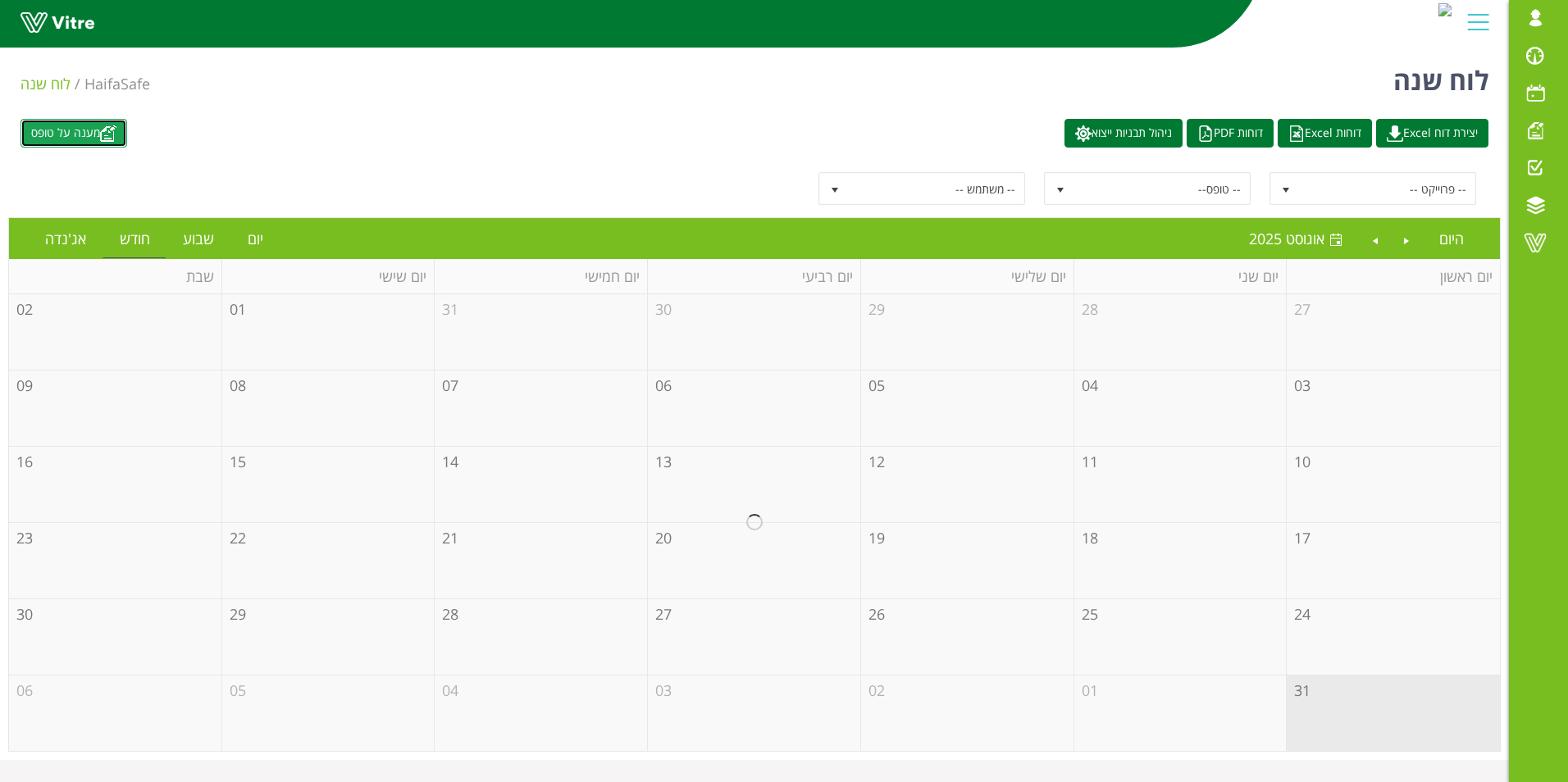
click at [63, 133] on link "מענה על טופס" at bounding box center [73, 133] width 106 height 29
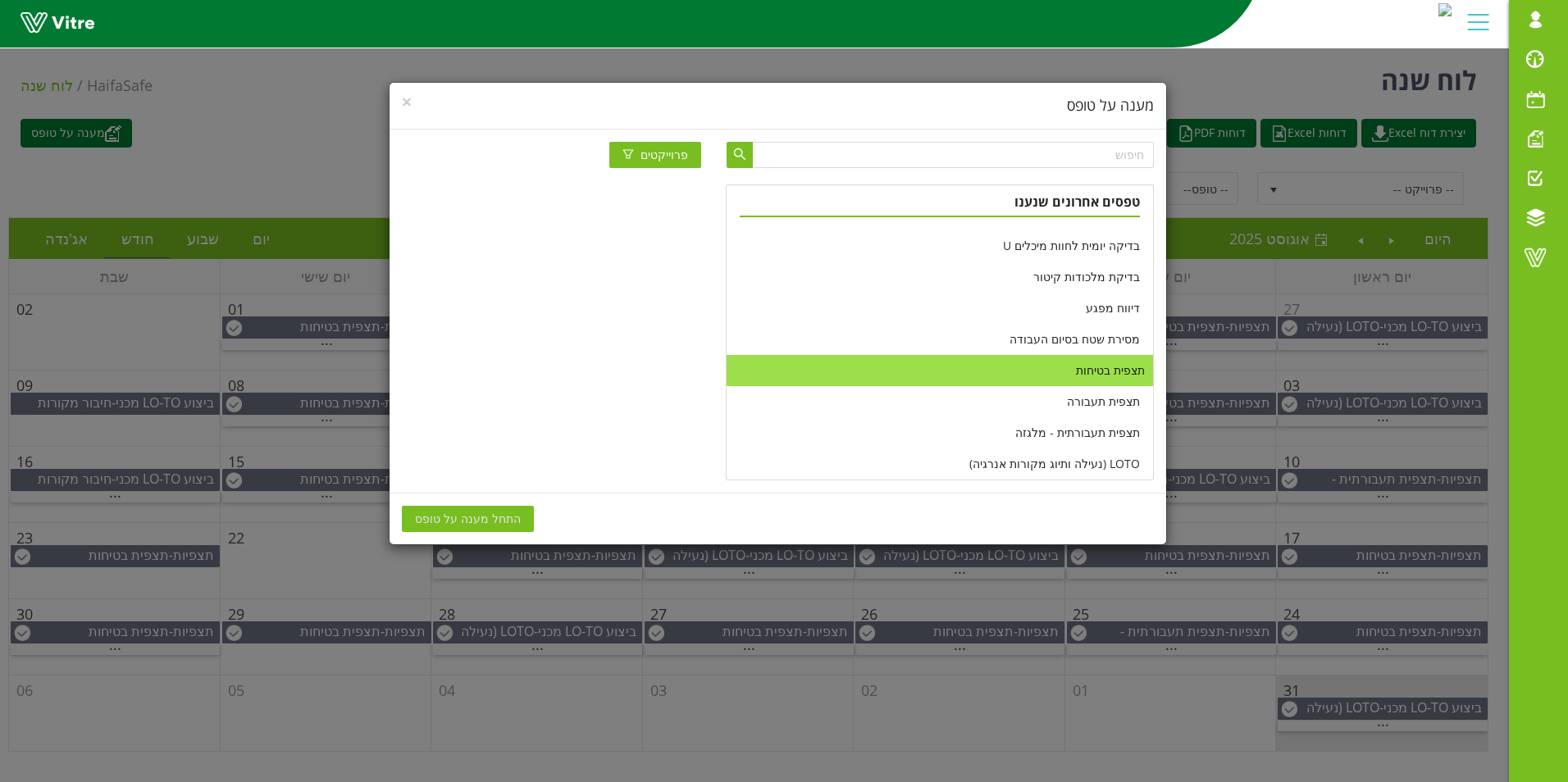
click at [1115, 374] on li "תצפית בטיחות" at bounding box center [940, 370] width 427 height 31
click at [472, 514] on span "התחל מענה על טופס" at bounding box center [468, 519] width 105 height 18
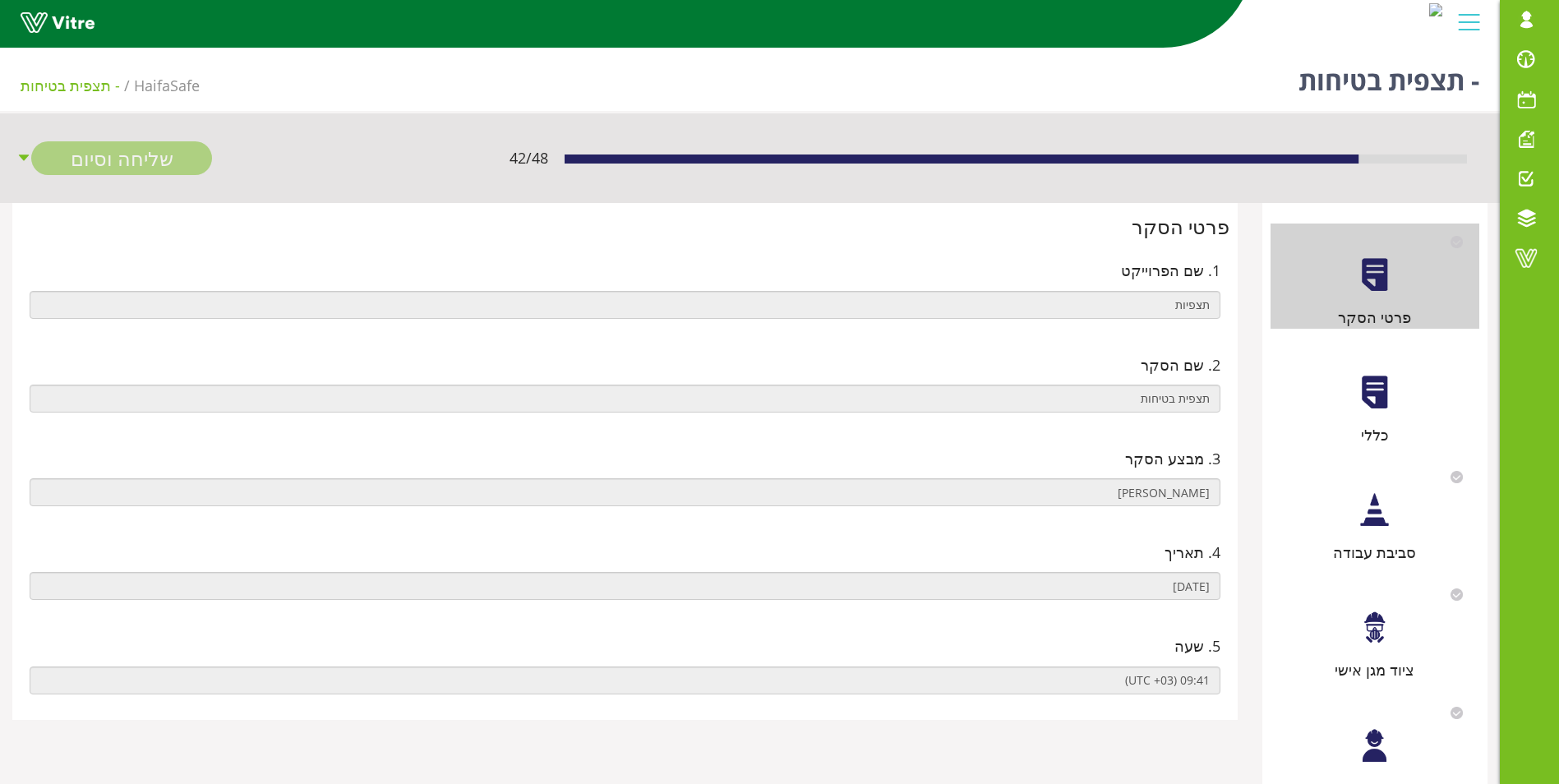
click at [1367, 387] on div at bounding box center [1374, 392] width 37 height 37
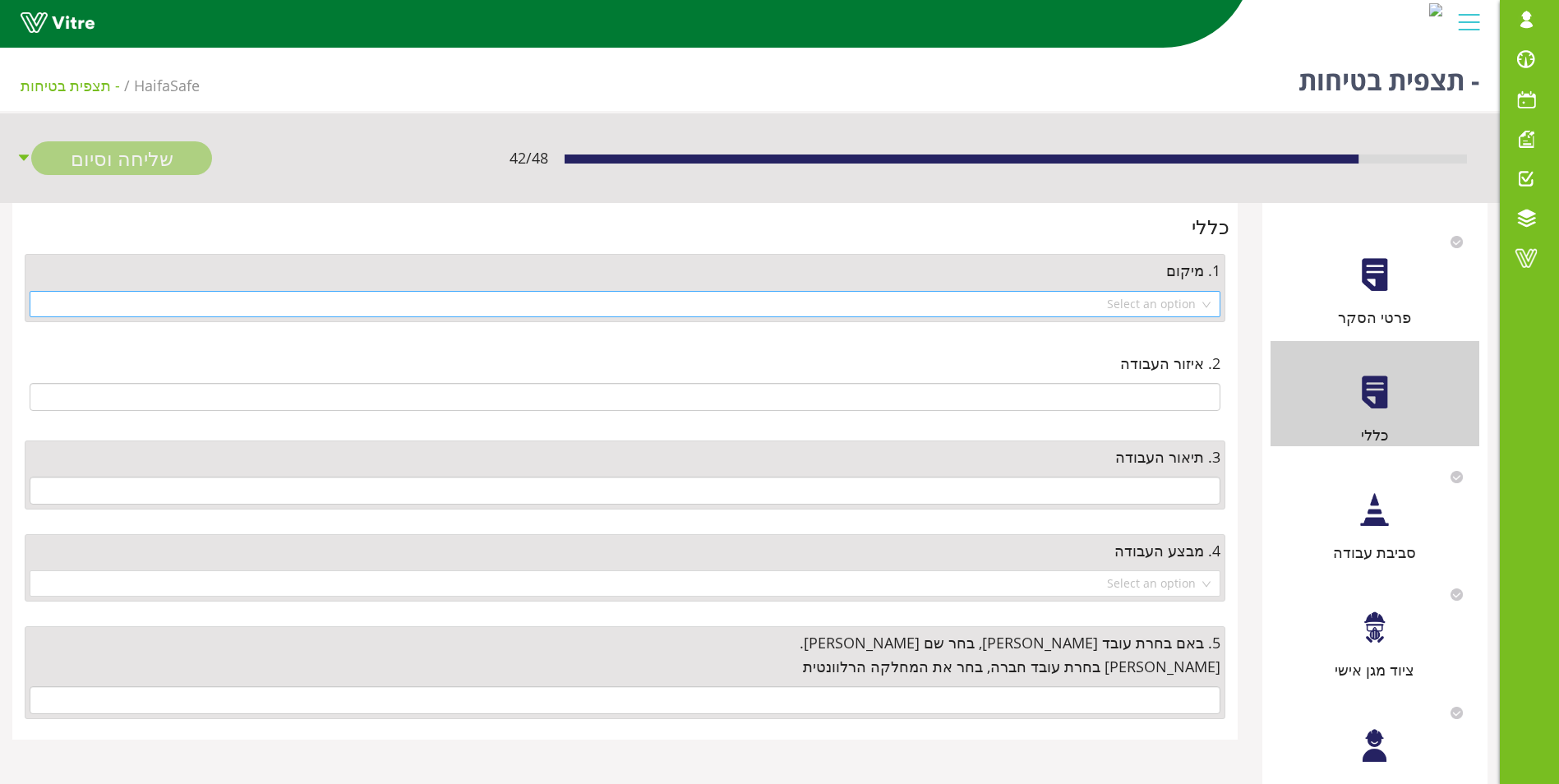
click at [1141, 303] on input "search" at bounding box center [619, 304] width 1160 height 25
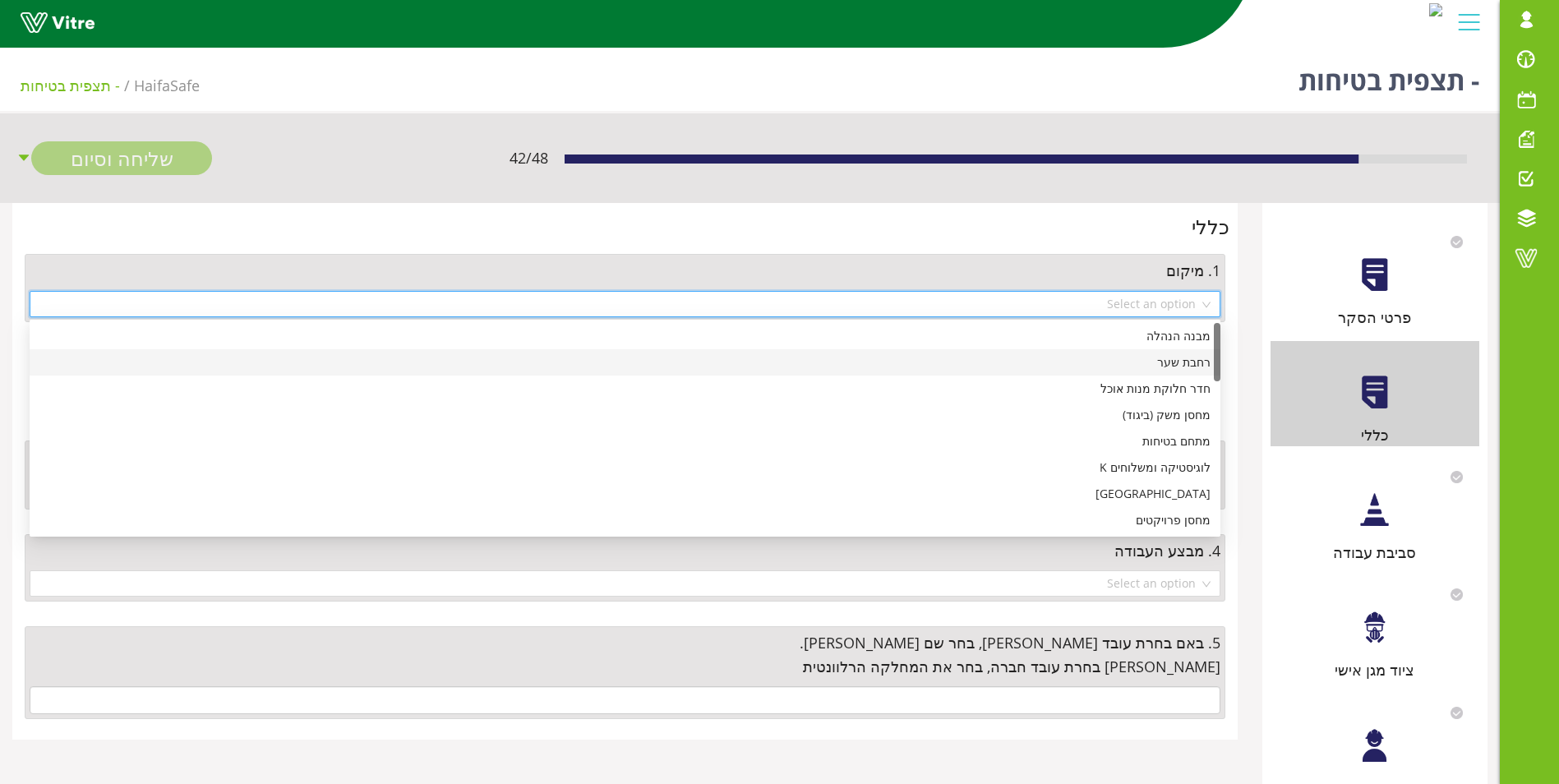
scroll to position [328, 0]
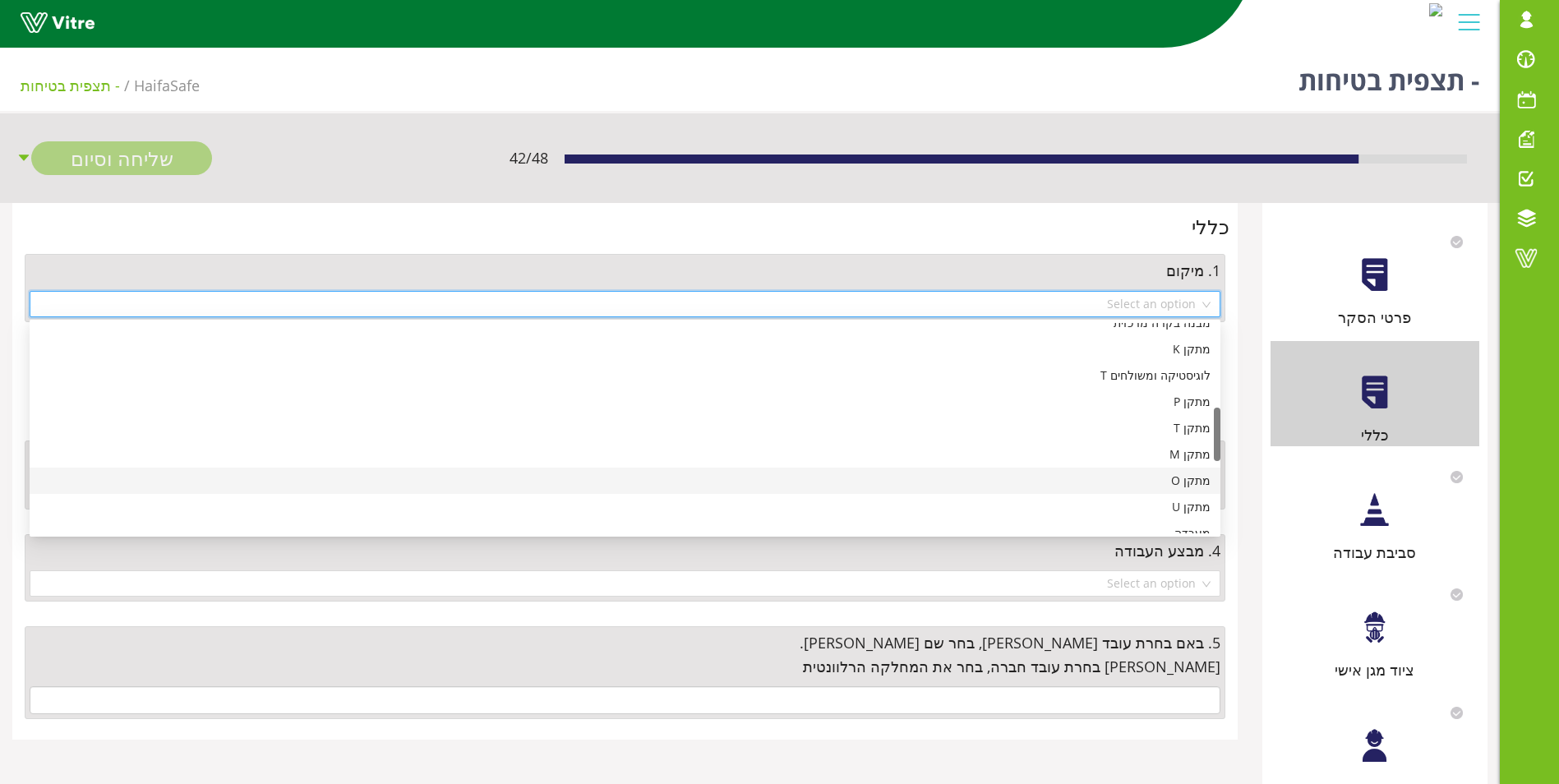
click at [1187, 478] on div "מתקן O" at bounding box center [625, 481] width 1171 height 18
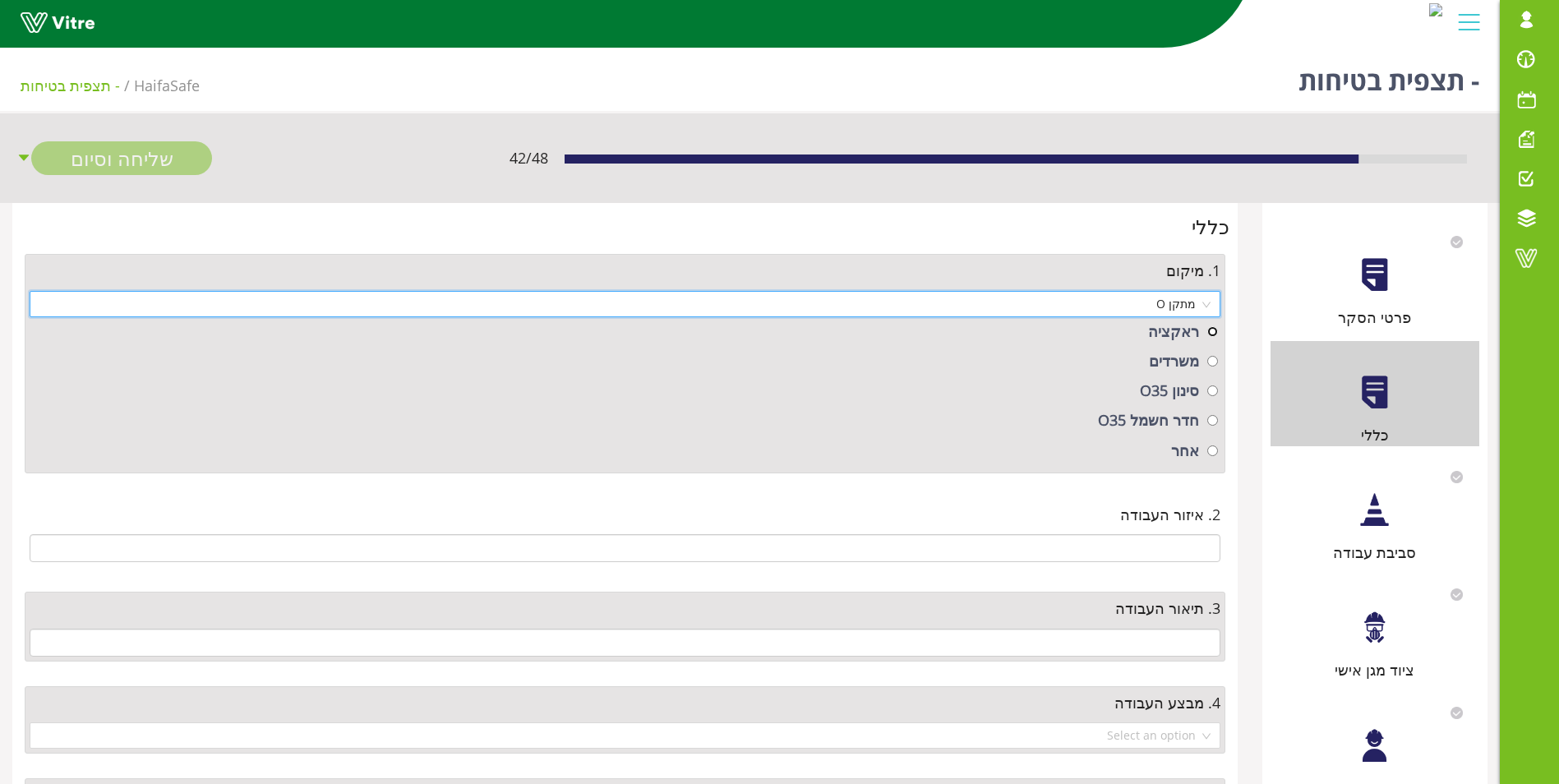
click at [1213, 334] on input "radio" at bounding box center [1212, 331] width 11 height 11
radio input "true"
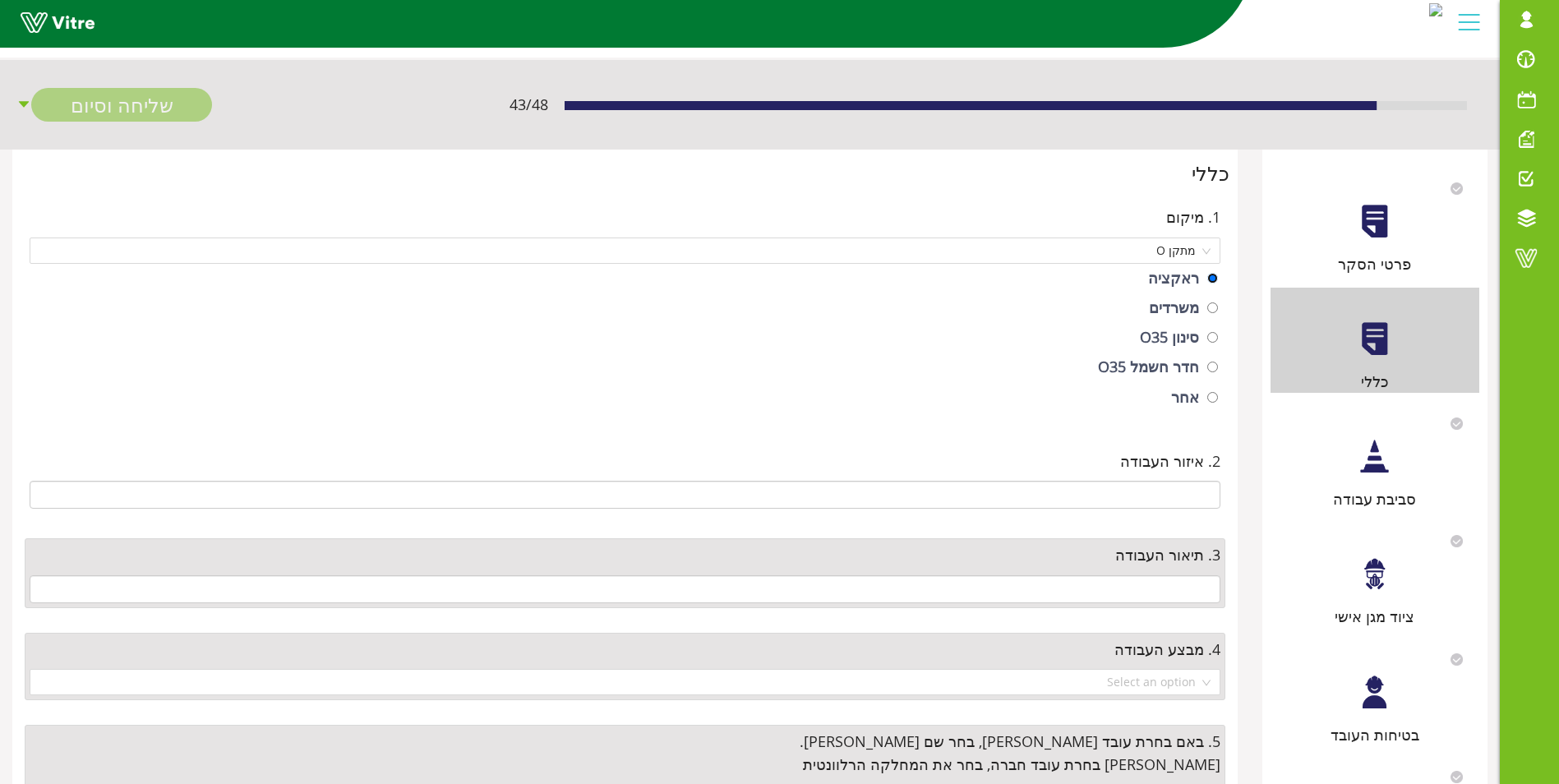
scroll to position [83, 0]
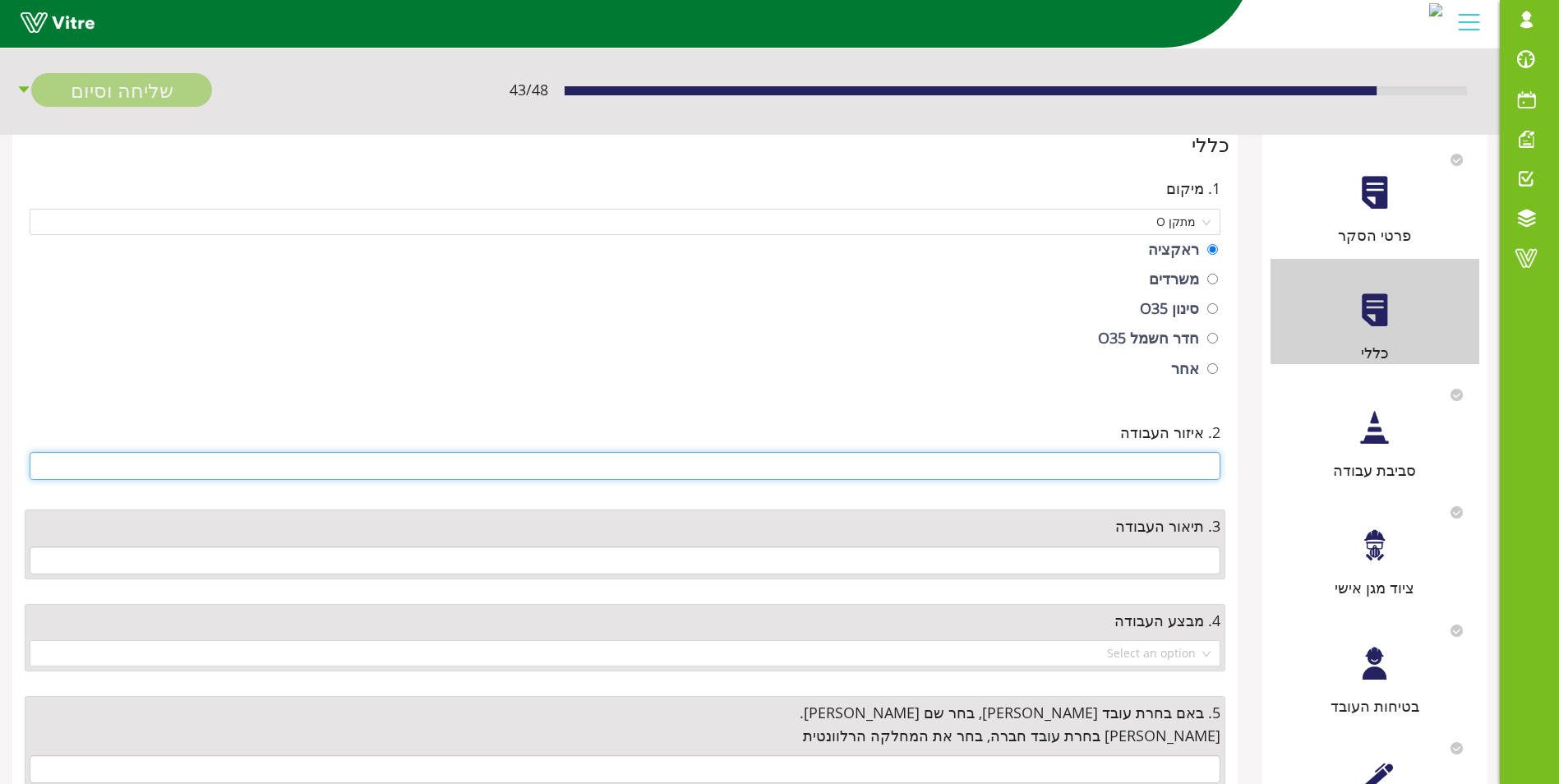
click at [1171, 464] on input "text" at bounding box center [625, 466] width 1191 height 28
type input "מיכל 14"
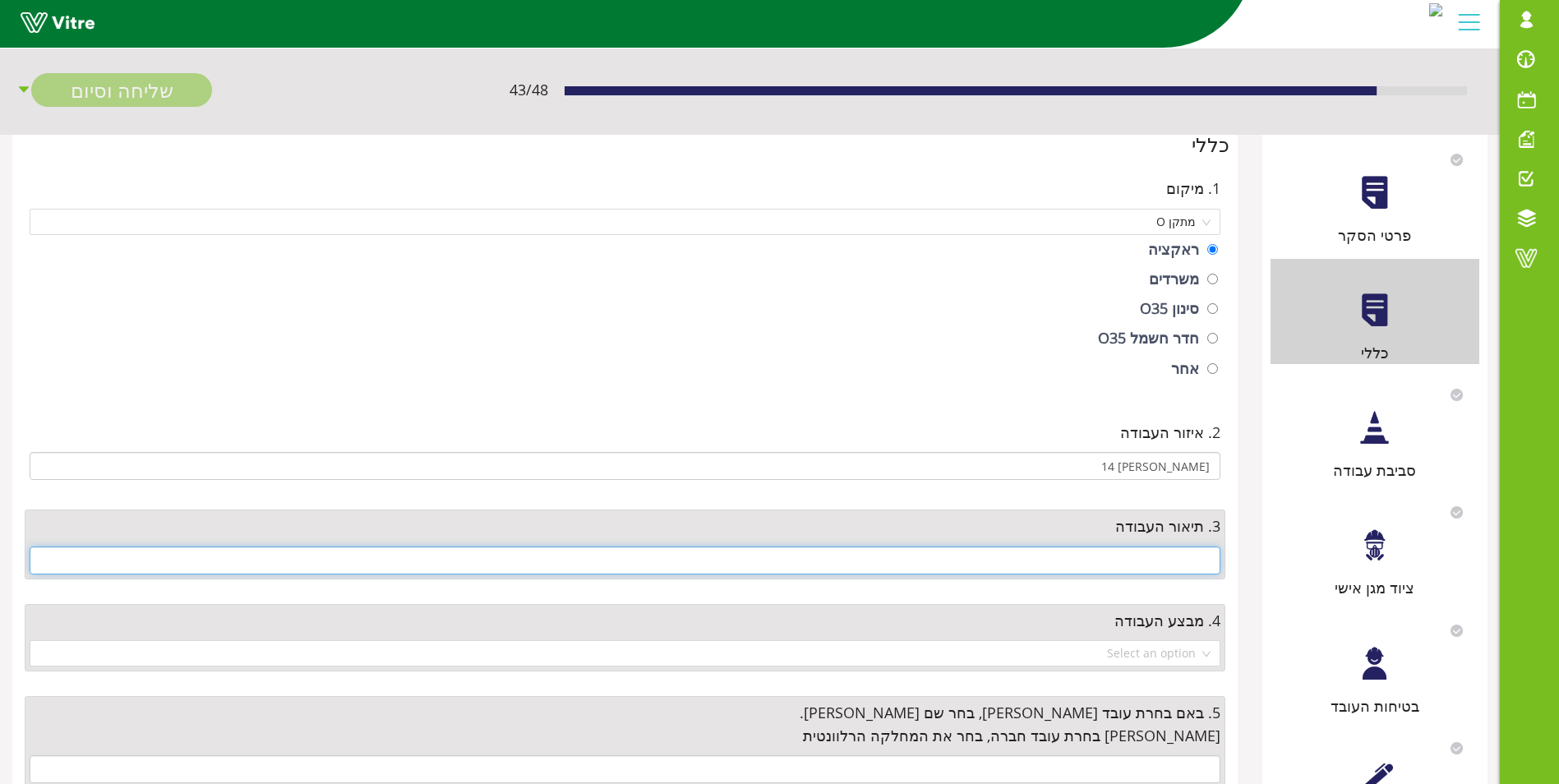
click at [1182, 566] on input "text" at bounding box center [625, 560] width 1191 height 28
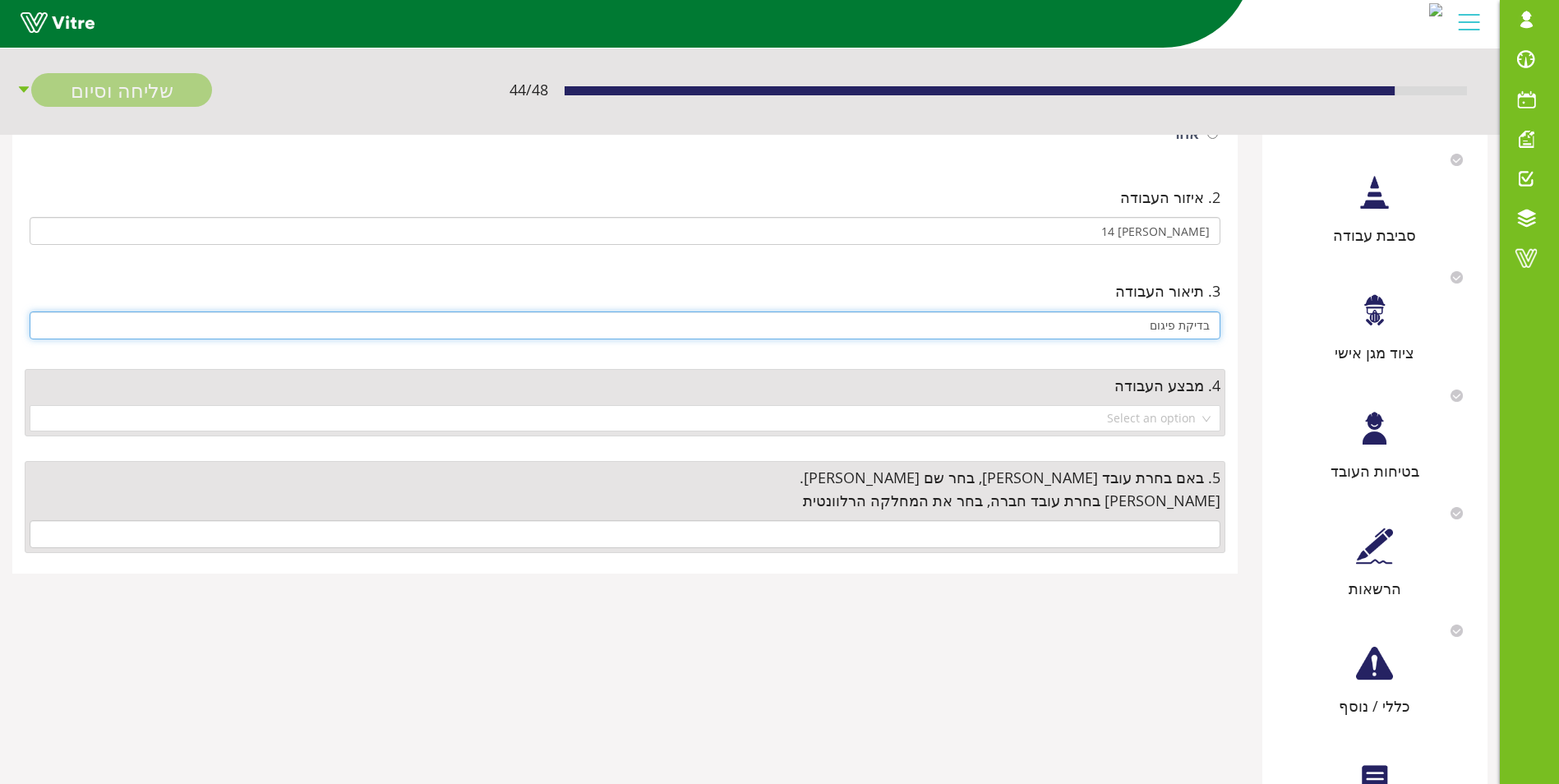
scroll to position [328, 0]
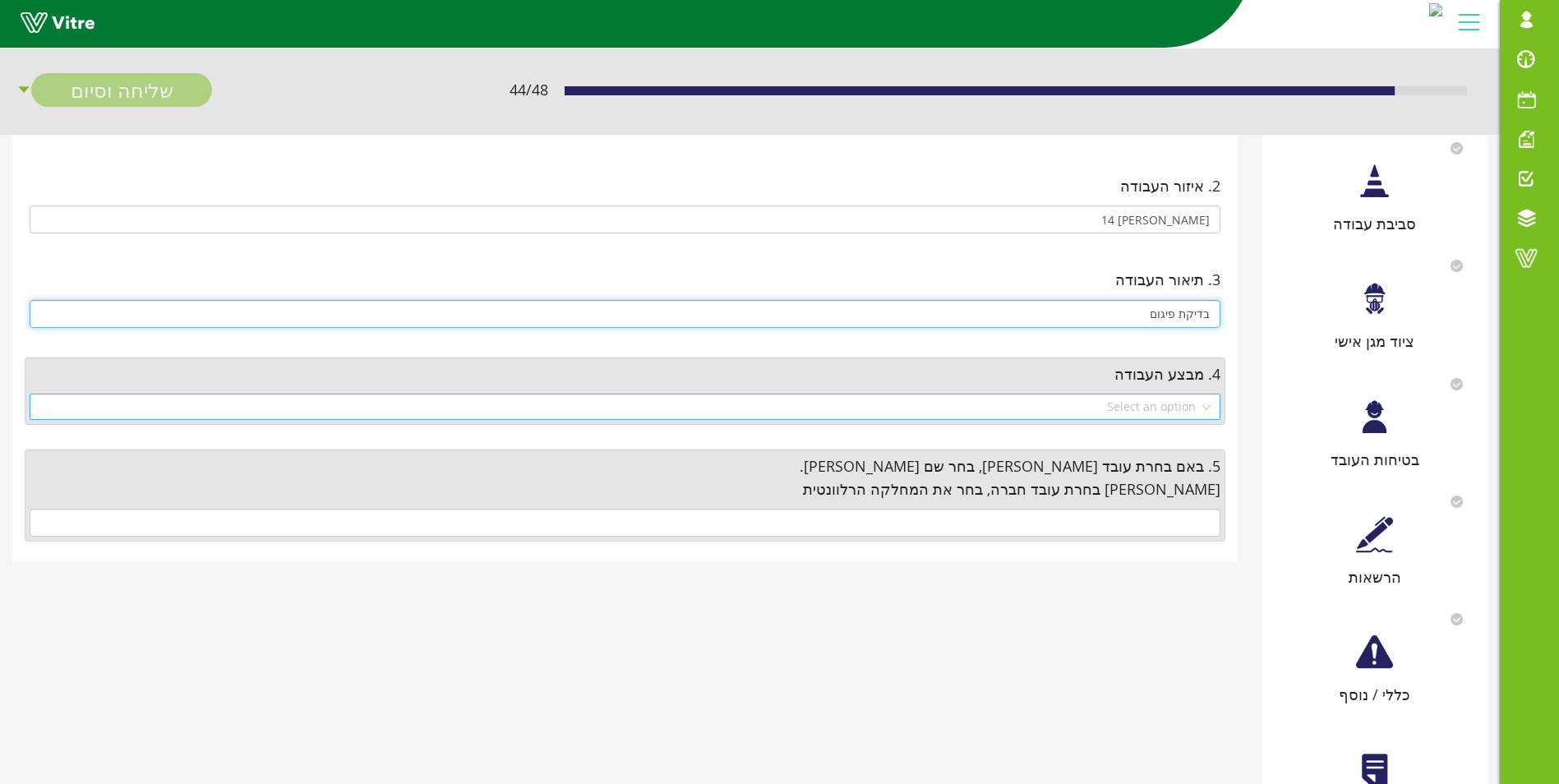
type input "בדיקת פיגום"
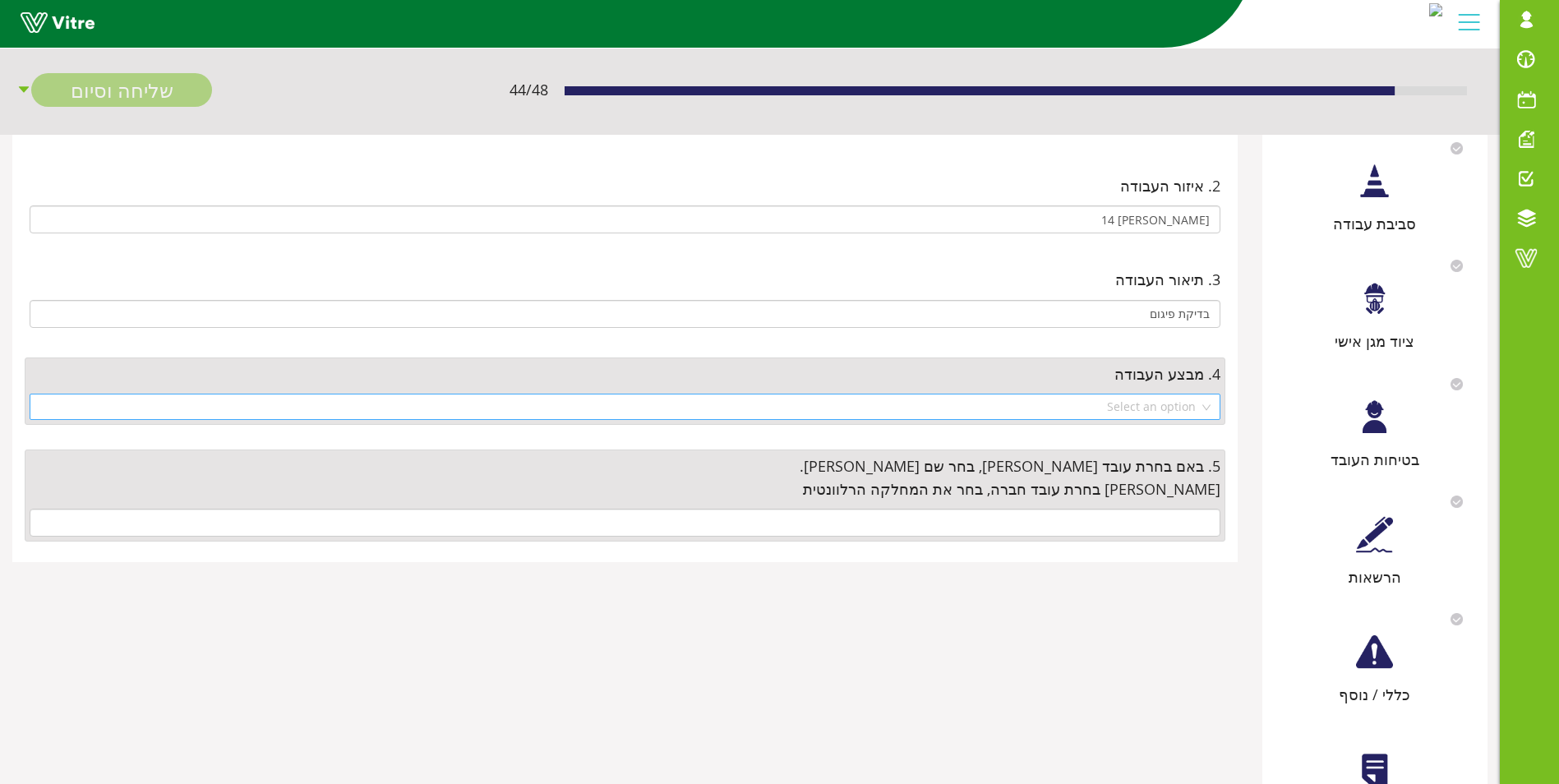
click at [1173, 402] on input "search" at bounding box center [619, 407] width 1160 height 25
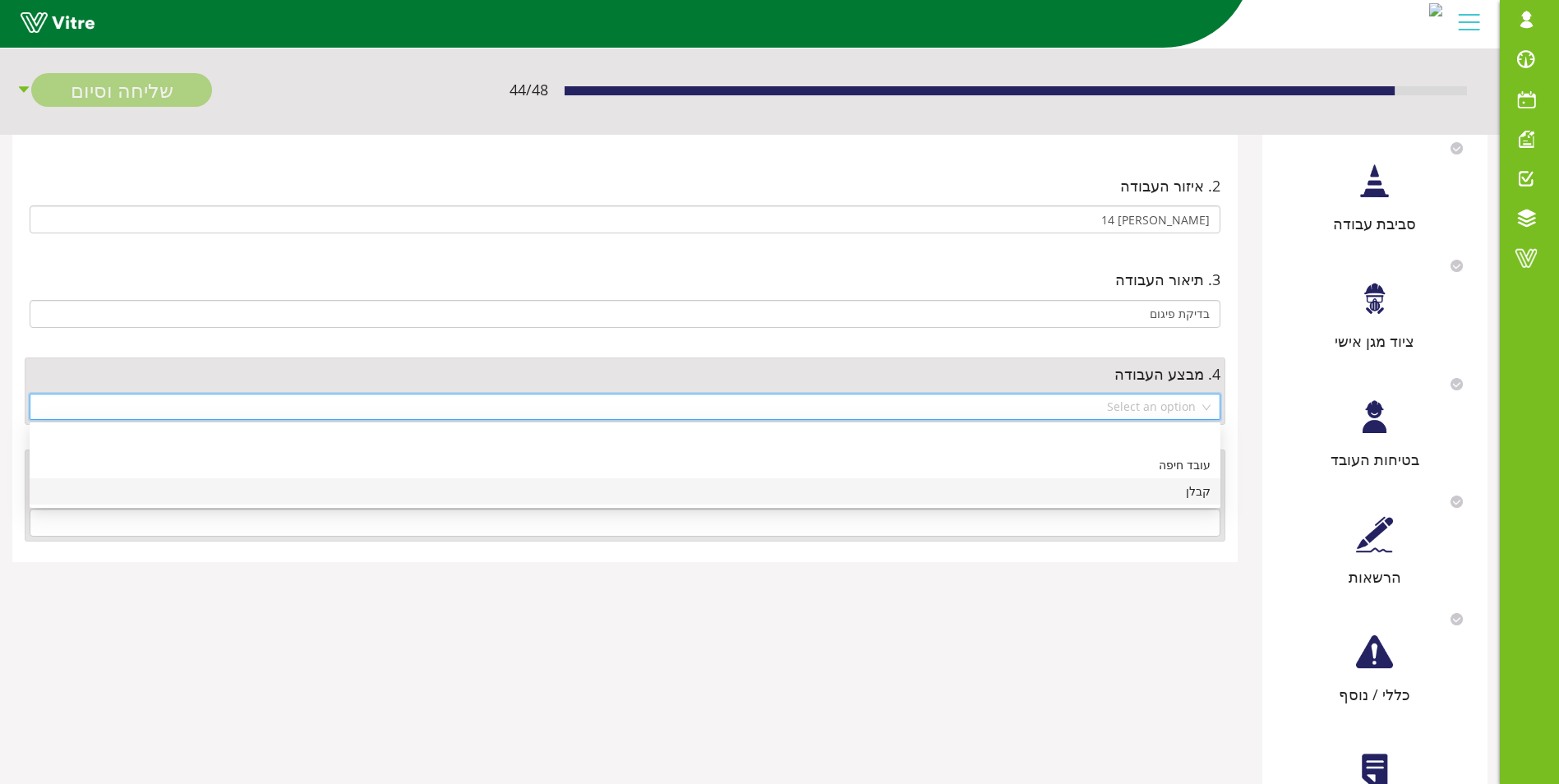
click at [1211, 489] on div "קבלן" at bounding box center [625, 491] width 1191 height 26
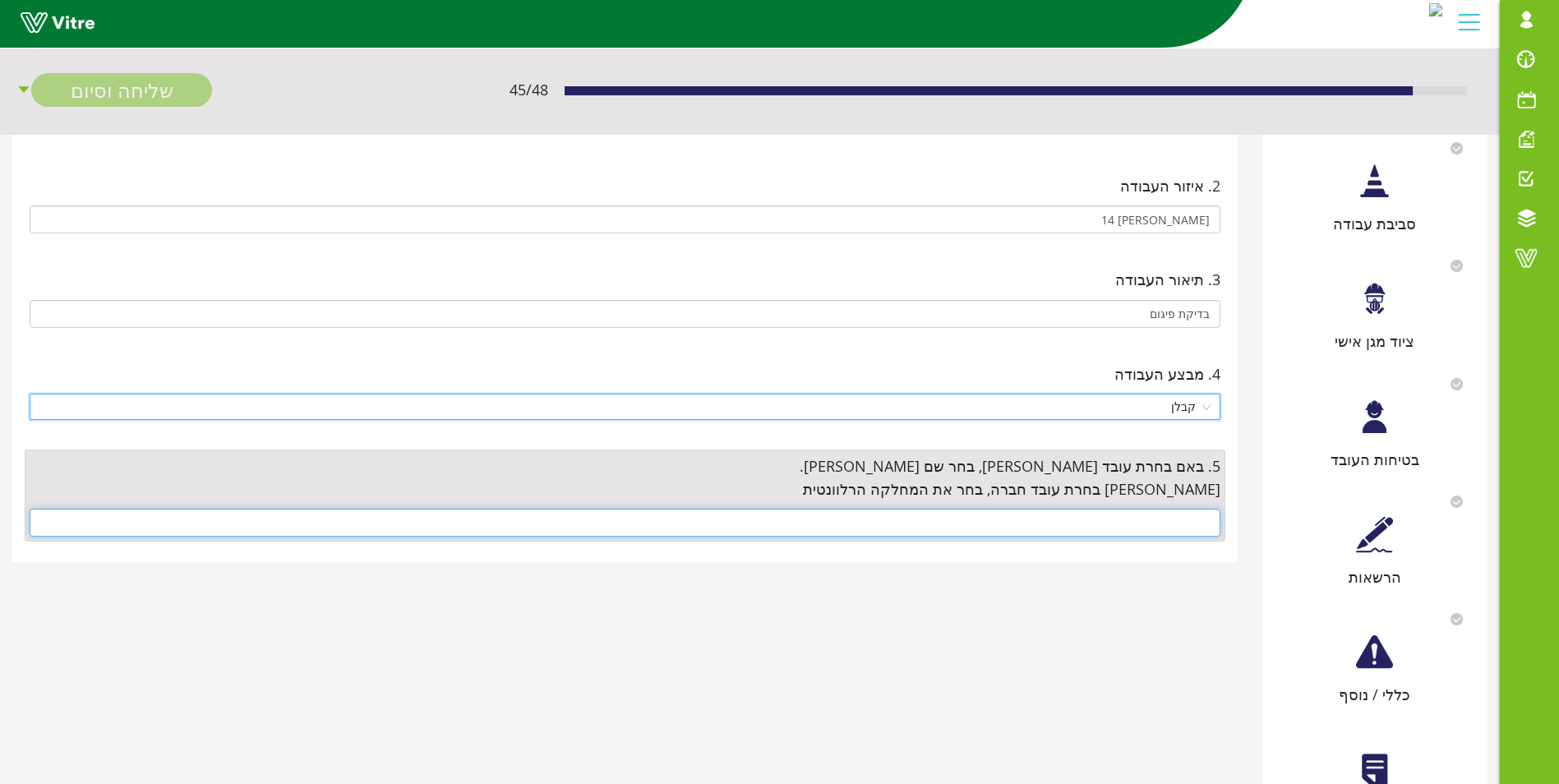
click at [1185, 518] on input "text" at bounding box center [625, 522] width 1191 height 28
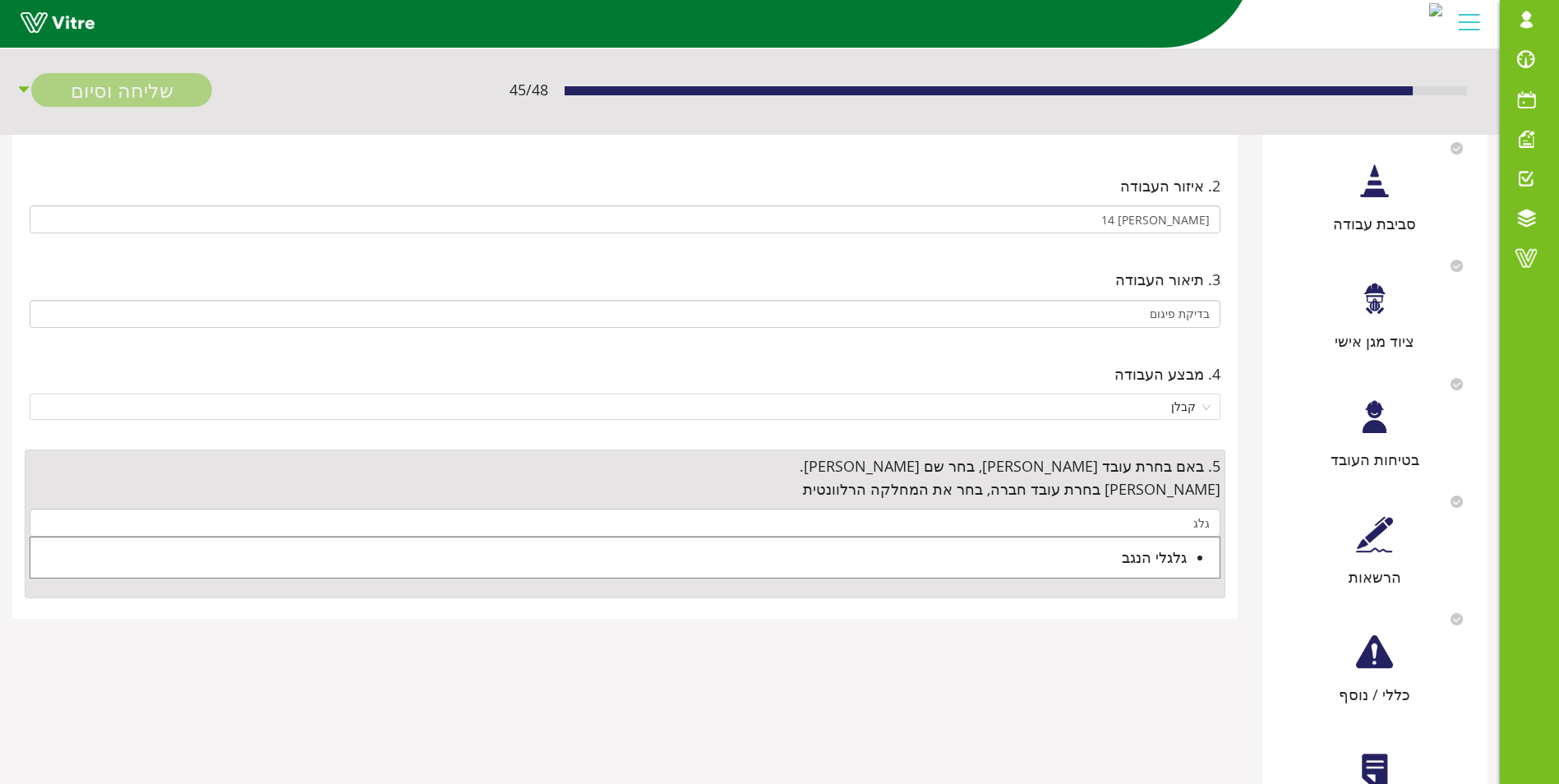
click at [1163, 554] on div "גלגלי הנגב" at bounding box center [608, 557] width 1156 height 23
type input "גלגלי הנגב"
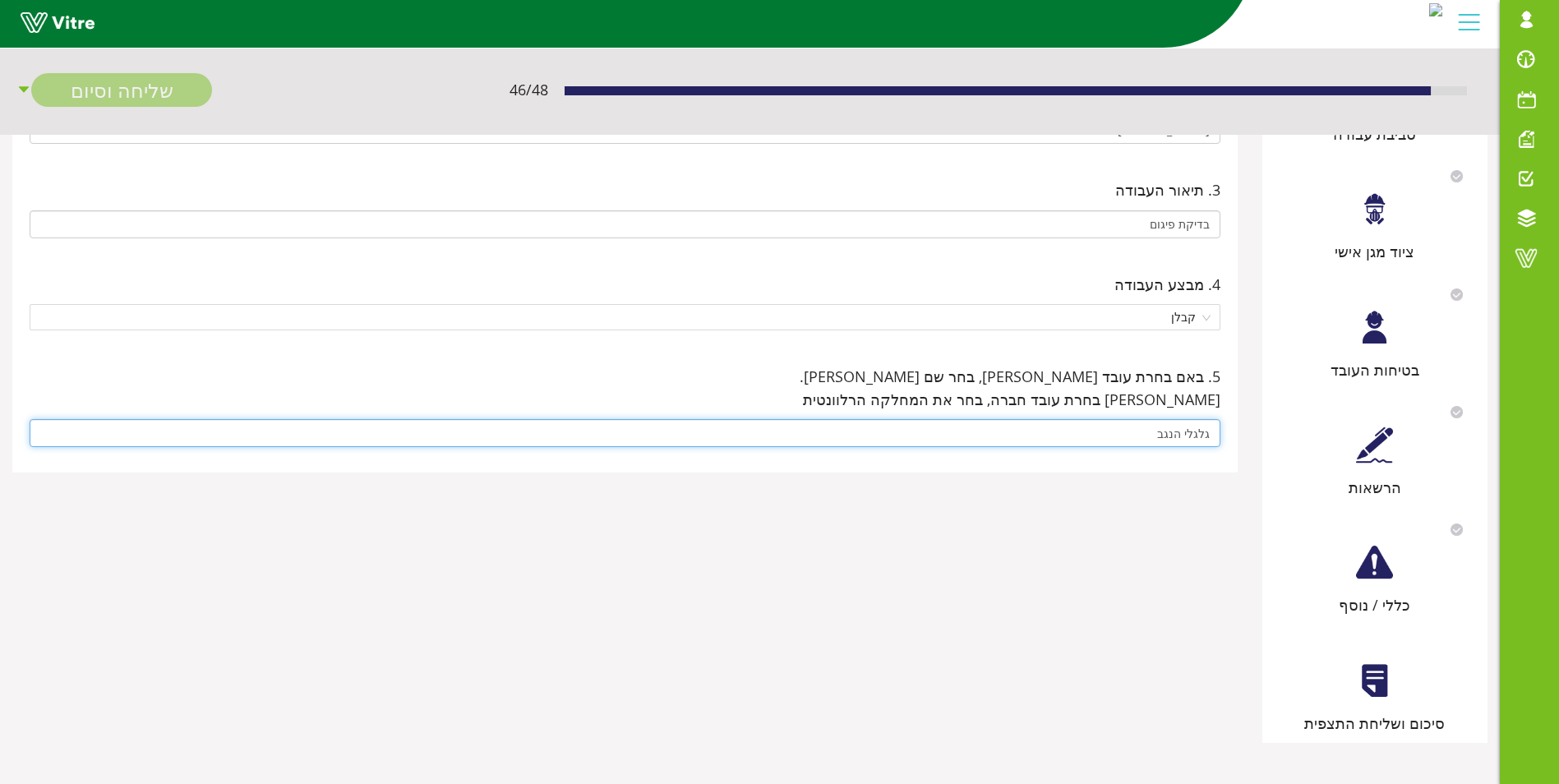
scroll to position [7, 0]
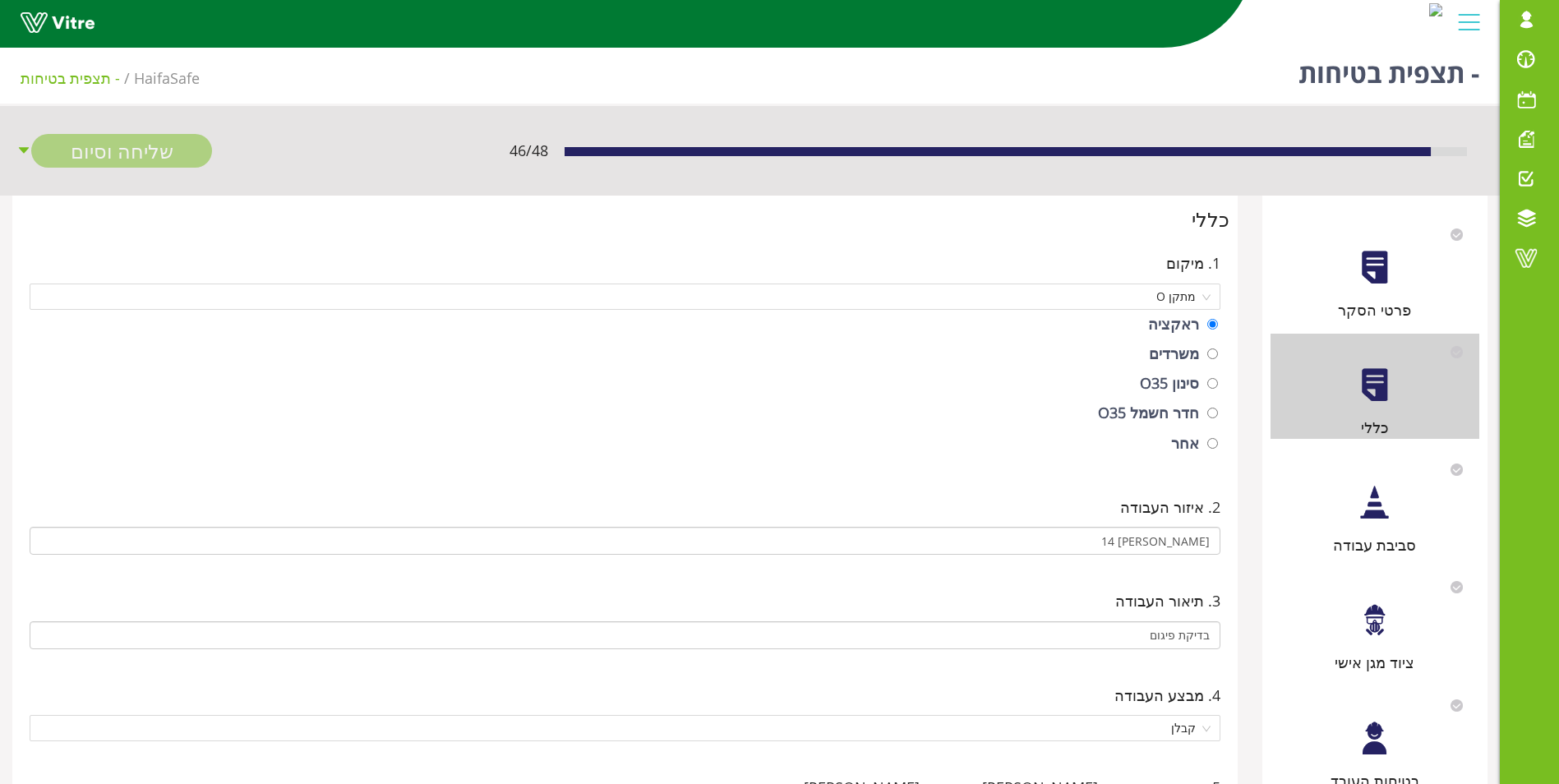
click at [1378, 508] on div at bounding box center [1374, 502] width 37 height 37
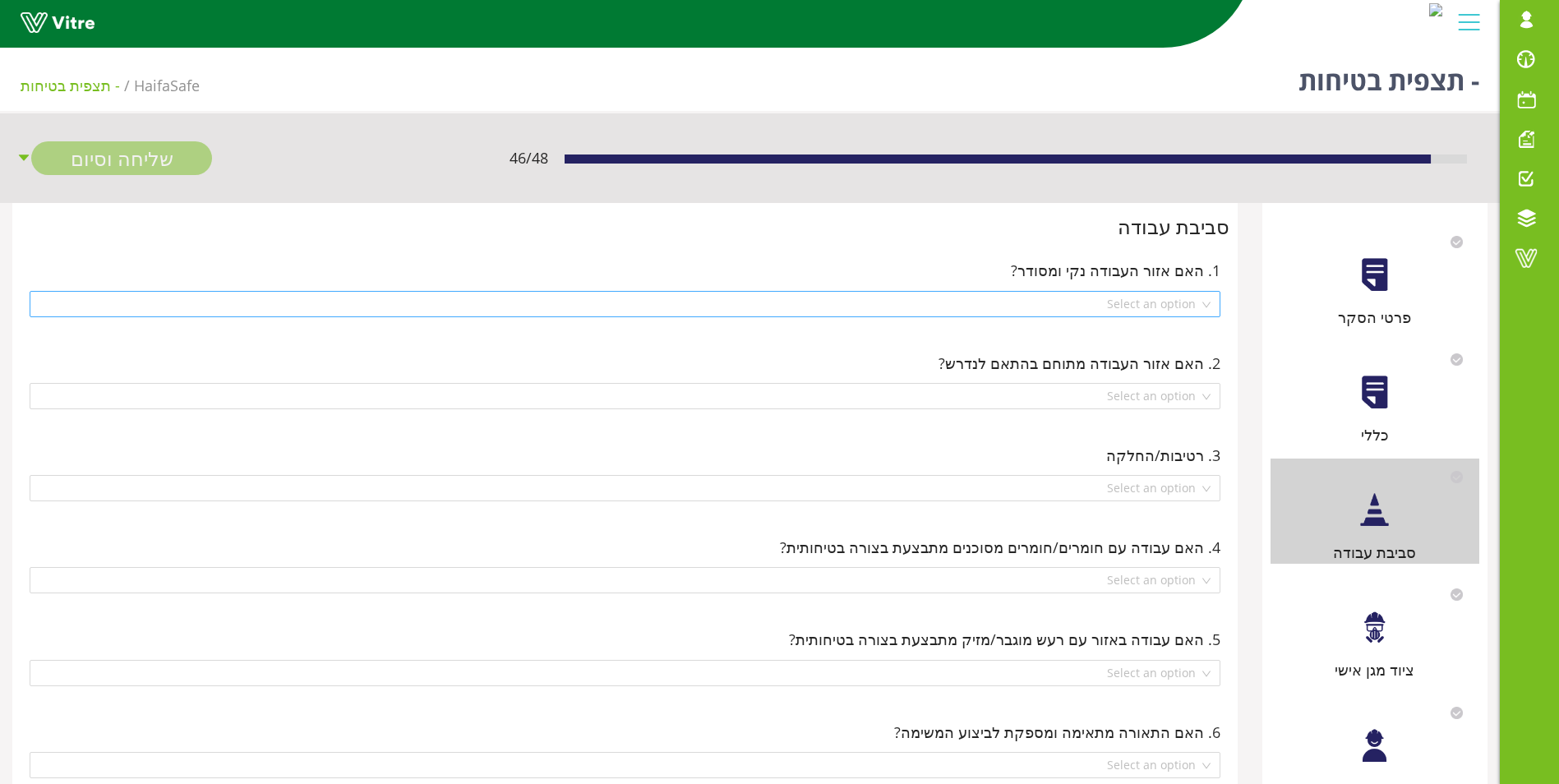
click at [1204, 305] on div "Select an option" at bounding box center [625, 304] width 1191 height 26
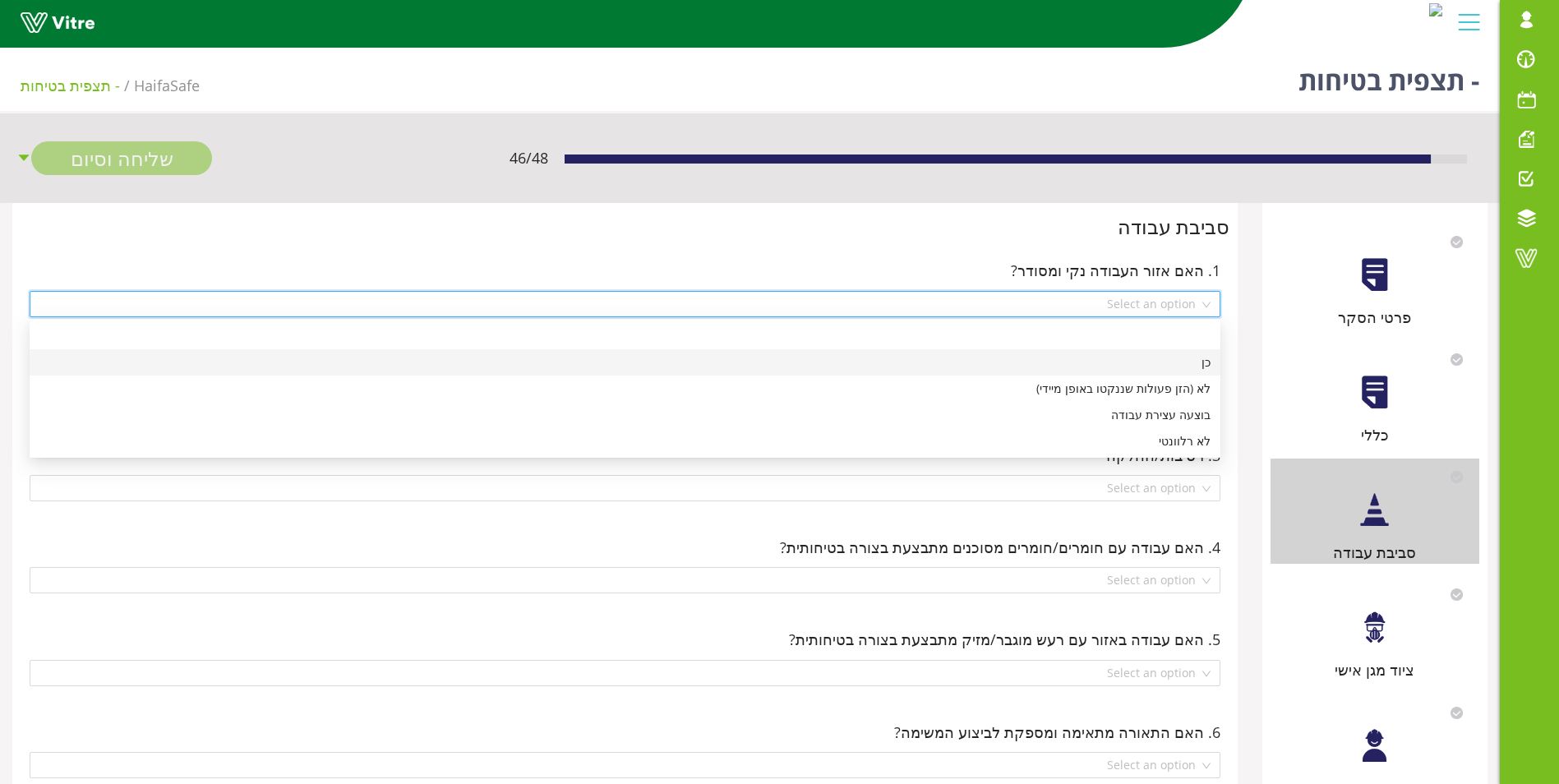
click at [1206, 371] on div "כן" at bounding box center [625, 362] width 1171 height 18
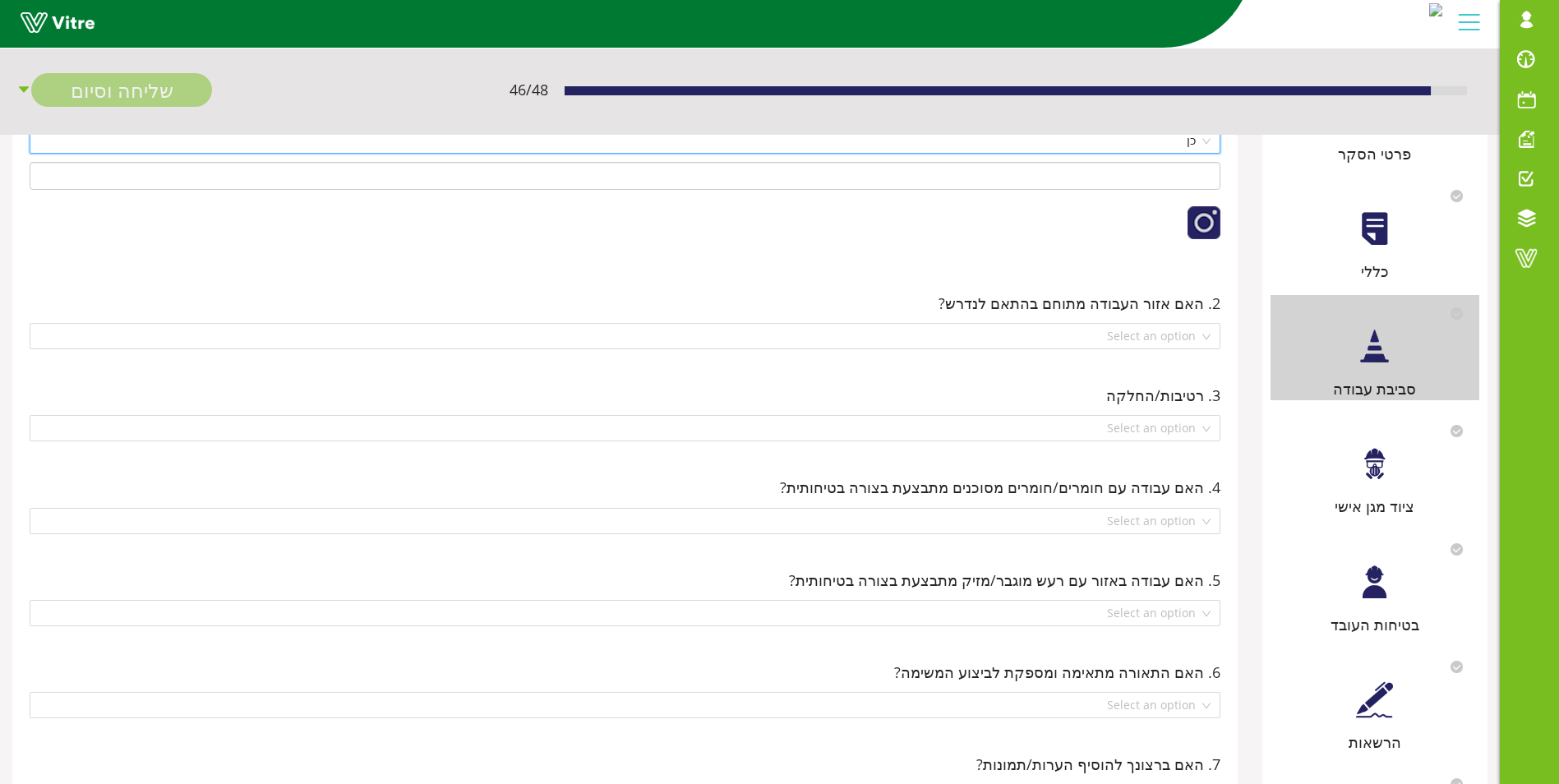
scroll to position [164, 0]
click at [1205, 338] on div "Select an option" at bounding box center [625, 335] width 1191 height 26
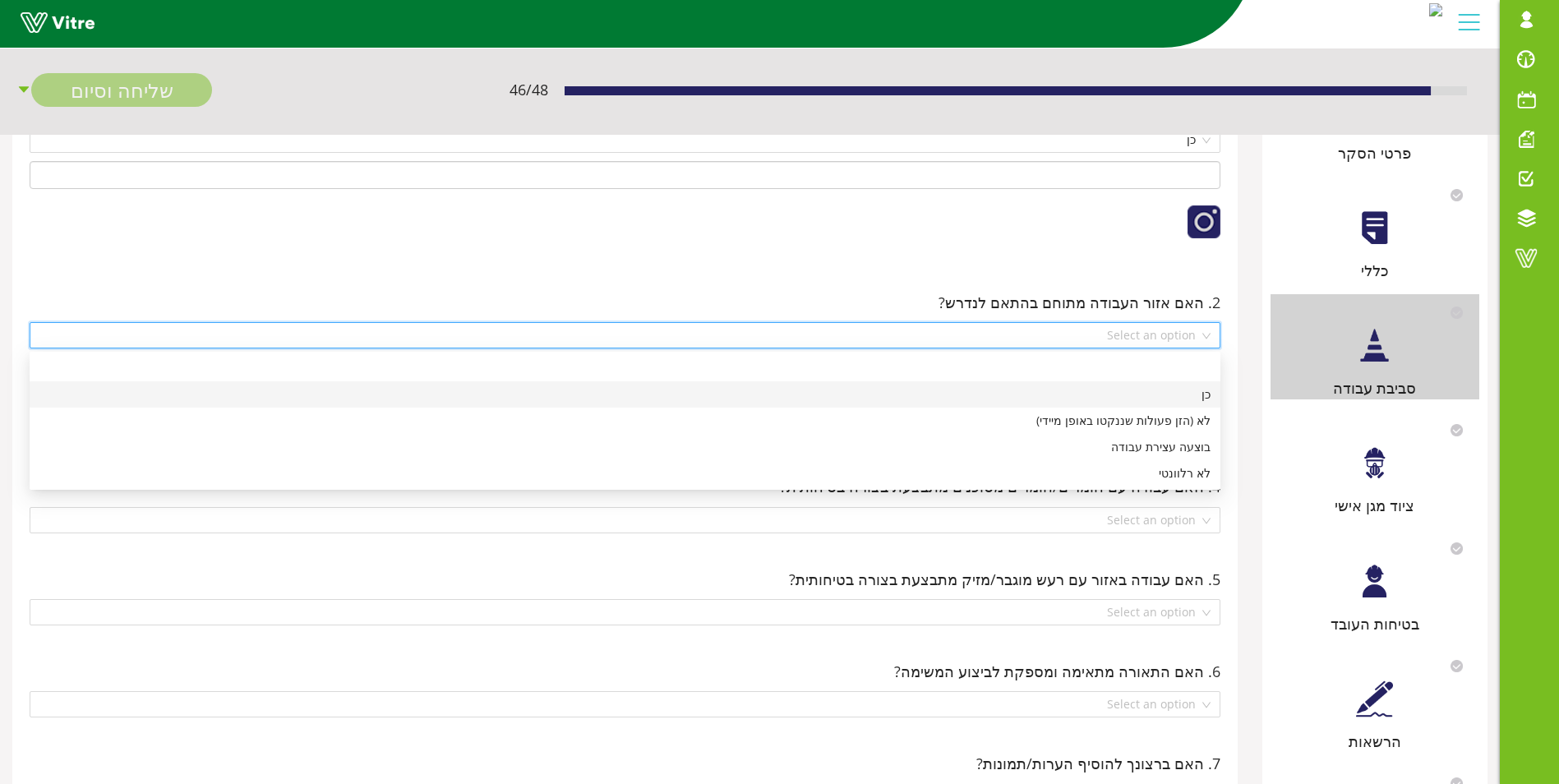
click at [1203, 390] on div "כן" at bounding box center [625, 394] width 1171 height 18
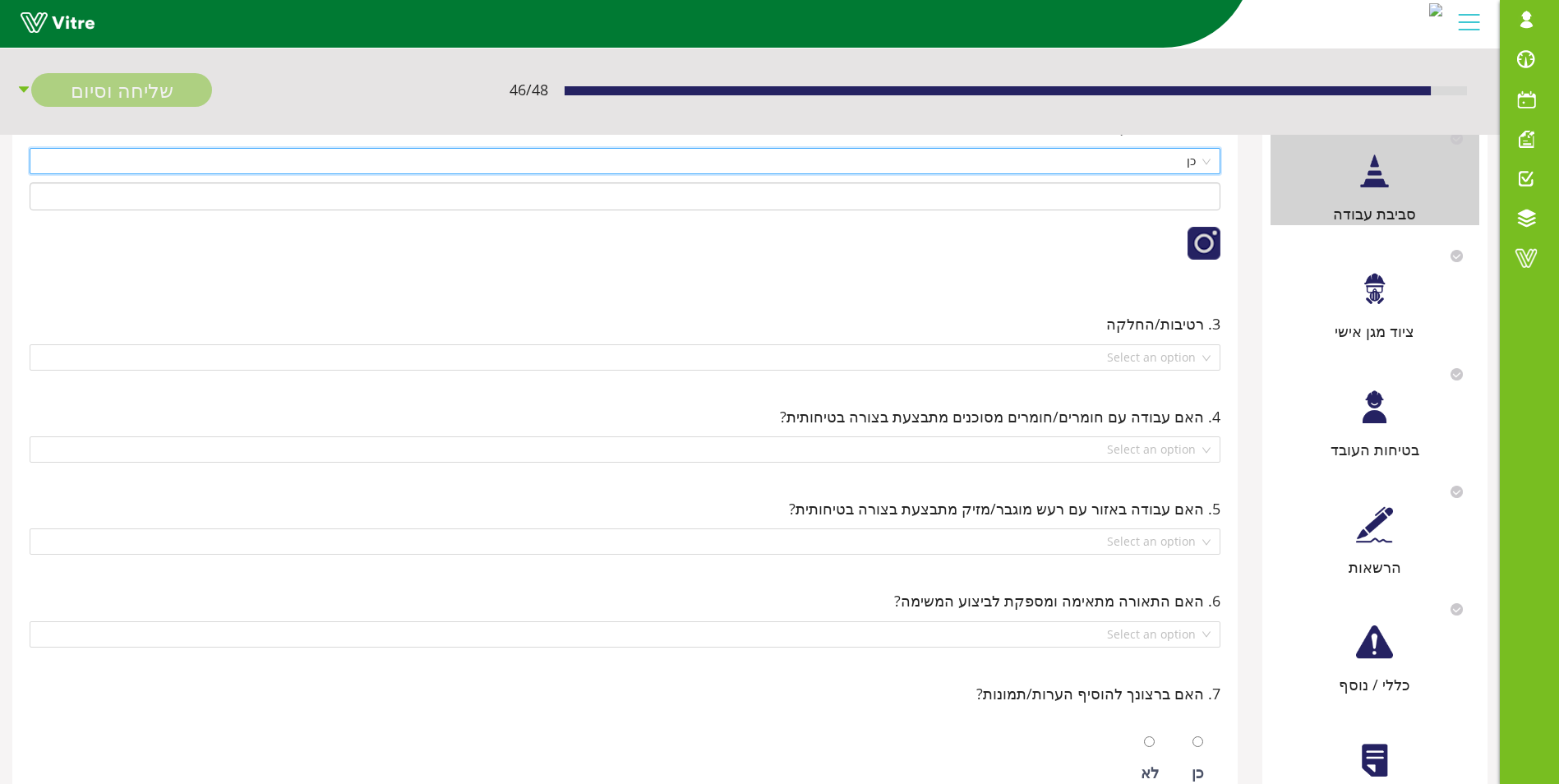
scroll to position [411, 0]
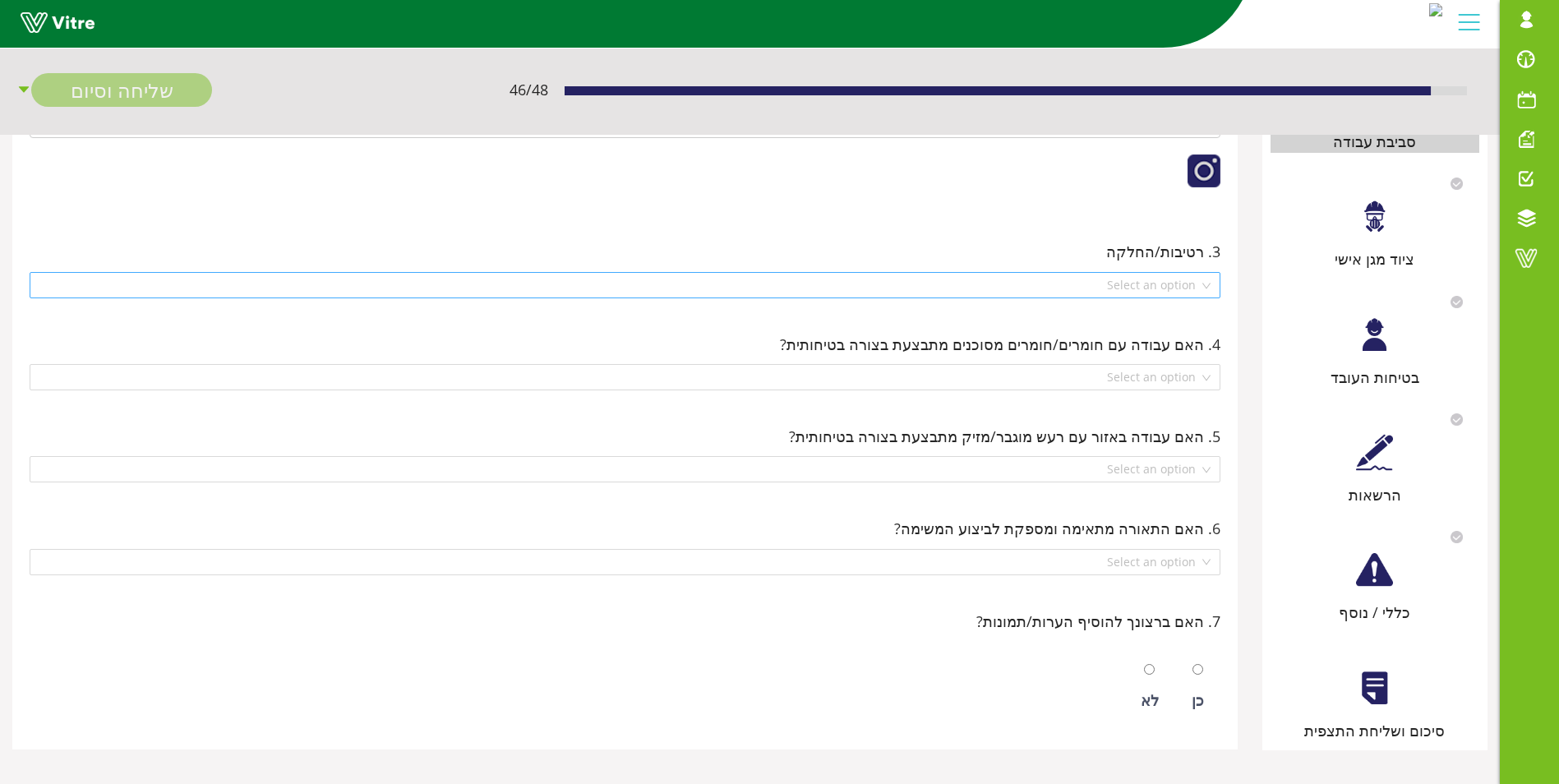
click at [1212, 285] on div "Select an option" at bounding box center [625, 286] width 1191 height 26
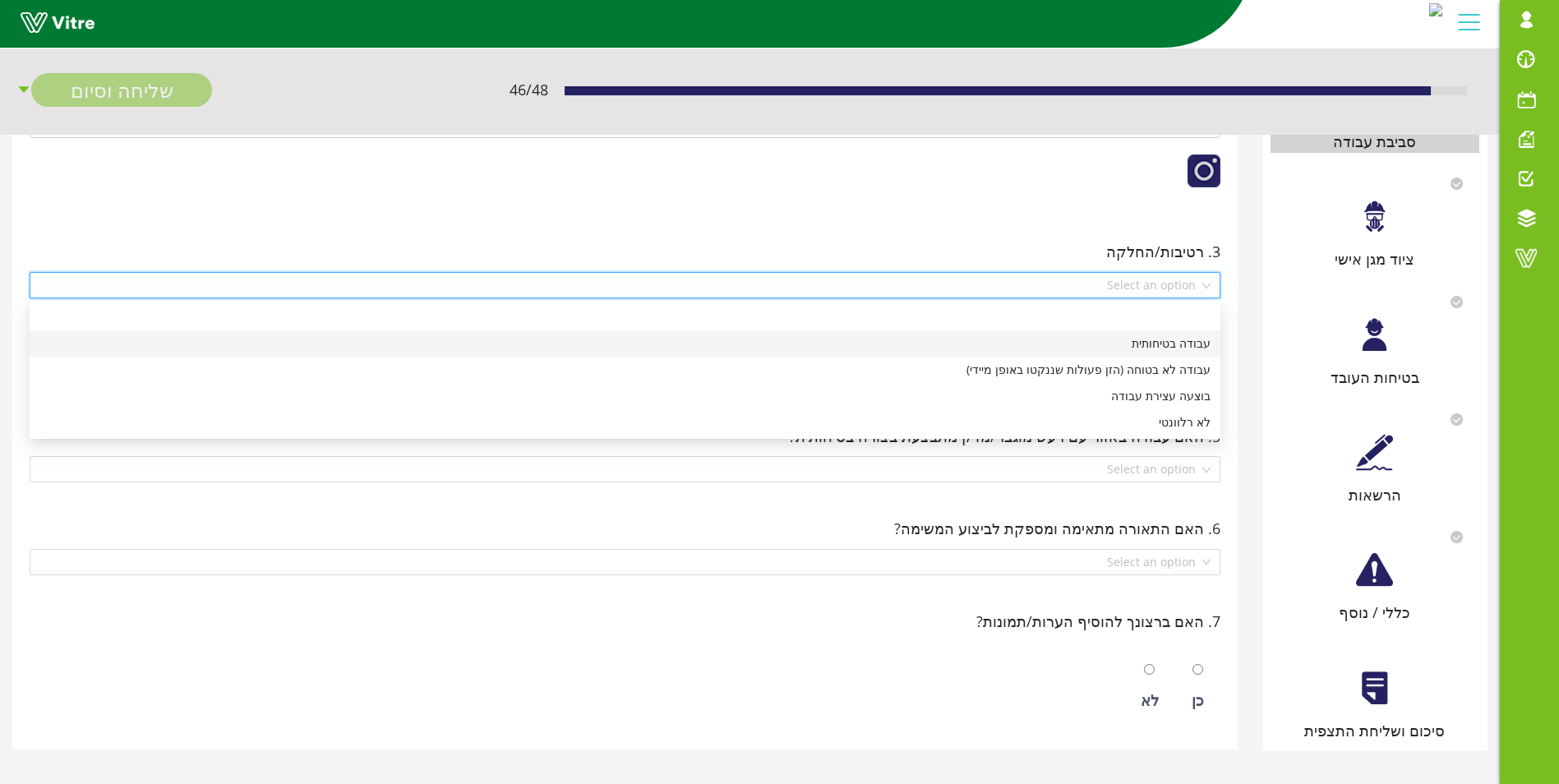
click at [1196, 342] on div "עבודה בטיחותית" at bounding box center [625, 343] width 1171 height 18
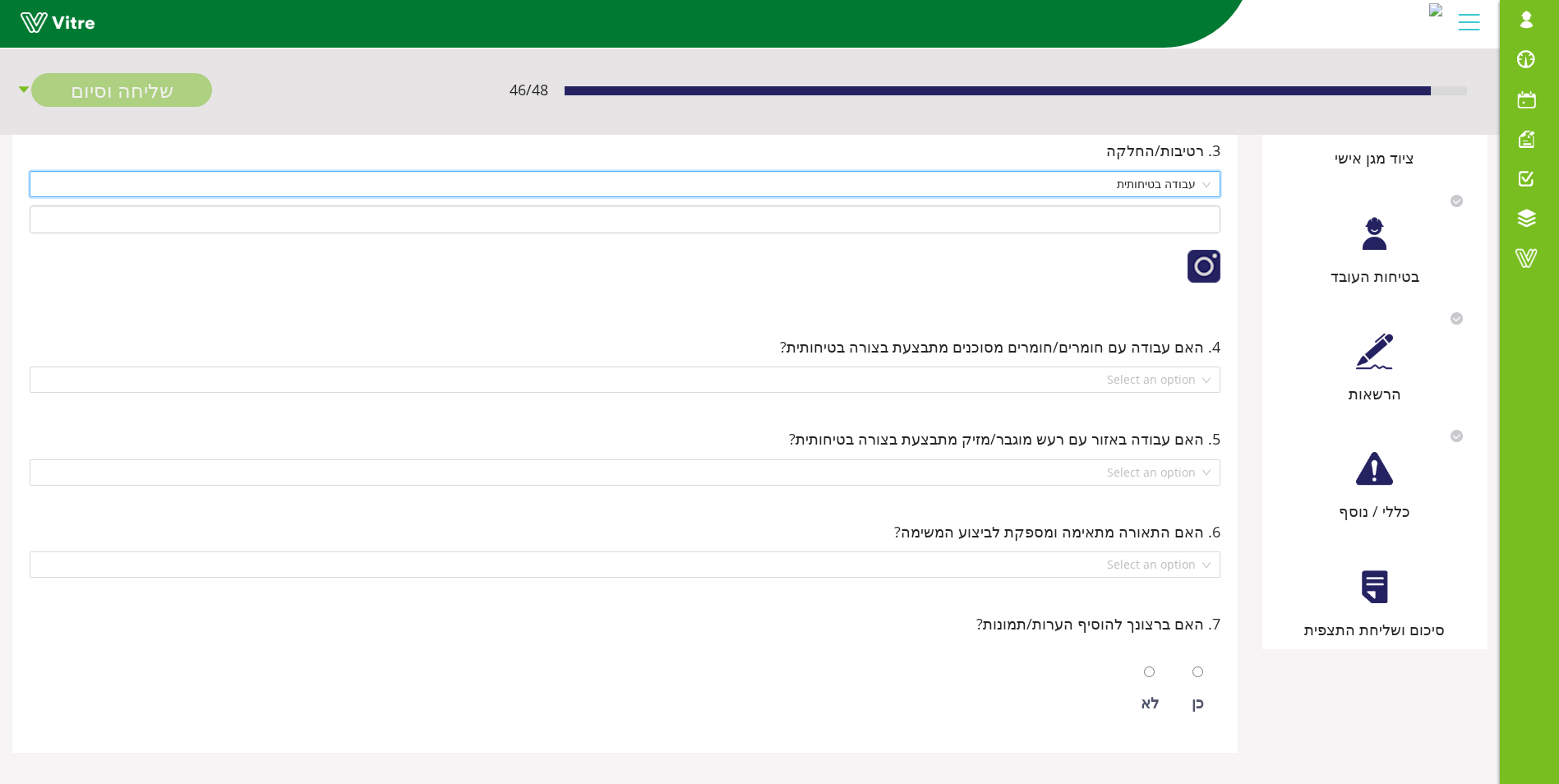
scroll to position [522, 0]
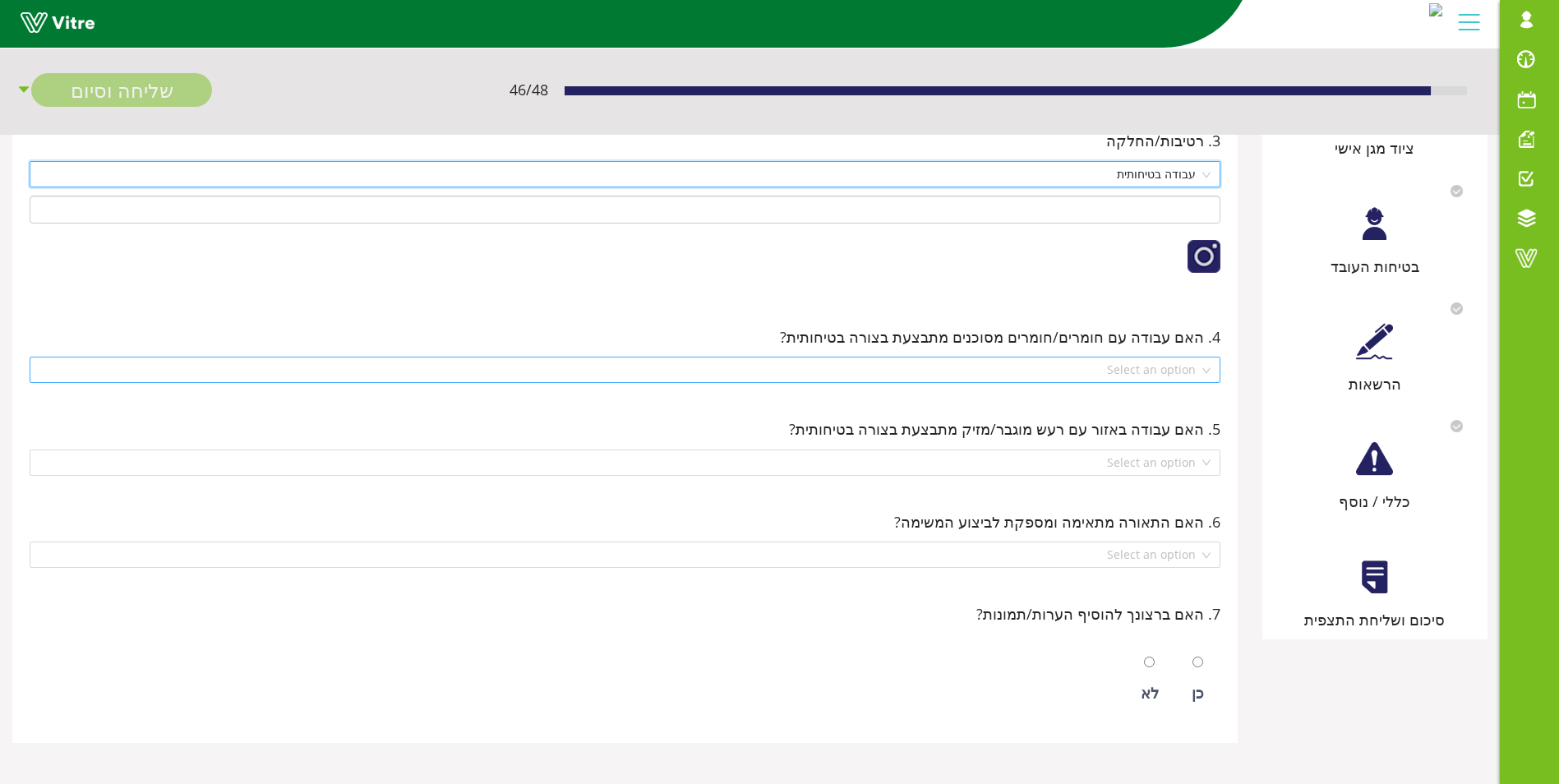
click at [1209, 366] on div "Select an option" at bounding box center [625, 370] width 1191 height 26
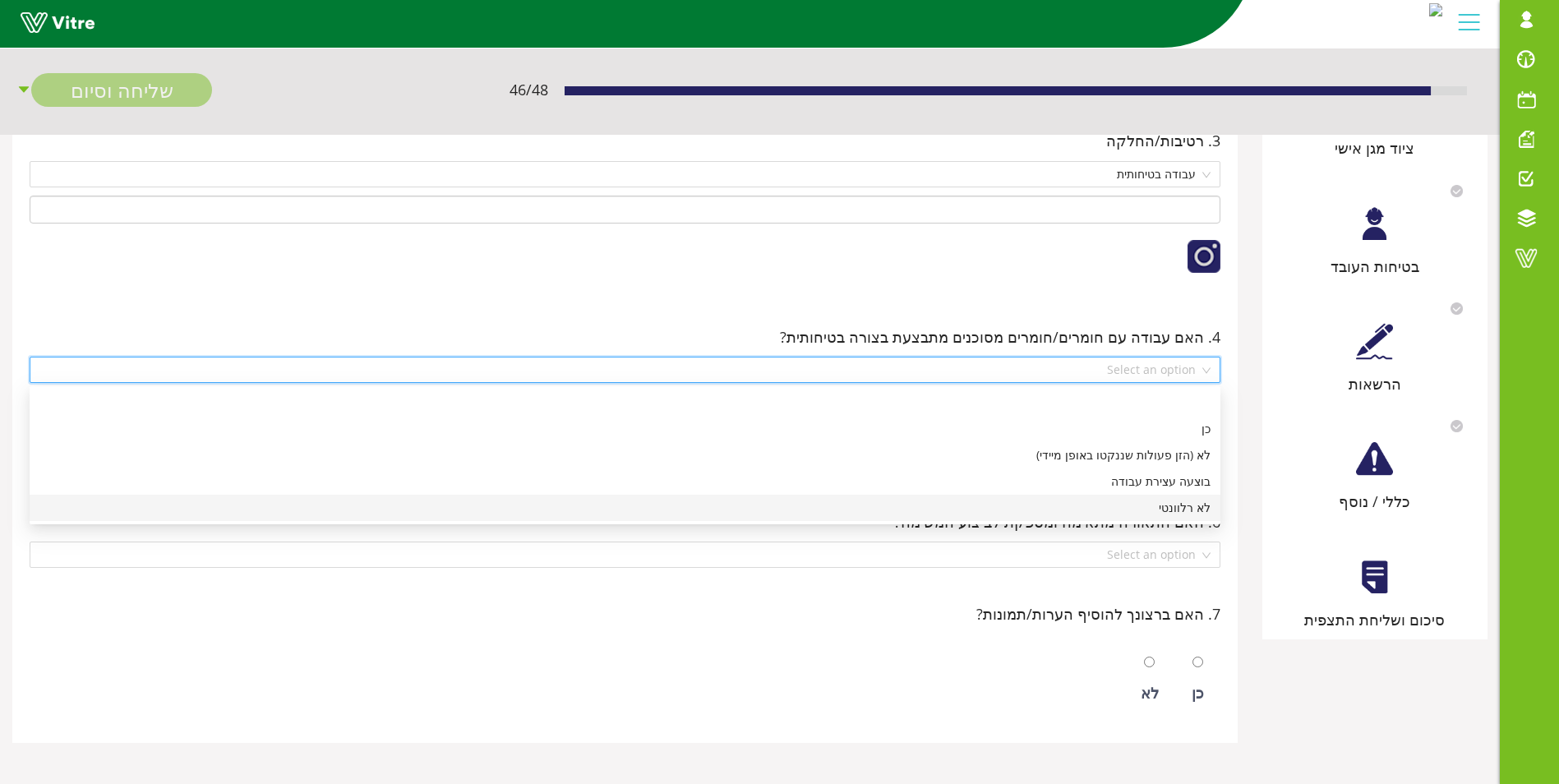
drag, startPoint x: 1201, startPoint y: 501, endPoint x: 1200, endPoint y: 488, distance: 13.0
click at [1200, 501] on div "לא רלוונטי" at bounding box center [625, 508] width 1171 height 18
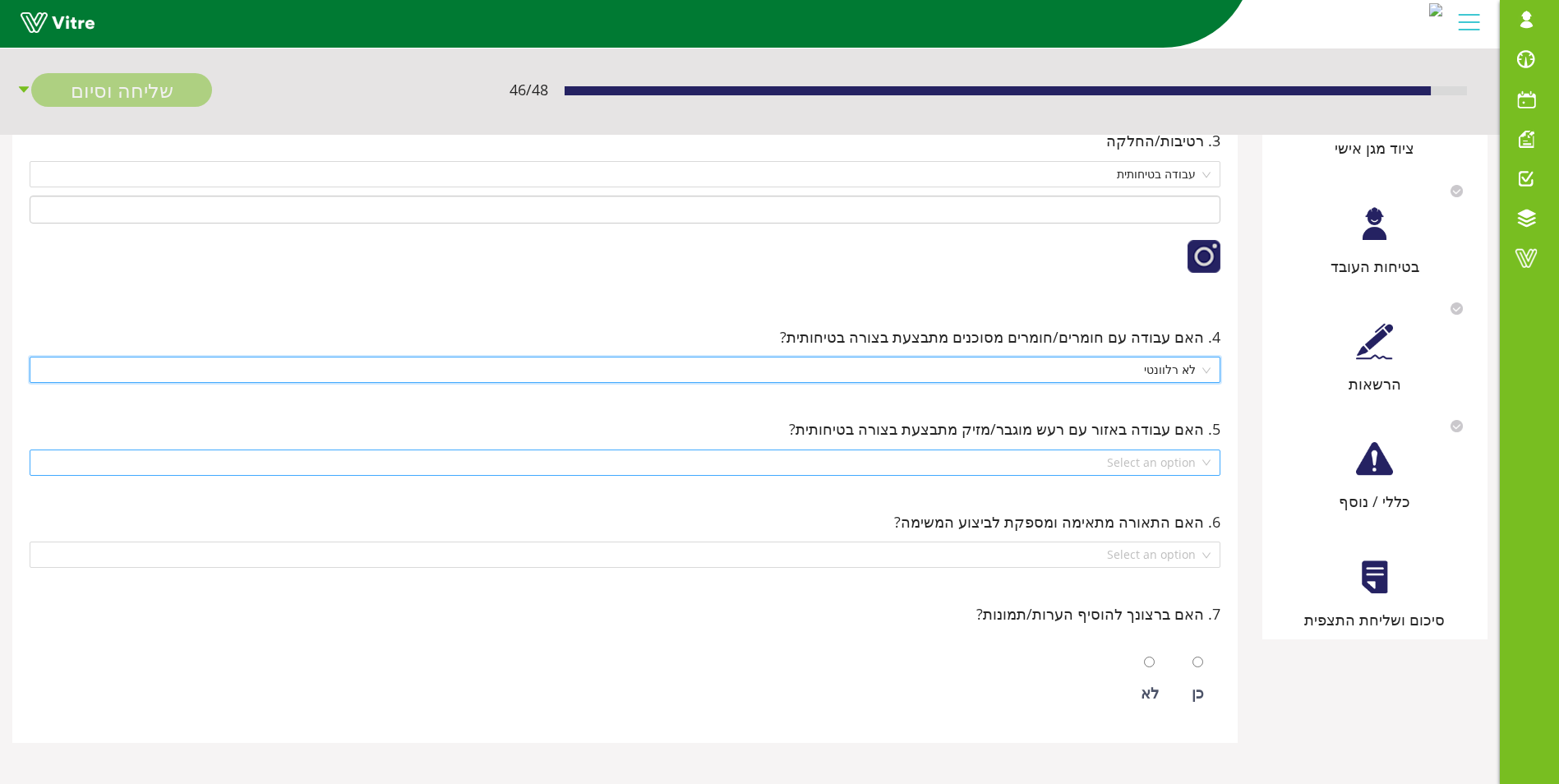
click at [1210, 466] on div "Select an option" at bounding box center [625, 463] width 1191 height 26
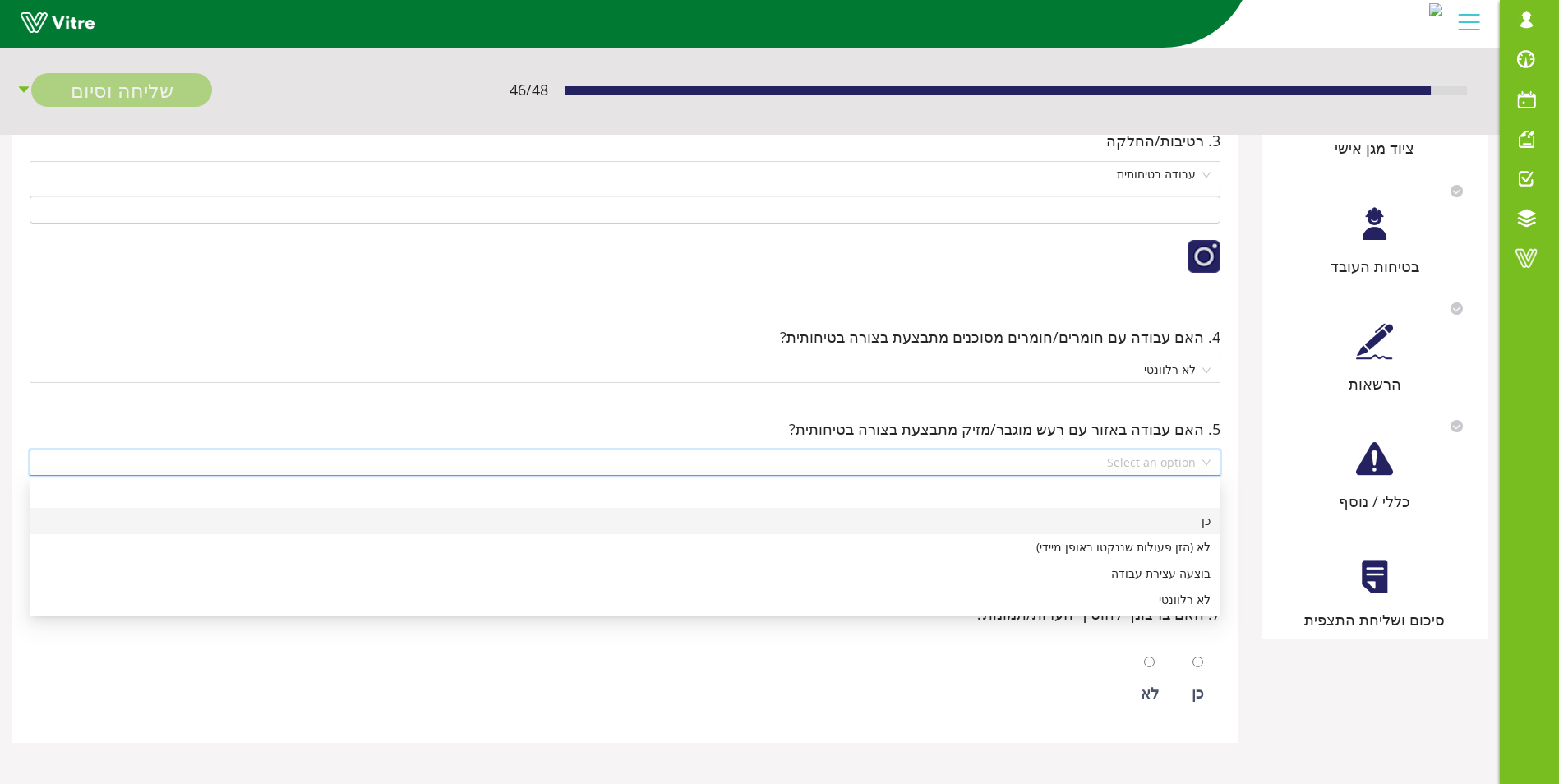
click at [1206, 521] on div "כן" at bounding box center [625, 521] width 1171 height 18
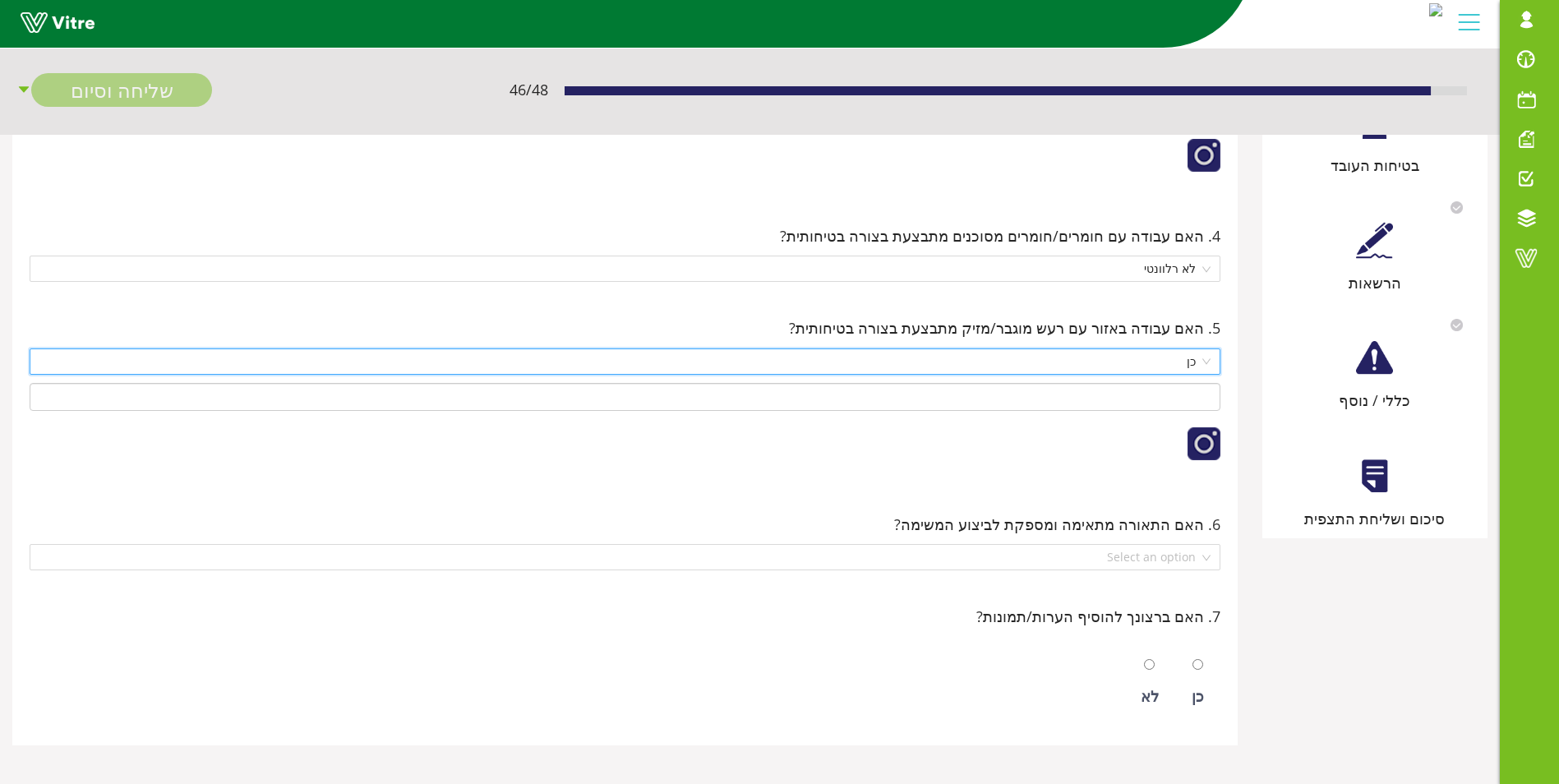
scroll to position [626, 0]
click at [1210, 555] on div "Select an option" at bounding box center [625, 555] width 1191 height 26
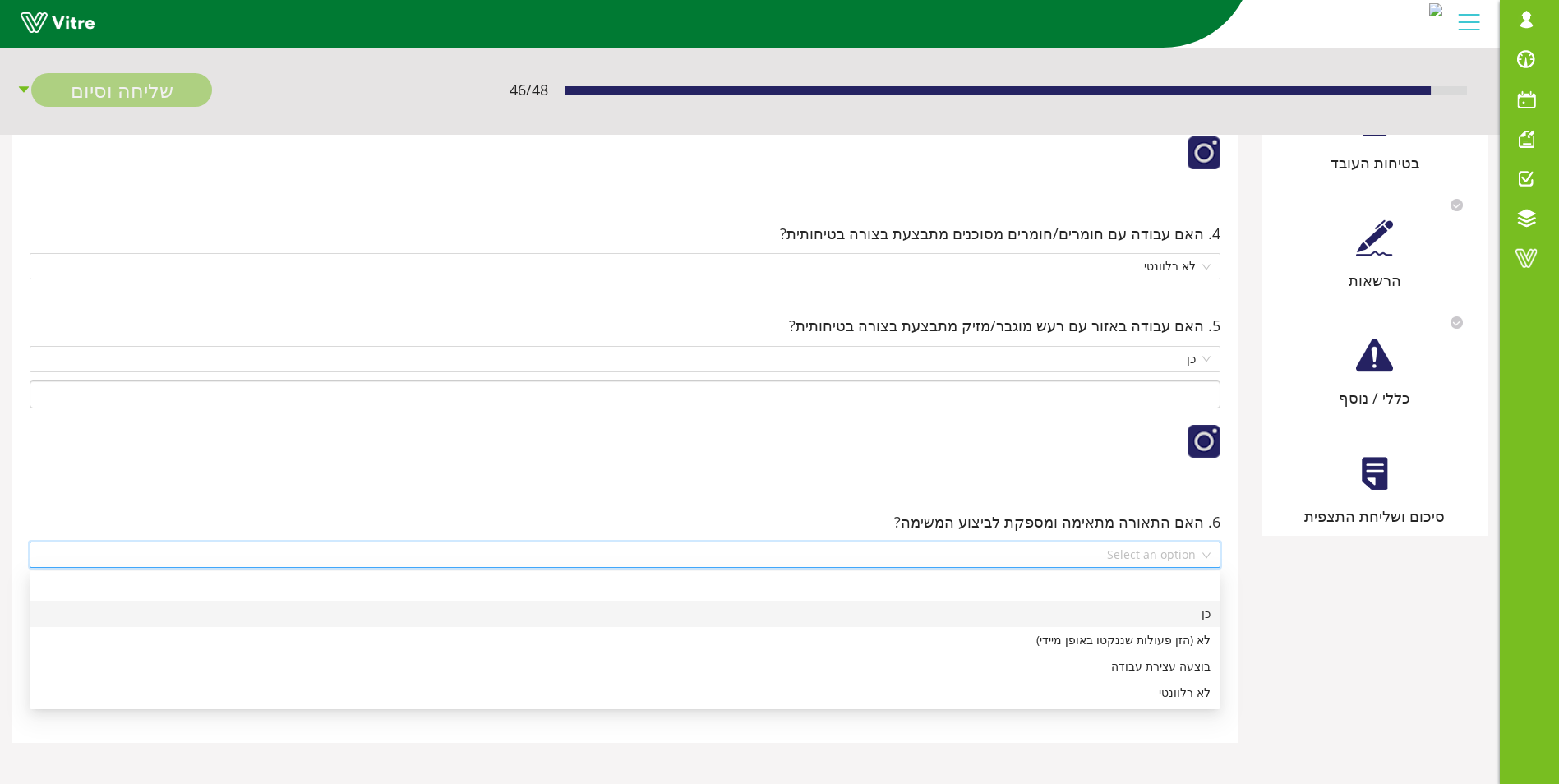
click at [1207, 617] on div "כן" at bounding box center [625, 614] width 1171 height 18
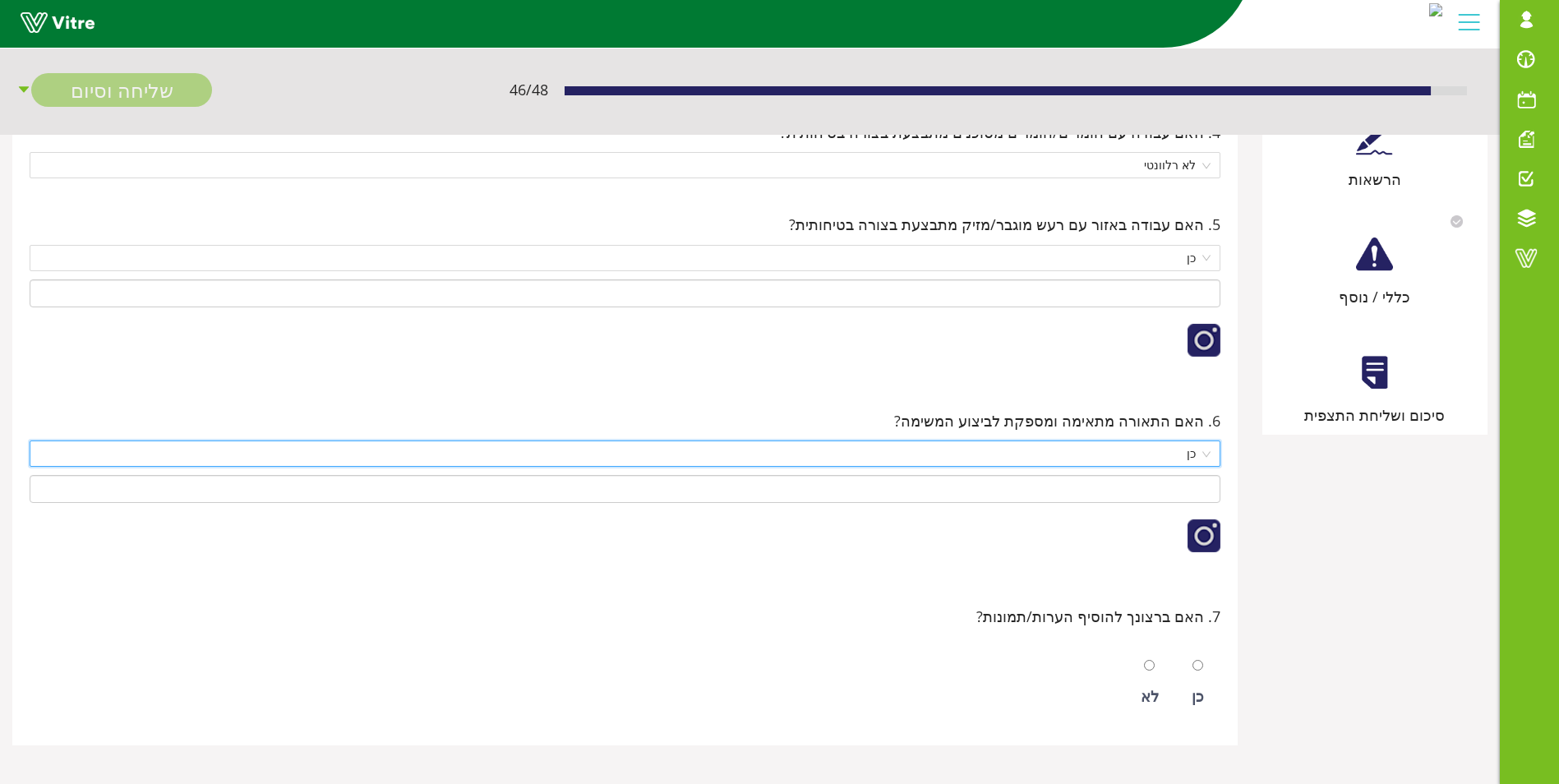
scroll to position [729, 0]
click at [1151, 696] on div "לא" at bounding box center [1150, 693] width 18 height 23
radio input "true"
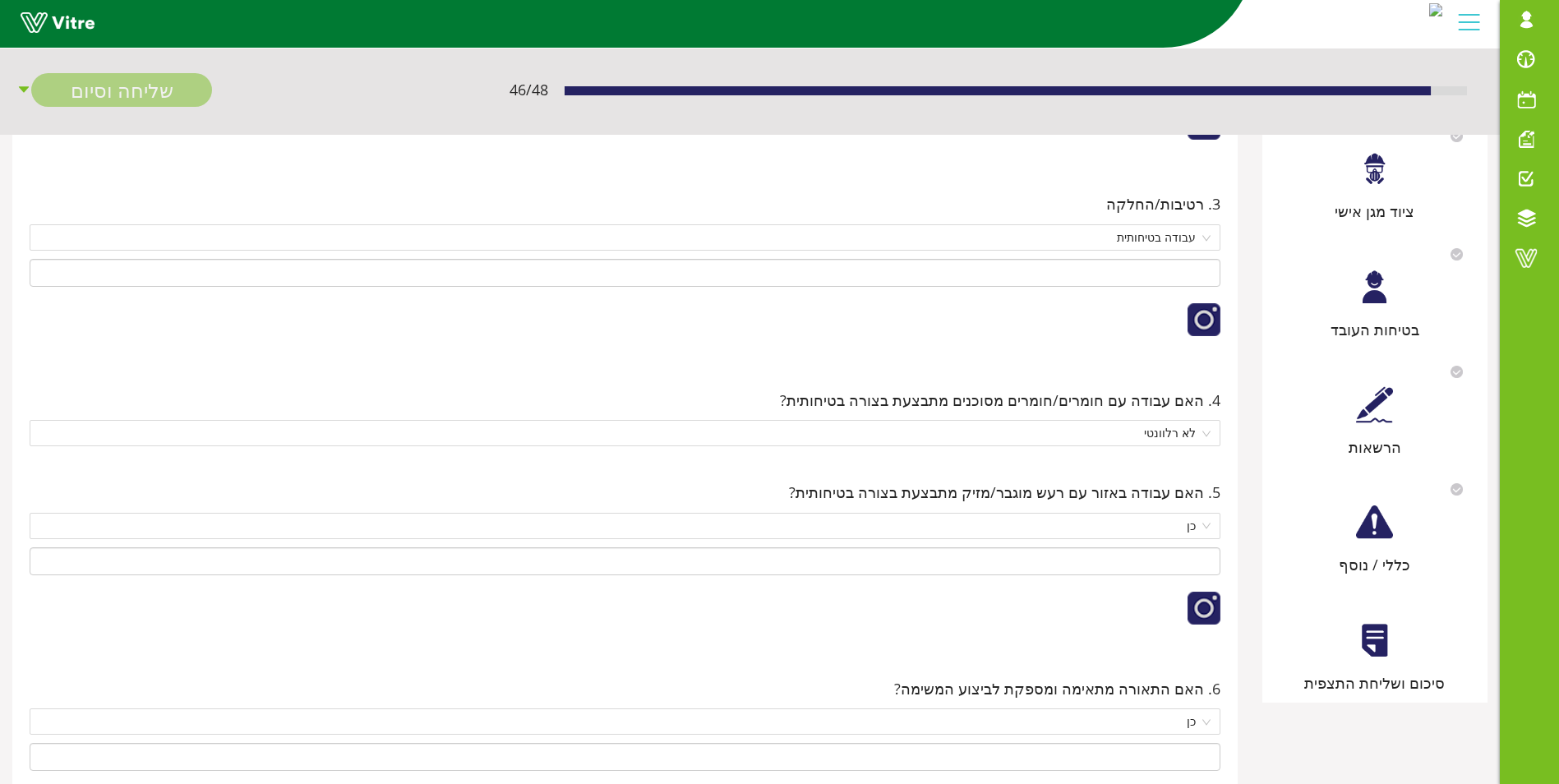
scroll to position [153, 0]
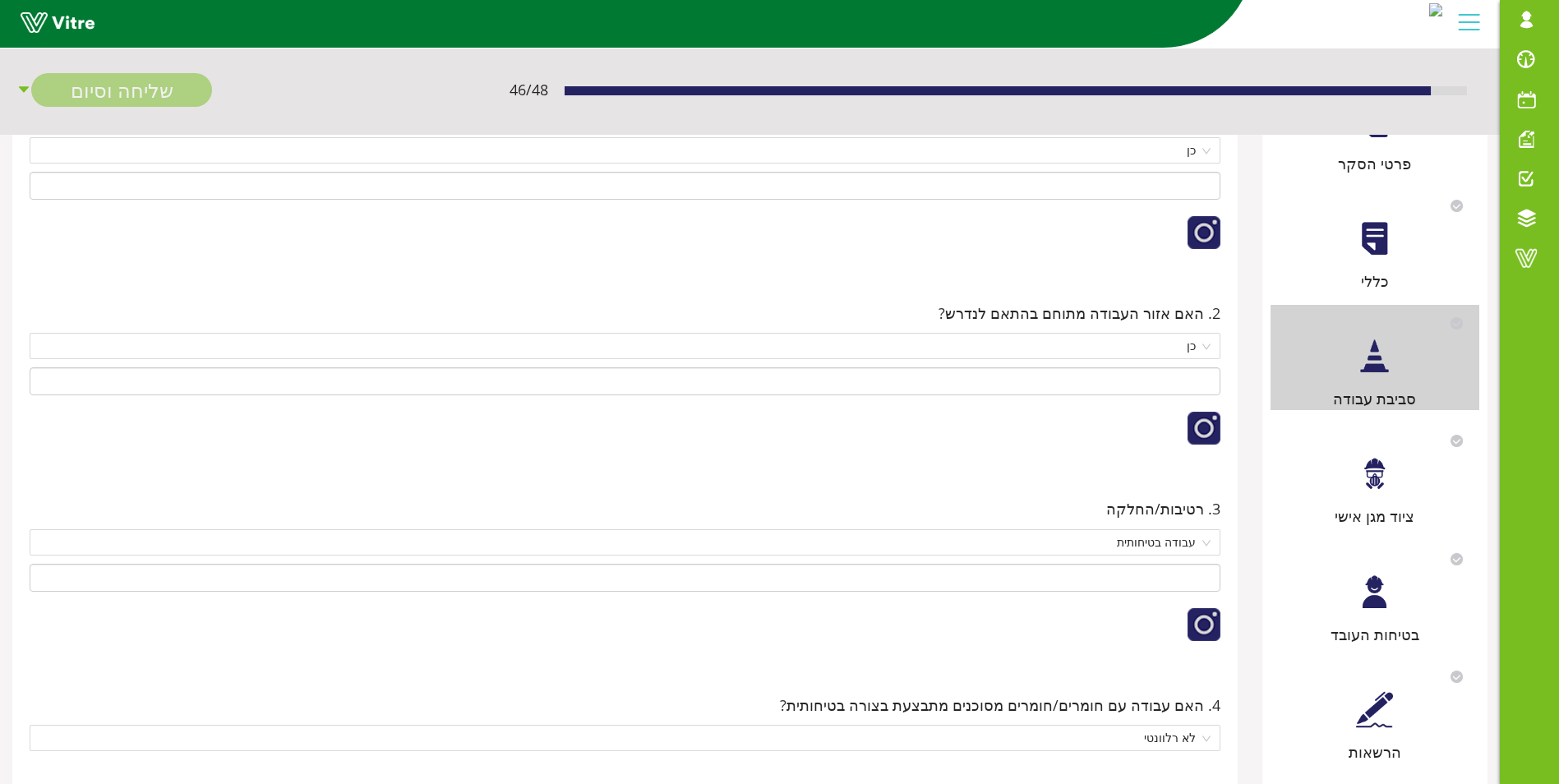
click at [1369, 460] on div at bounding box center [1374, 474] width 37 height 37
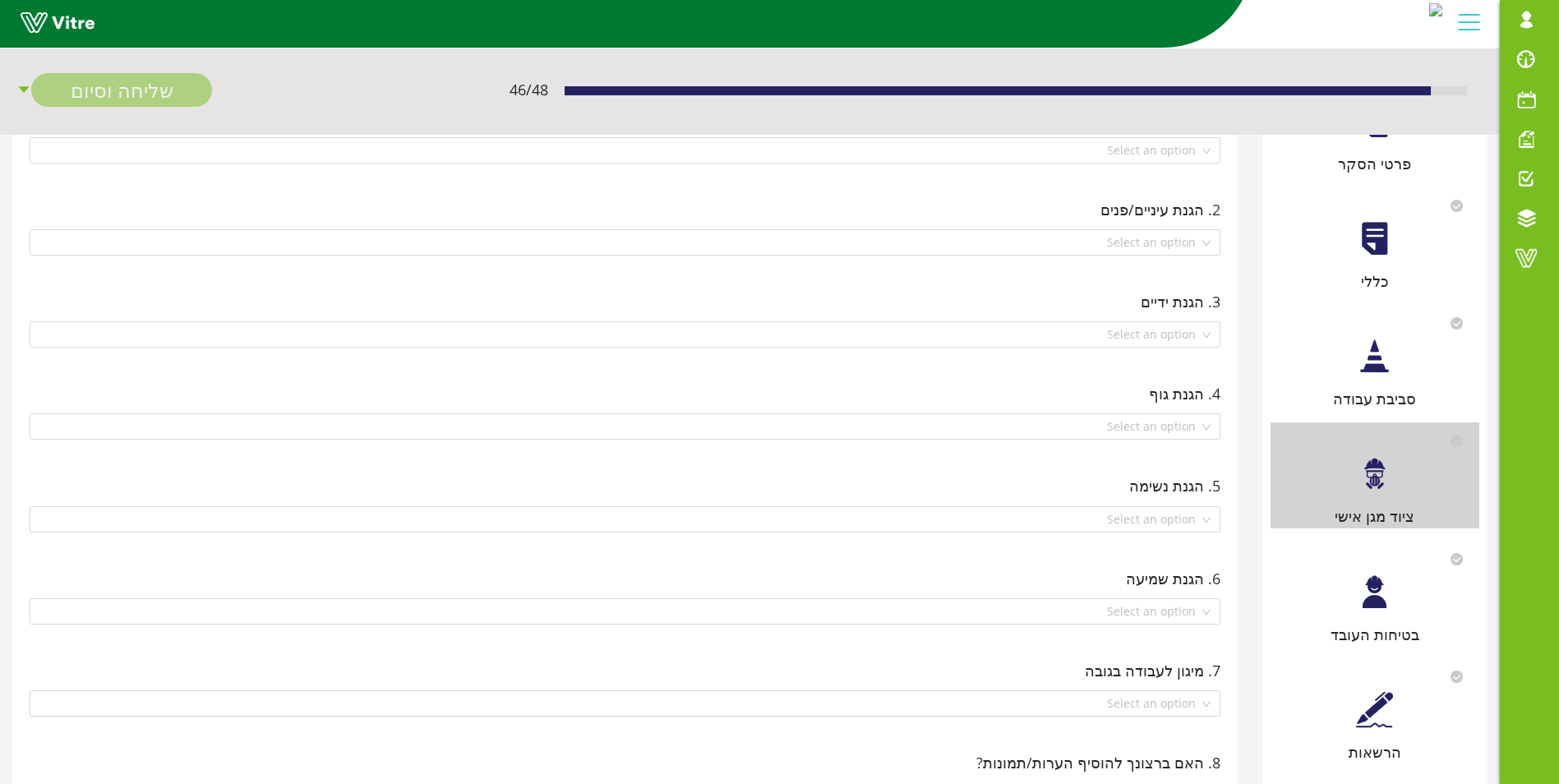
scroll to position [0, 0]
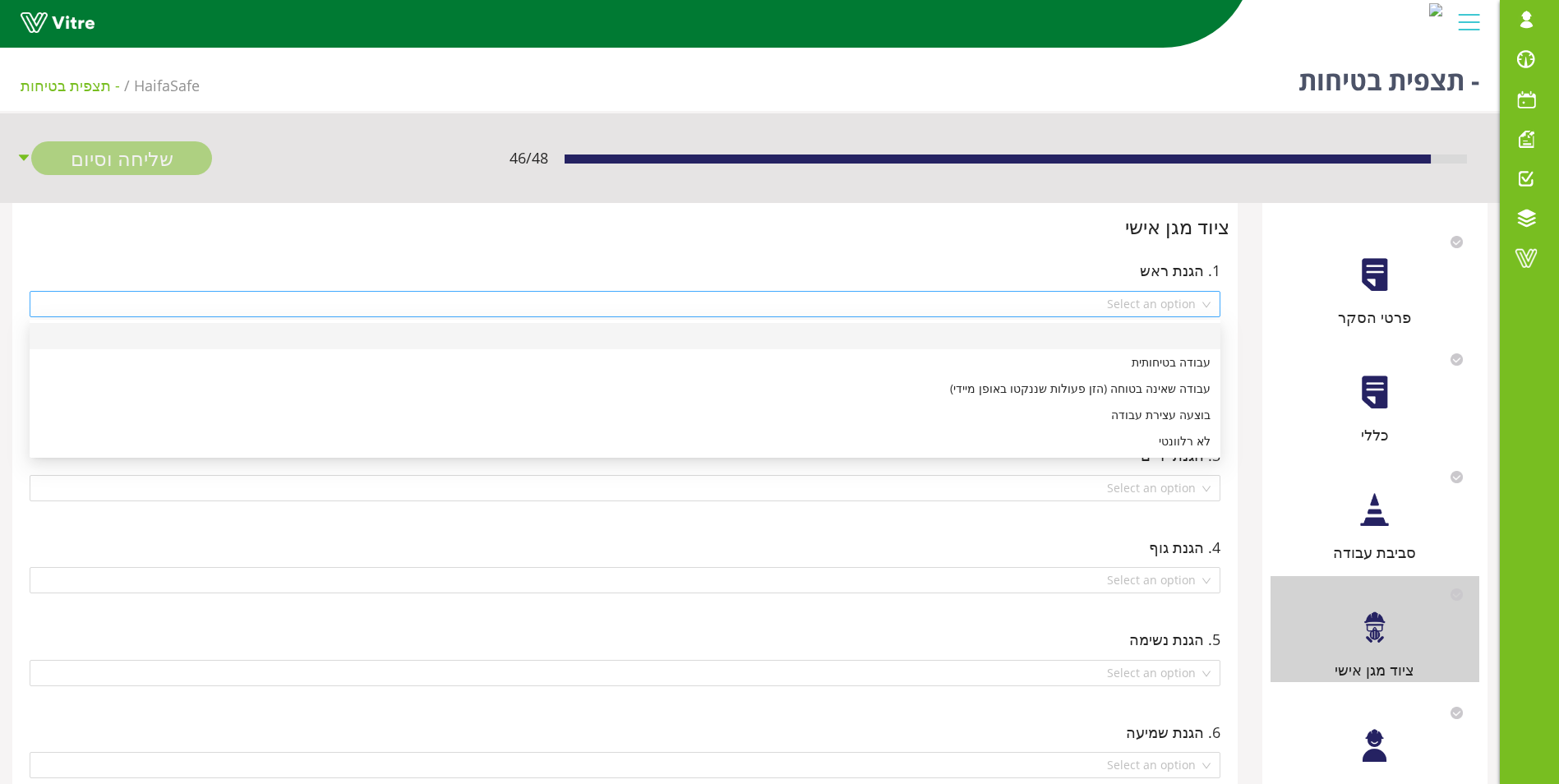
click at [1204, 303] on div "Select an option" at bounding box center [625, 304] width 1191 height 26
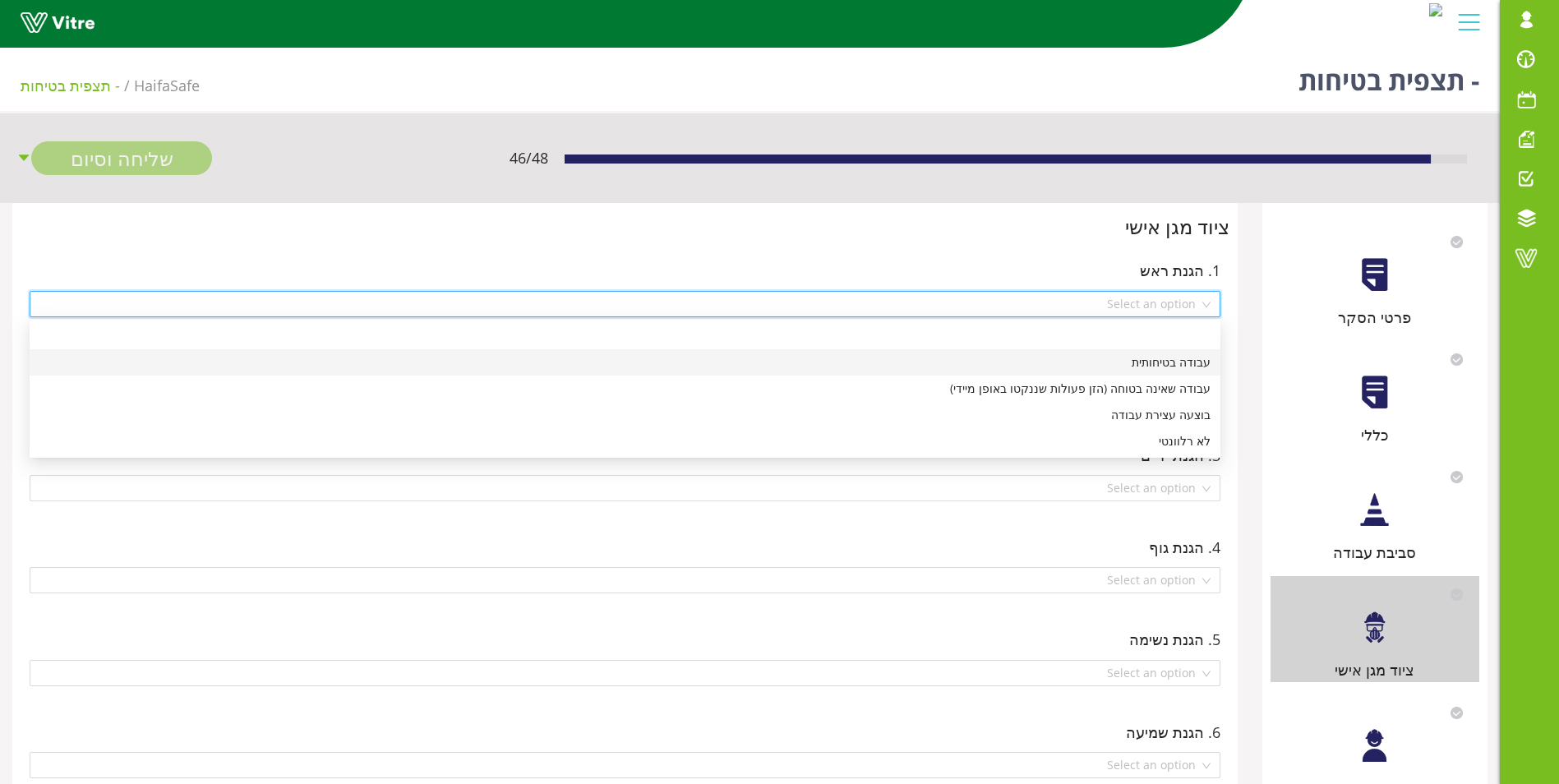
click at [1201, 357] on div "עבודה בטיחותית" at bounding box center [625, 362] width 1171 height 18
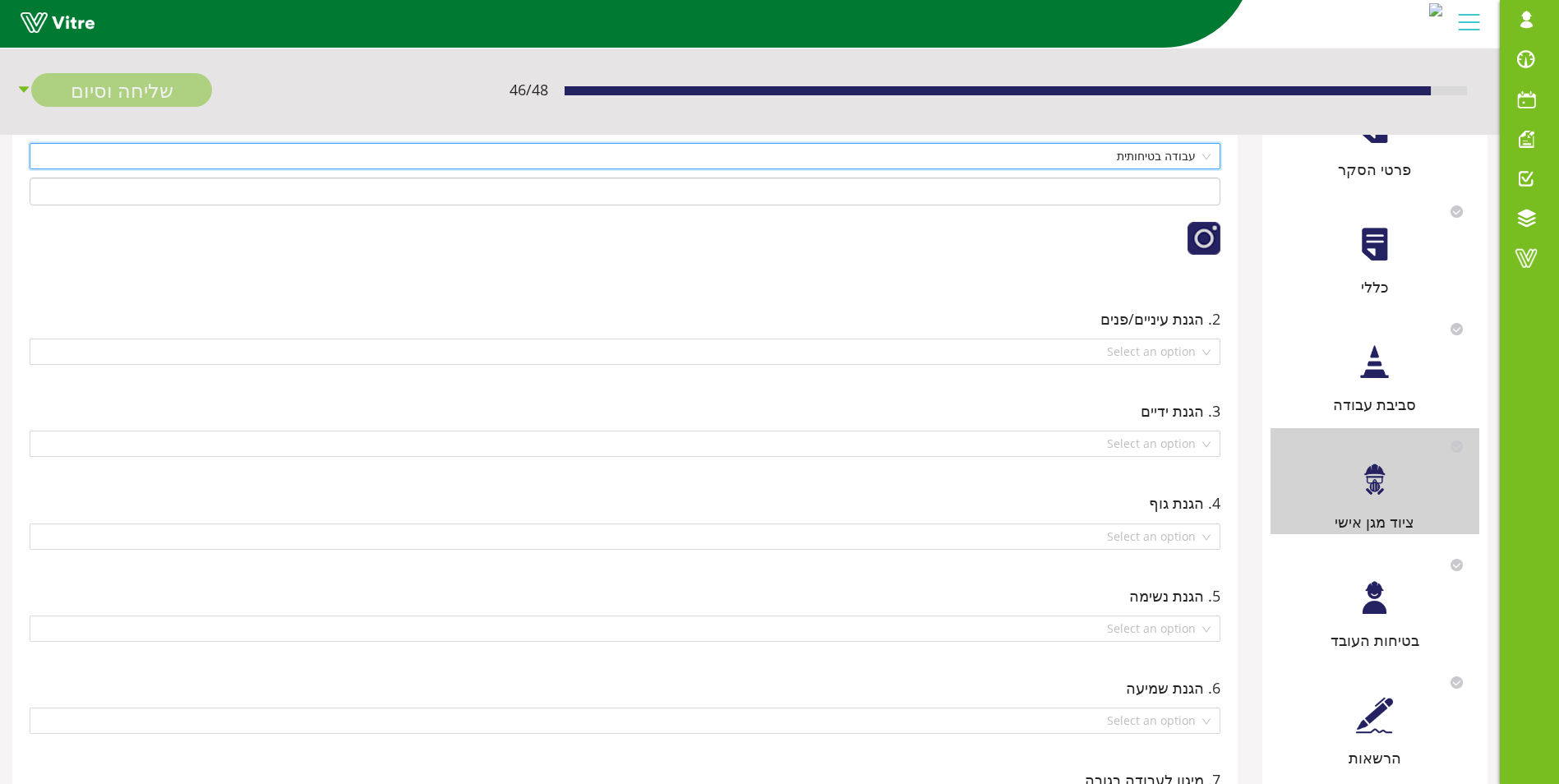
scroll to position [164, 0]
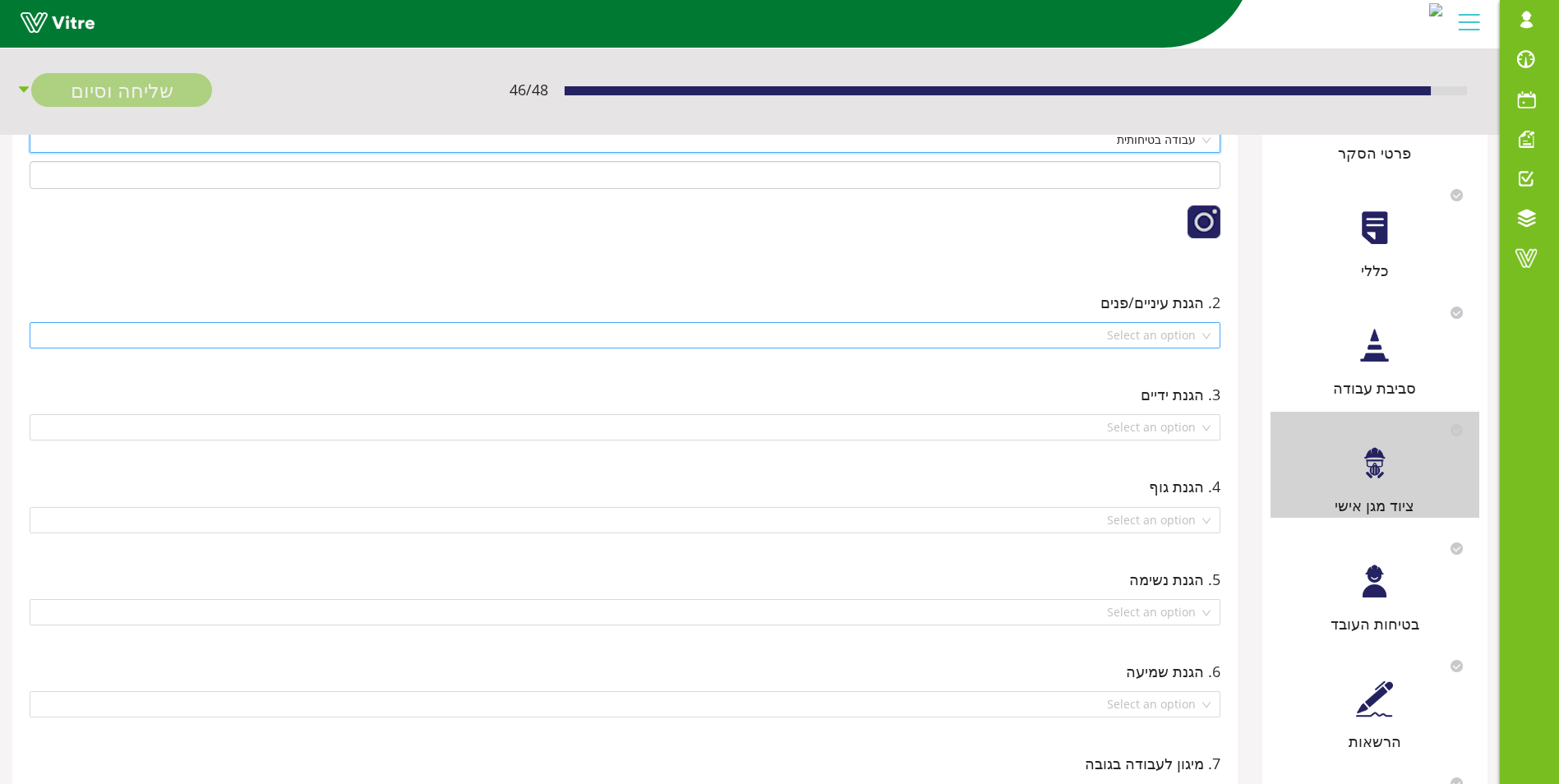
click at [1211, 337] on div "Select an option" at bounding box center [625, 335] width 1191 height 26
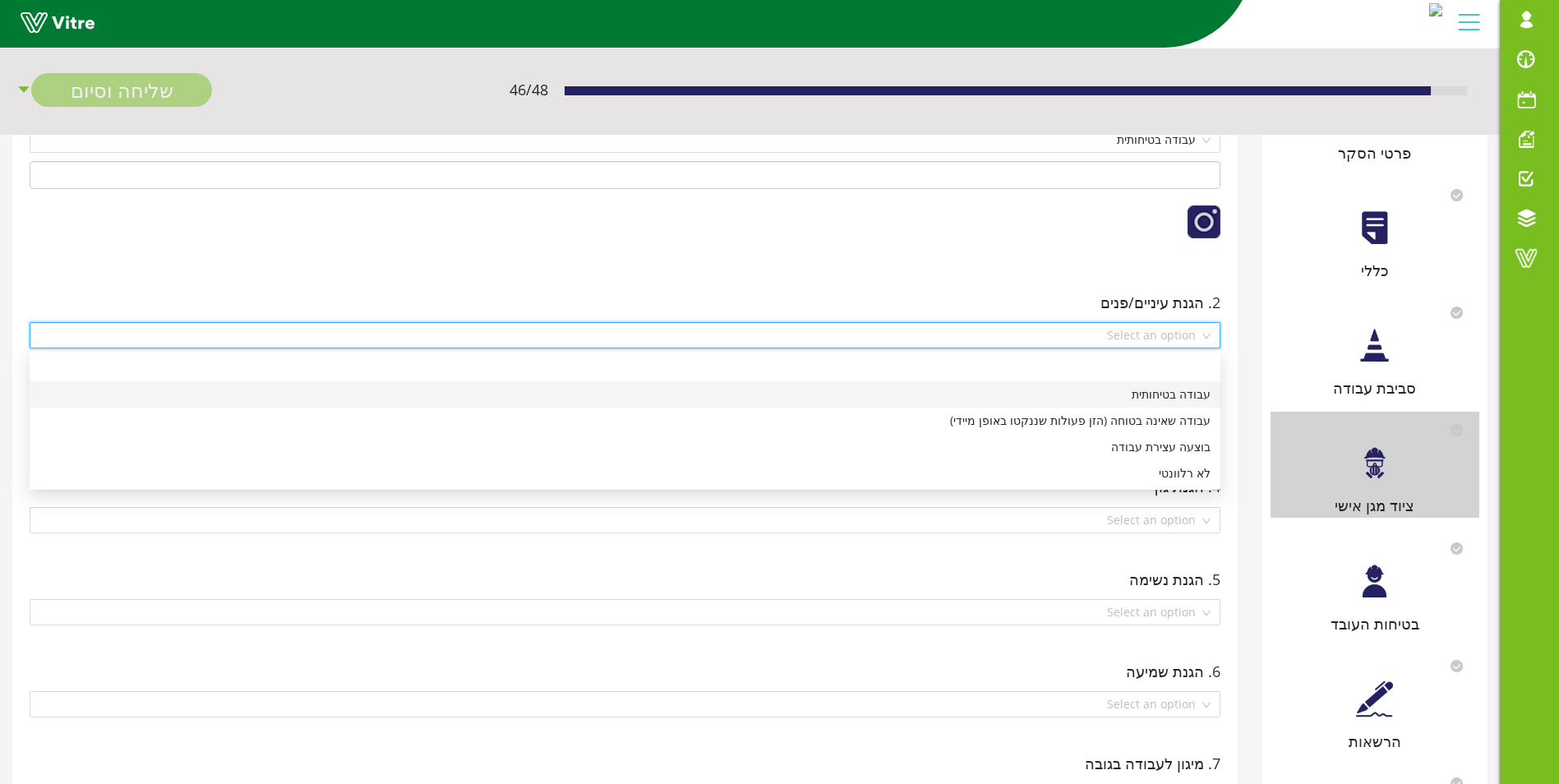
click at [1203, 392] on div "עבודה בטיחותית" at bounding box center [625, 394] width 1171 height 18
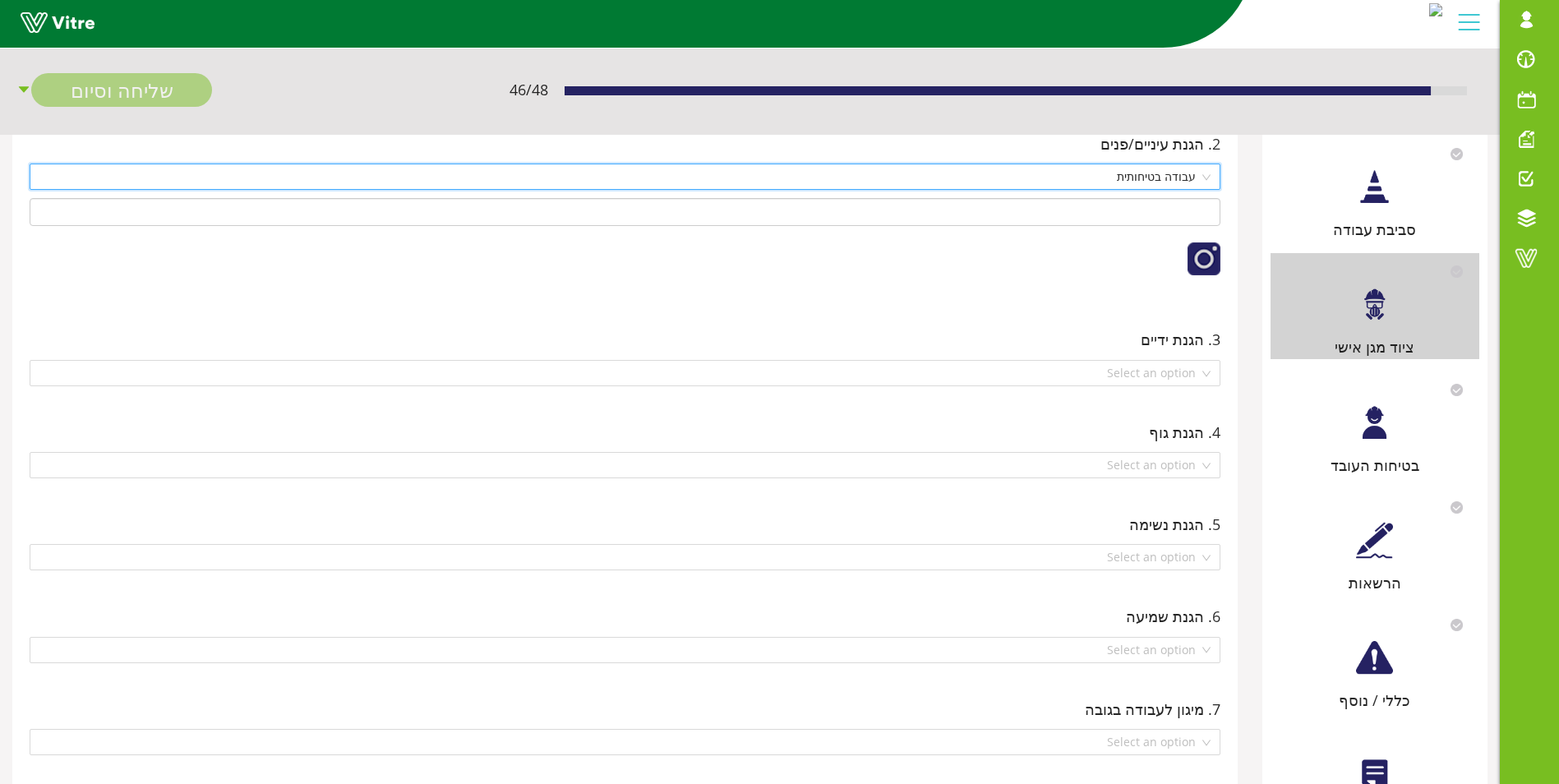
scroll to position [328, 0]
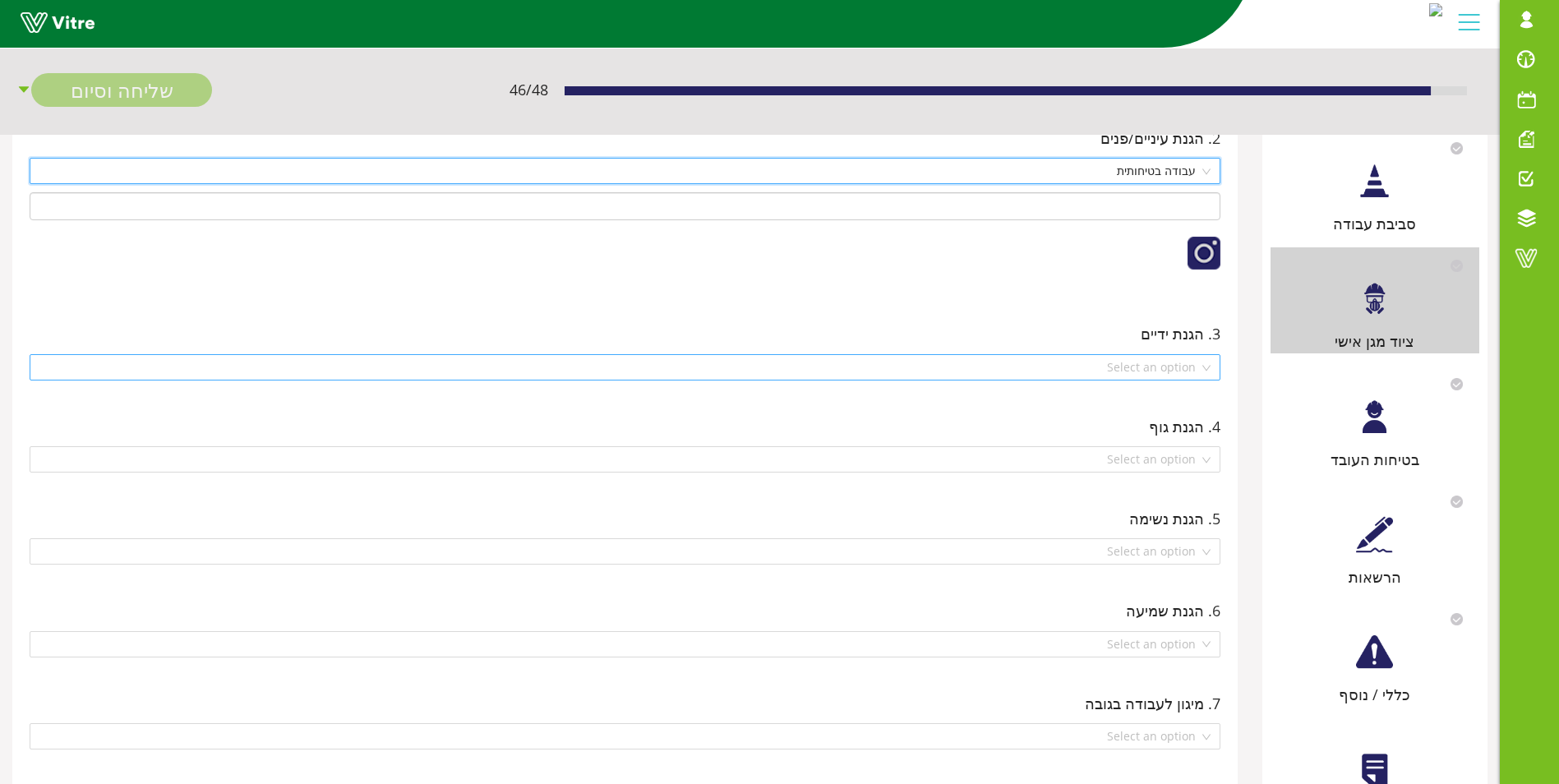
click at [1207, 365] on div "Select an option" at bounding box center [625, 367] width 1191 height 26
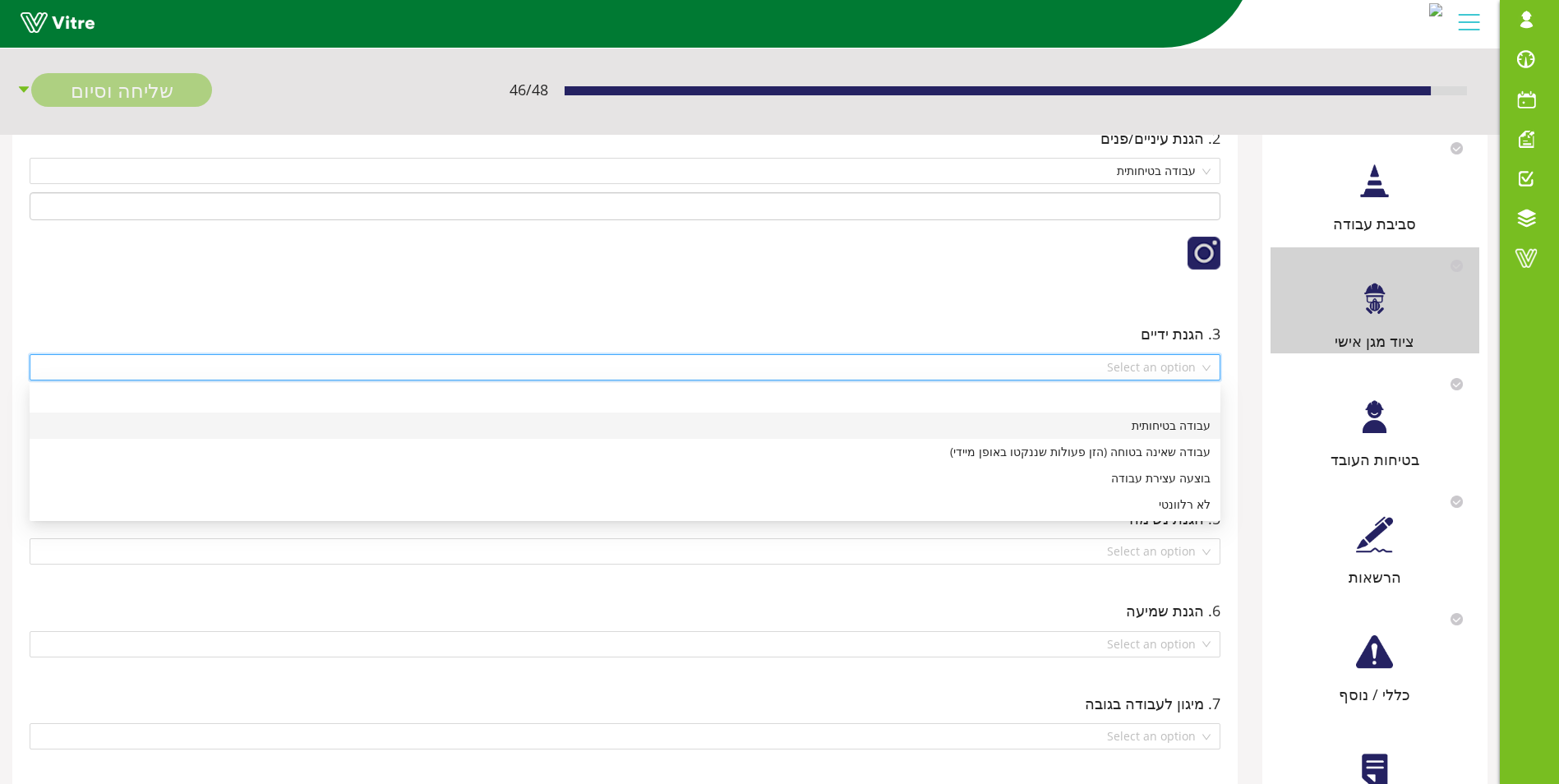
click at [1206, 424] on div "עבודה בטיחותית" at bounding box center [625, 426] width 1171 height 18
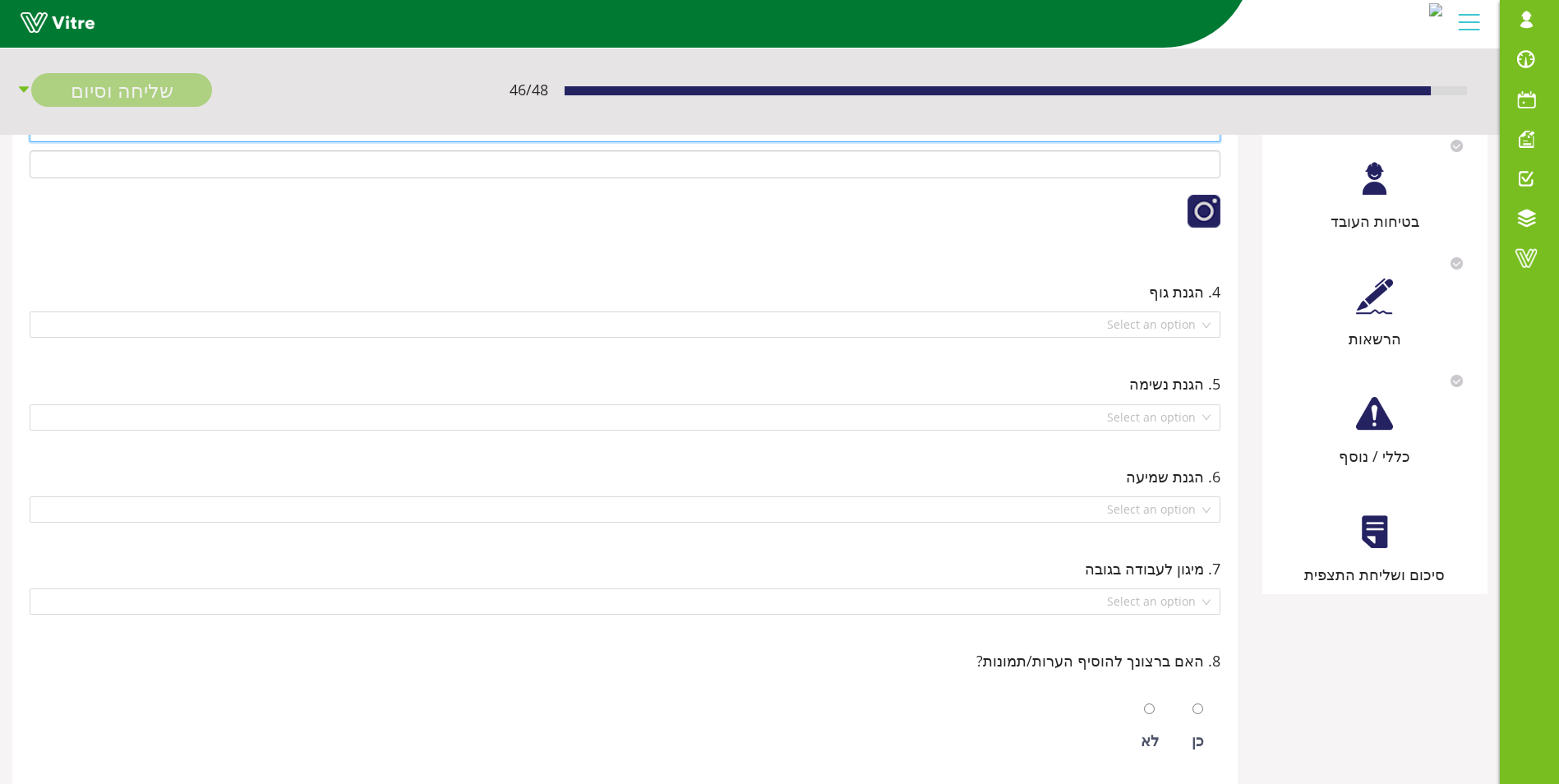
scroll to position [575, 0]
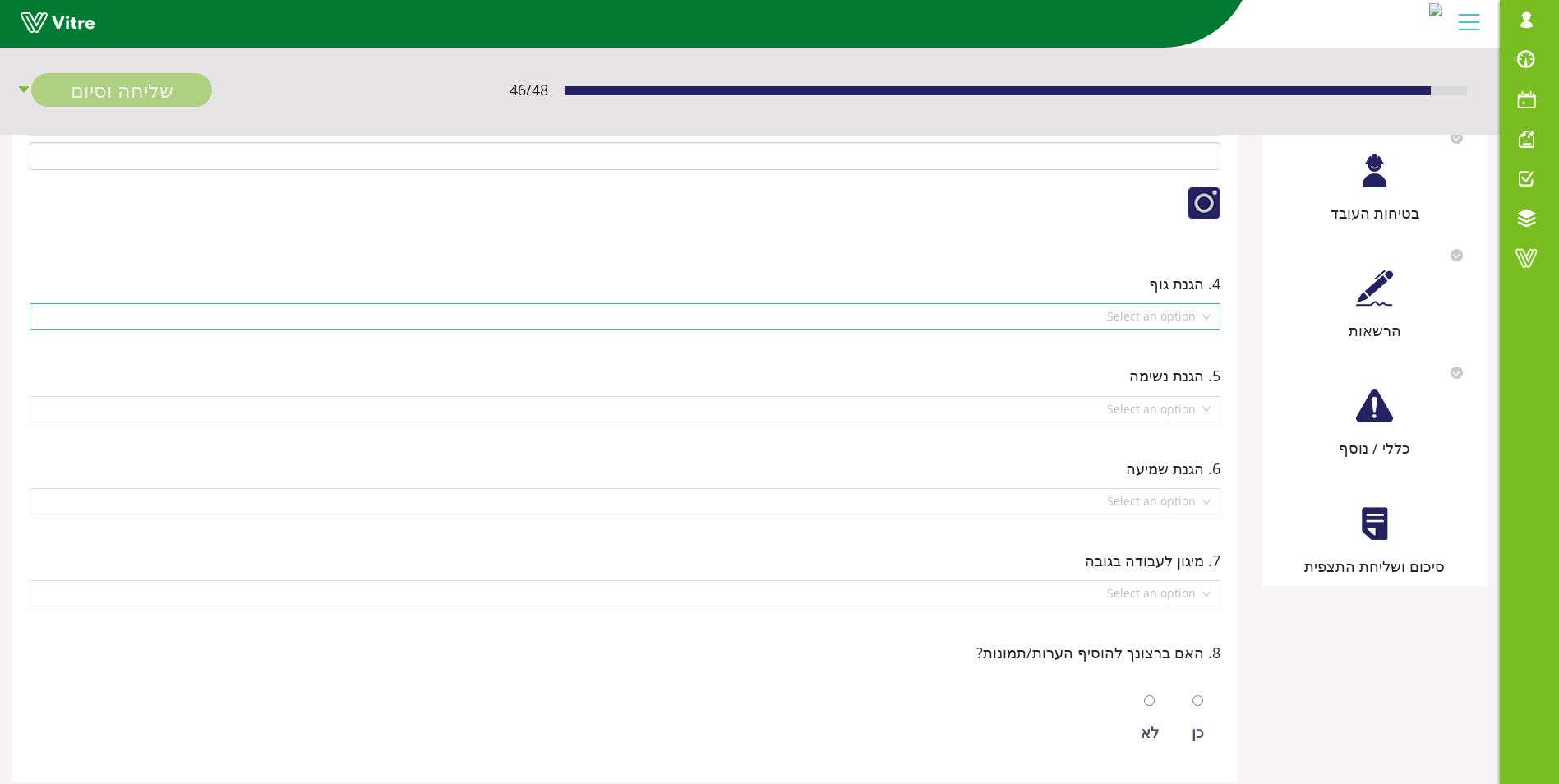
click at [1205, 320] on div "Select an option" at bounding box center [625, 316] width 1191 height 26
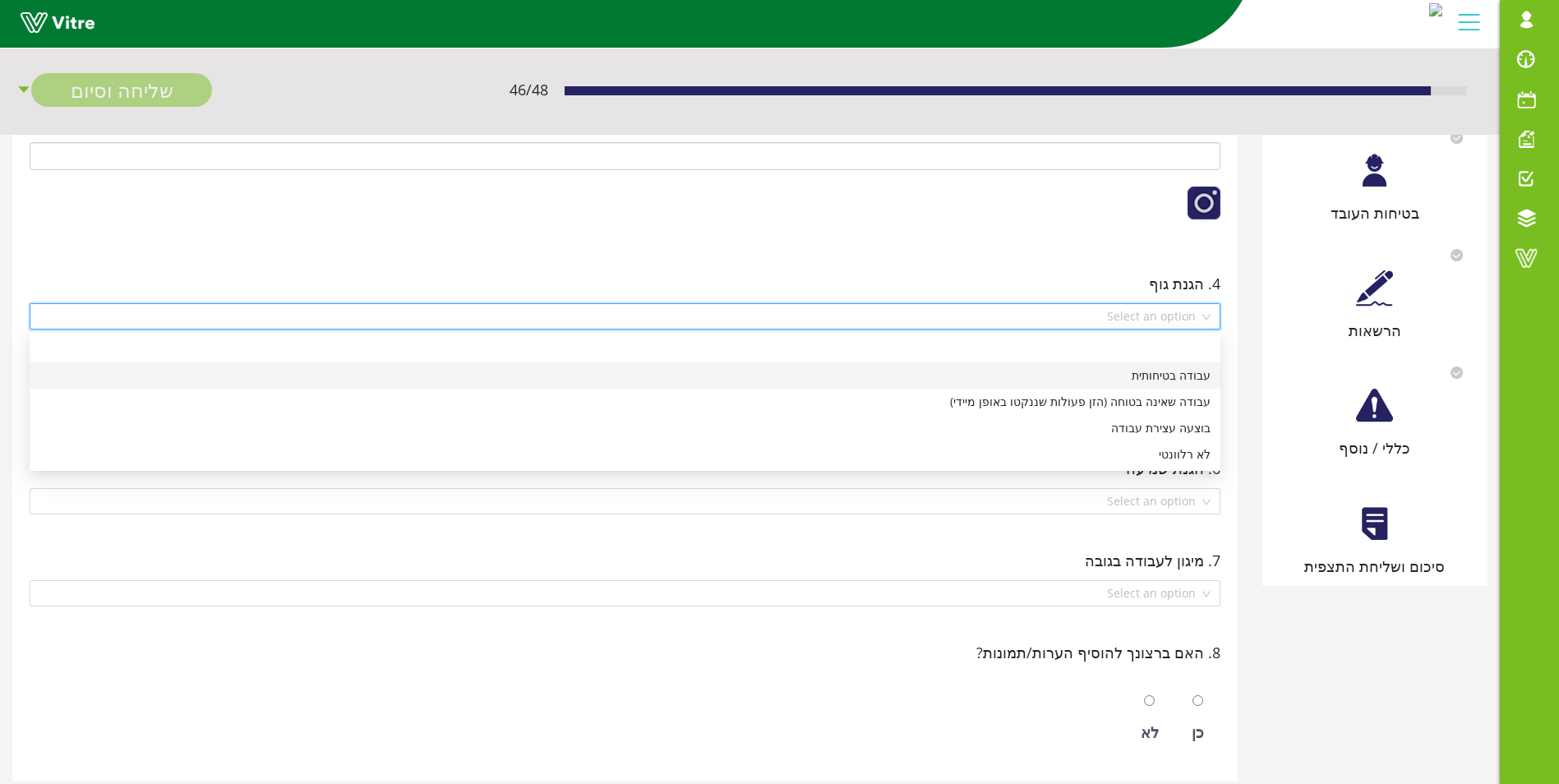
click at [1201, 371] on div "עבודה בטיחותית" at bounding box center [625, 375] width 1171 height 18
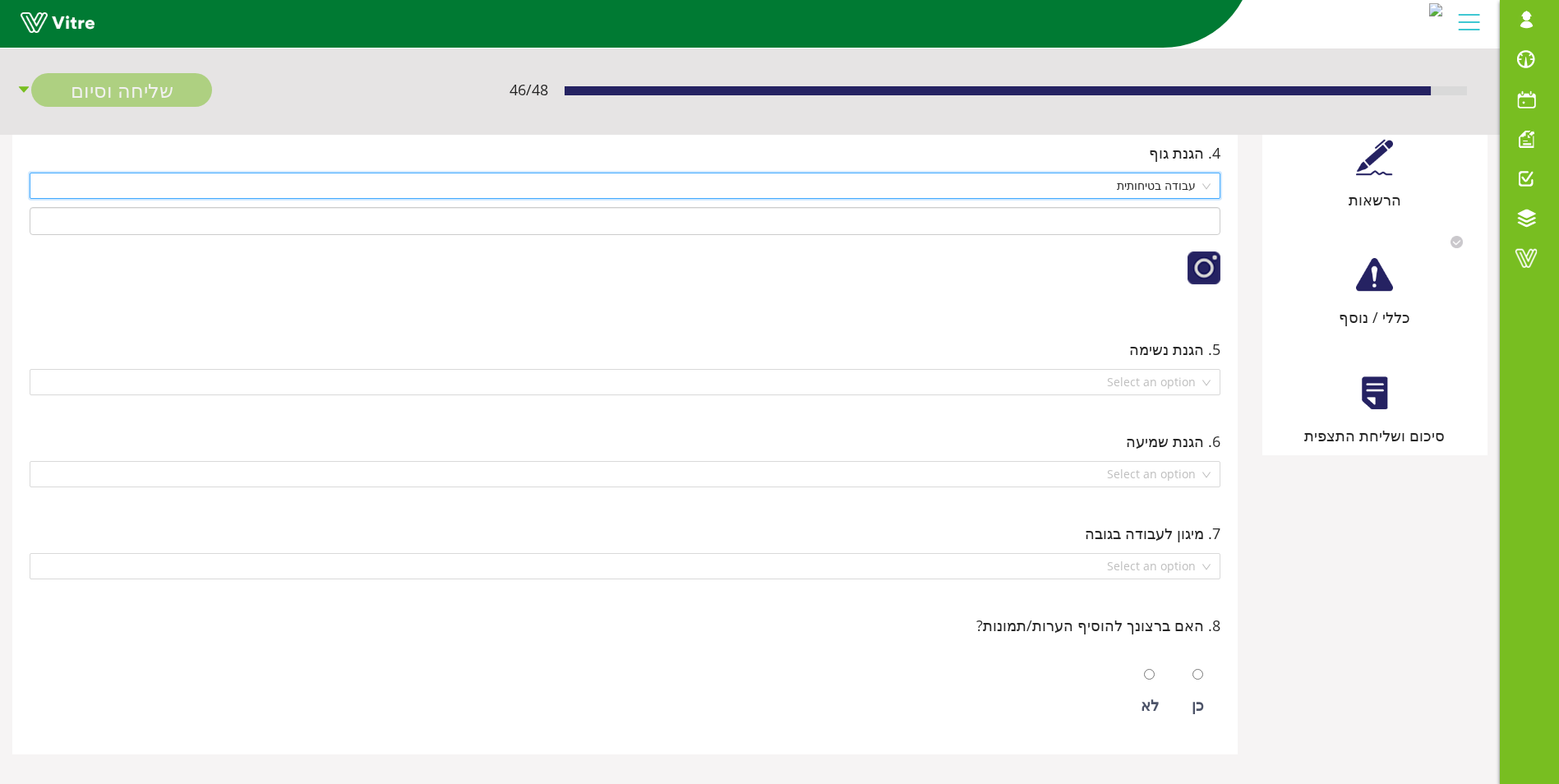
scroll to position [717, 0]
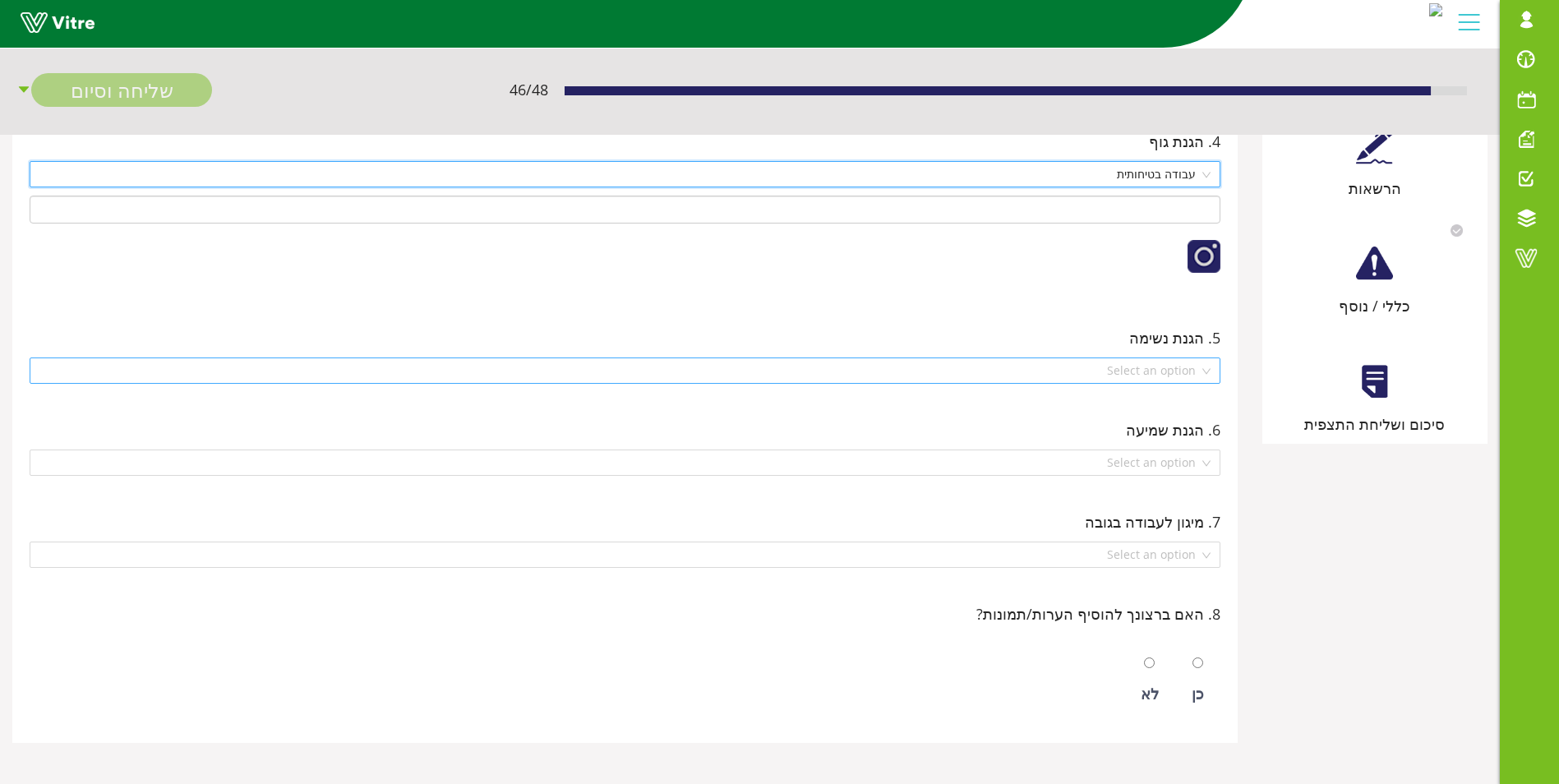
click at [1207, 371] on div "Select an option" at bounding box center [625, 371] width 1191 height 26
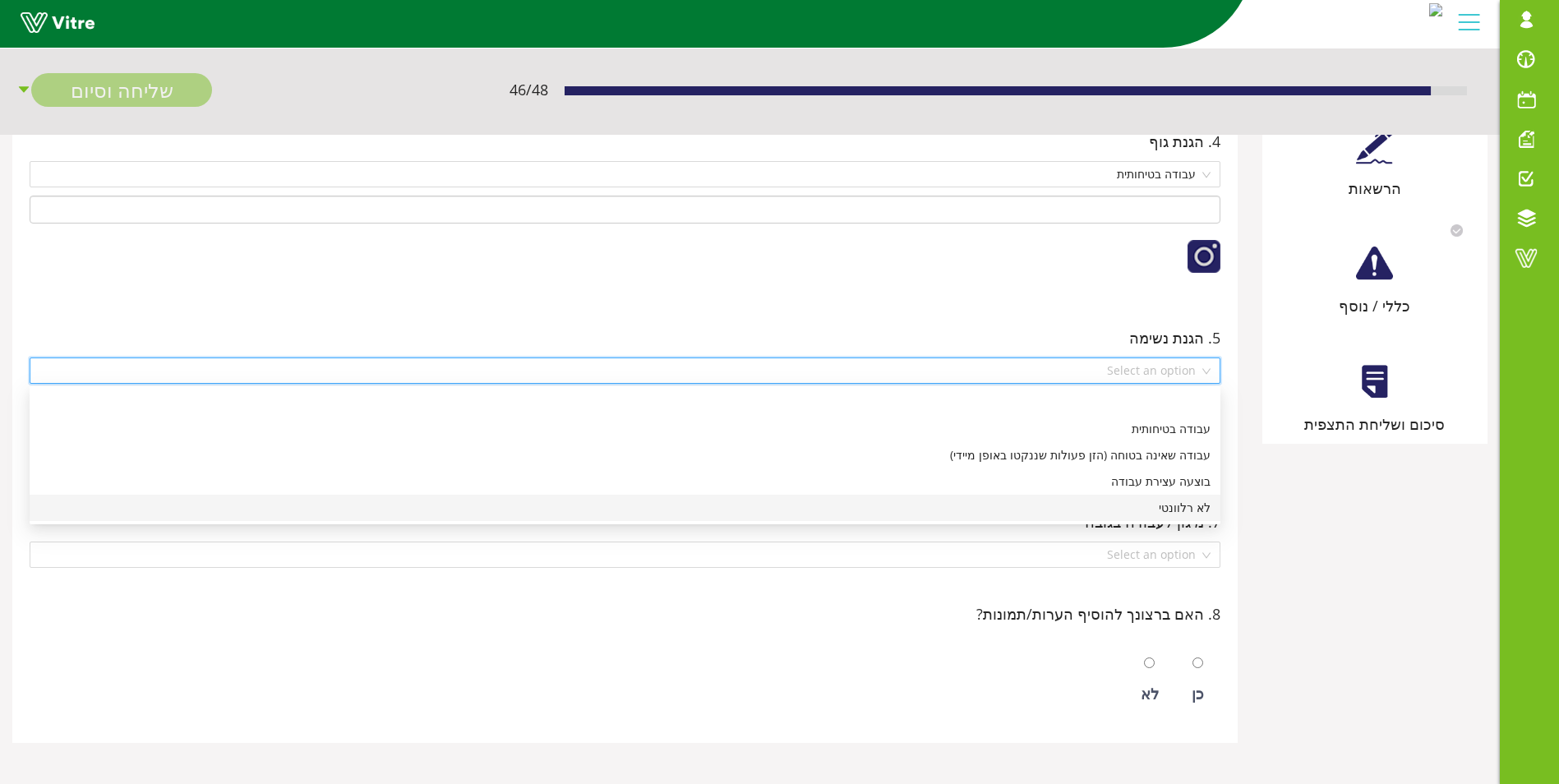
click at [1207, 504] on div "לא רלוונטי" at bounding box center [625, 508] width 1171 height 18
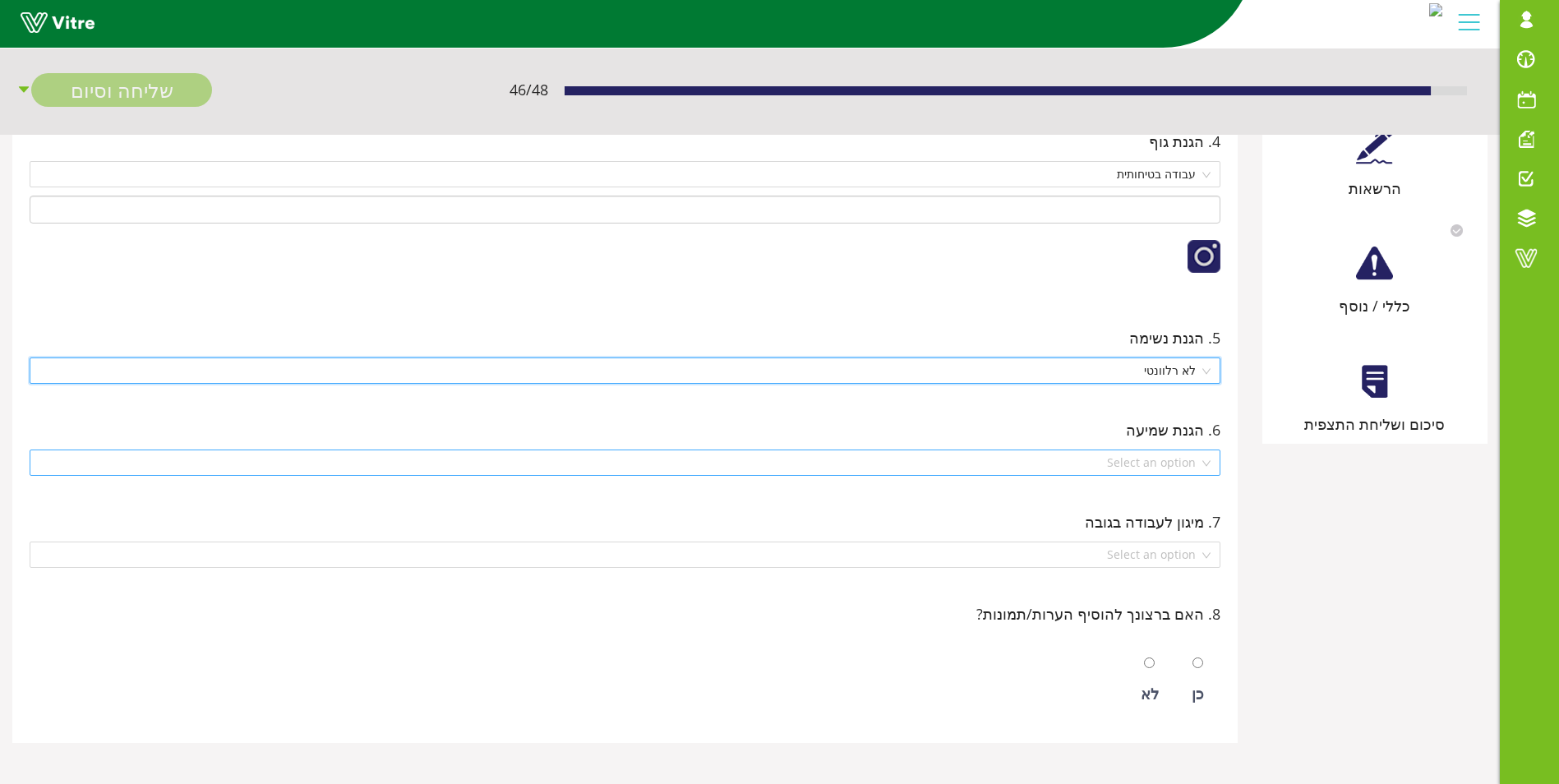
click at [1207, 463] on div "Select an option" at bounding box center [625, 463] width 1191 height 26
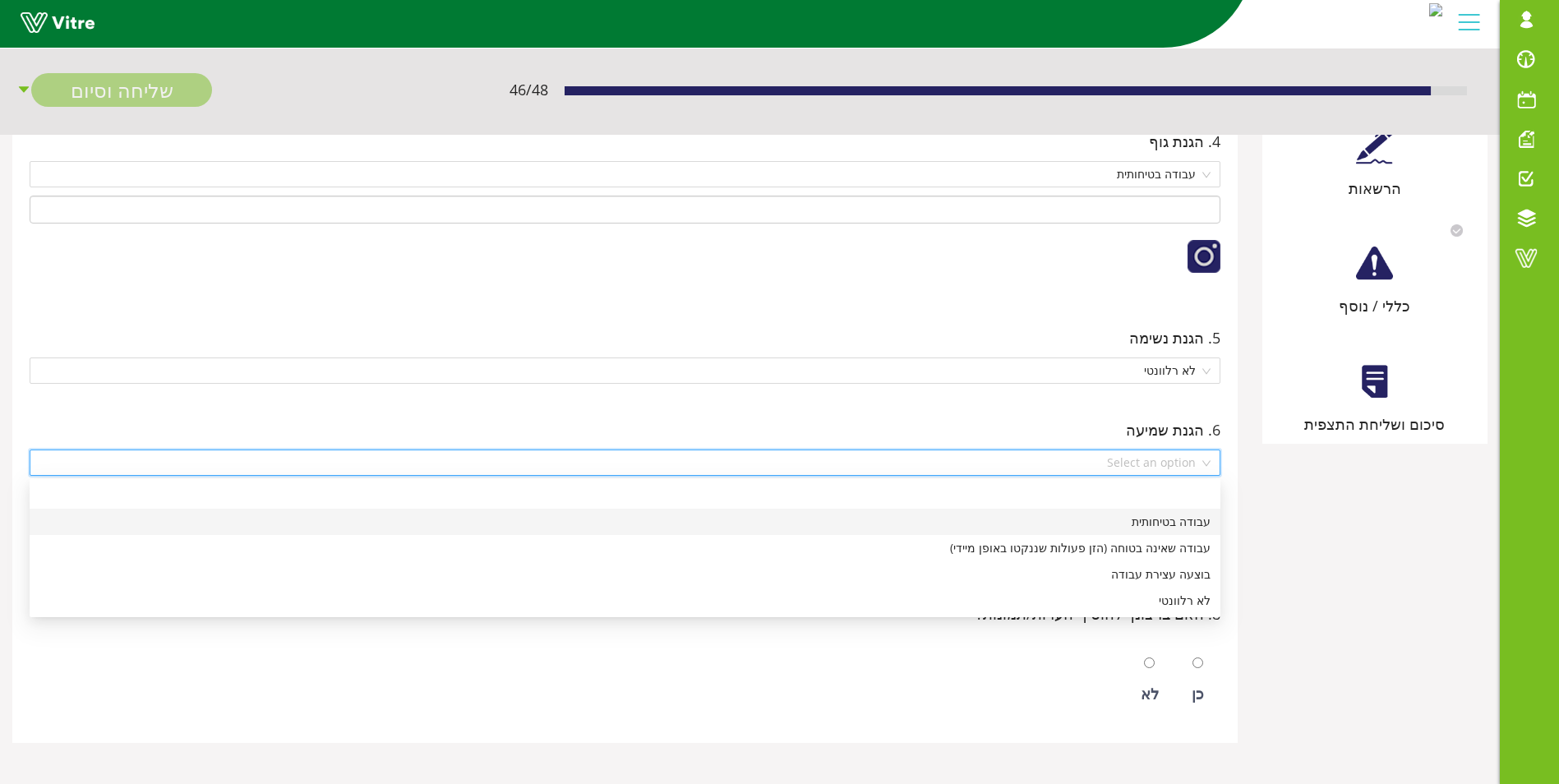
click at [1191, 519] on div "עבודה בטיחותית" at bounding box center [625, 522] width 1171 height 18
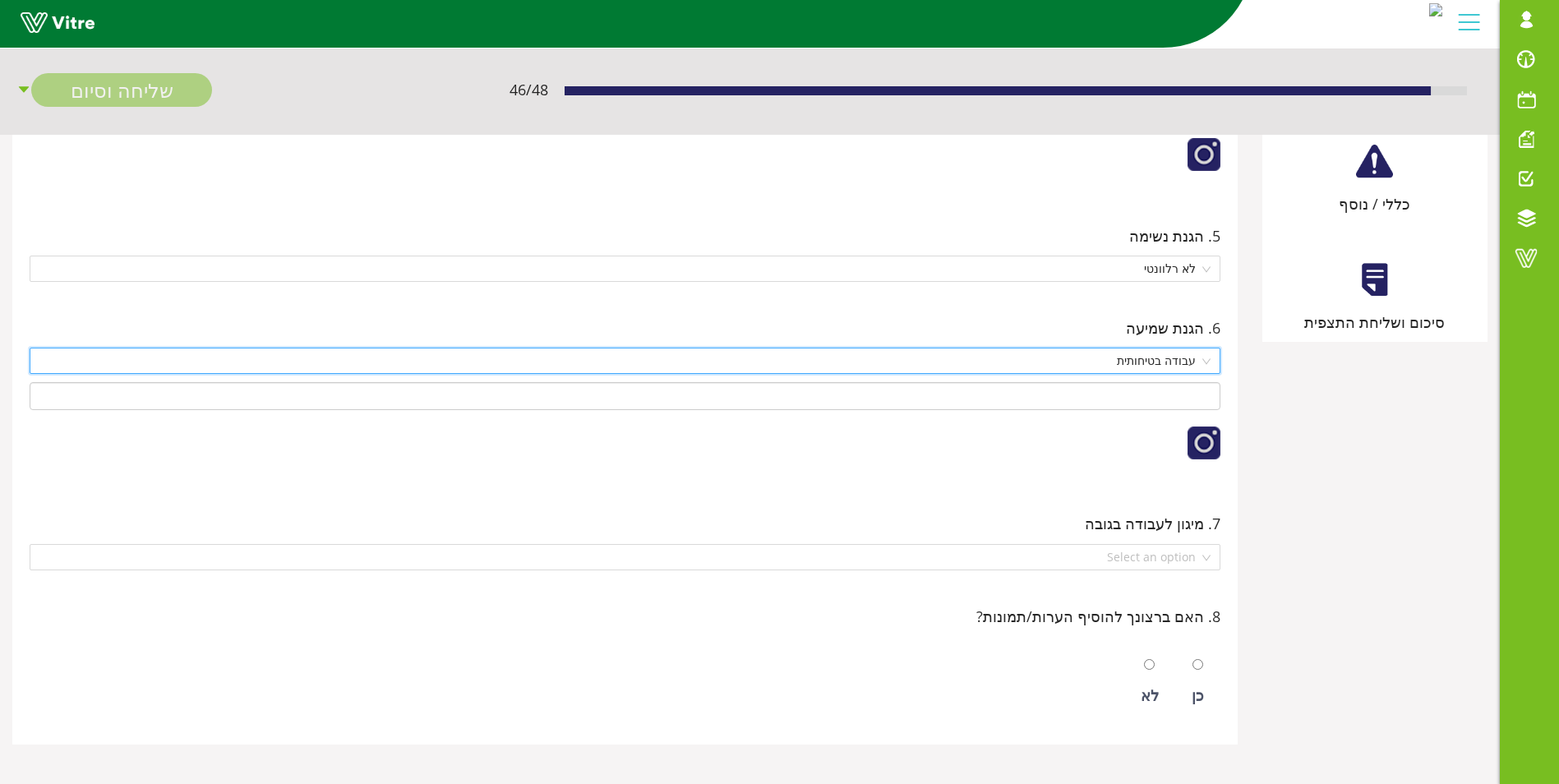
scroll to position [821, 0]
click at [1209, 552] on div "Select an option" at bounding box center [625, 555] width 1191 height 26
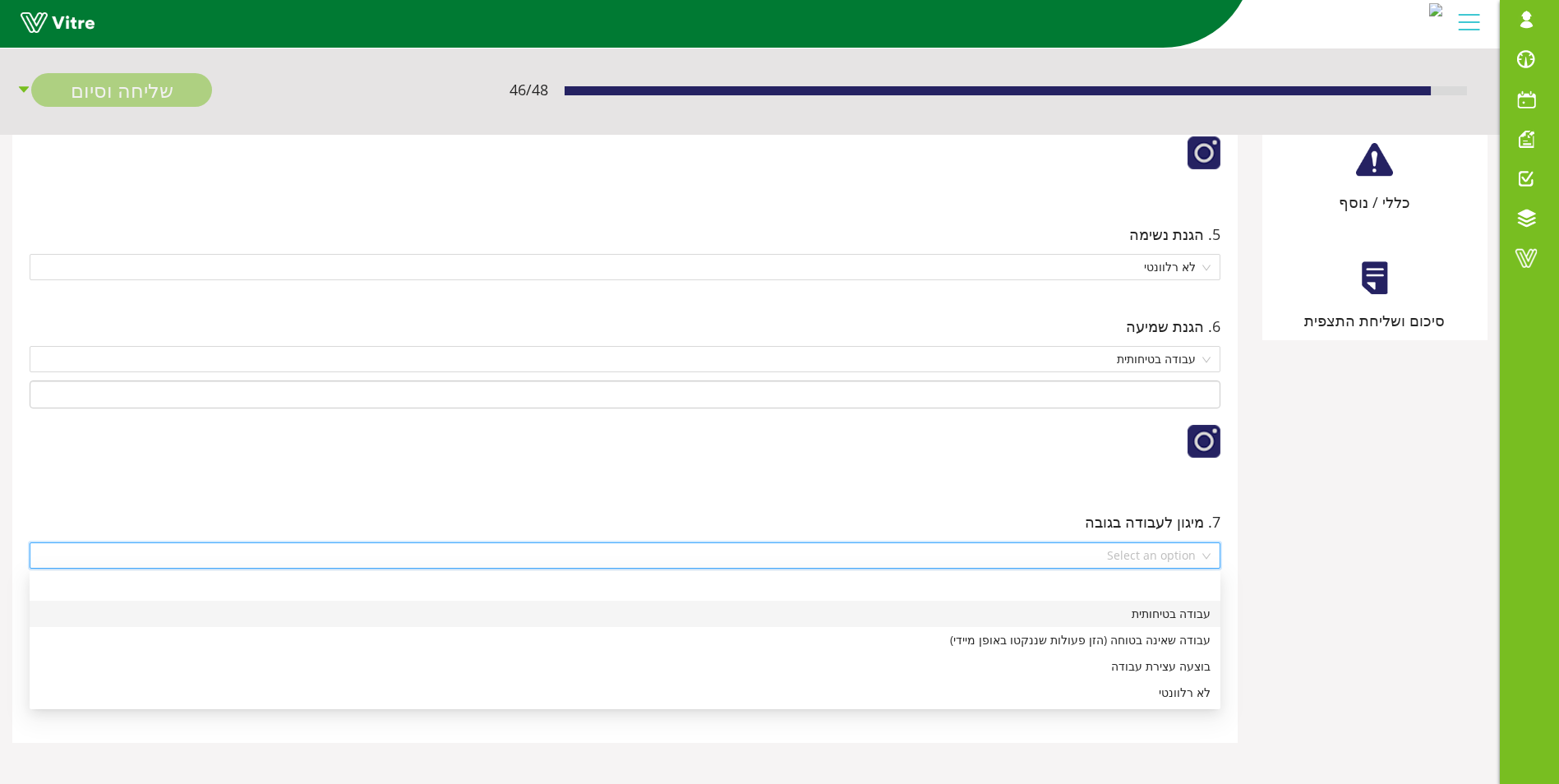
click at [1201, 608] on div "עבודה בטיחותית" at bounding box center [625, 614] width 1171 height 18
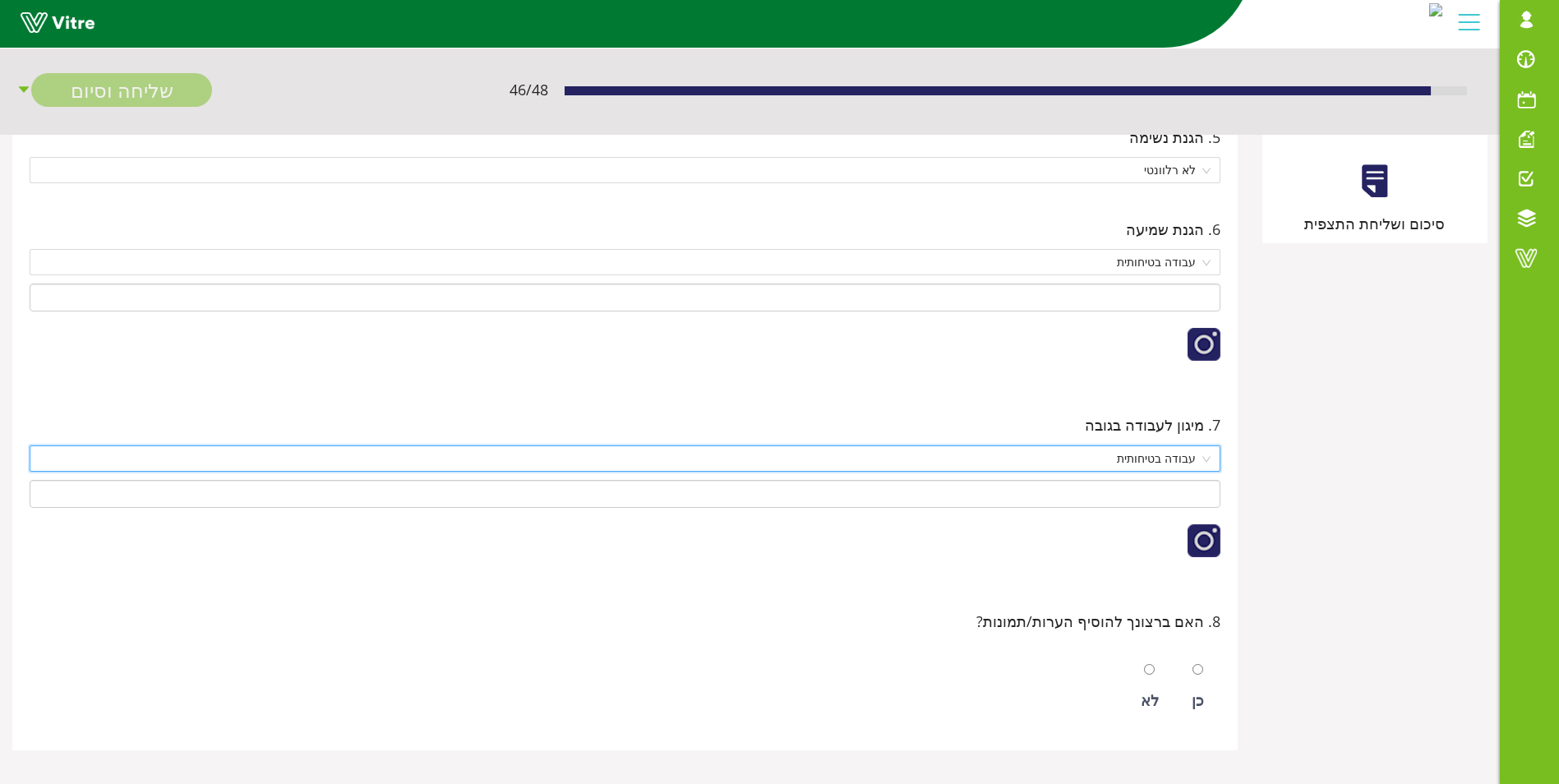
scroll to position [925, 0]
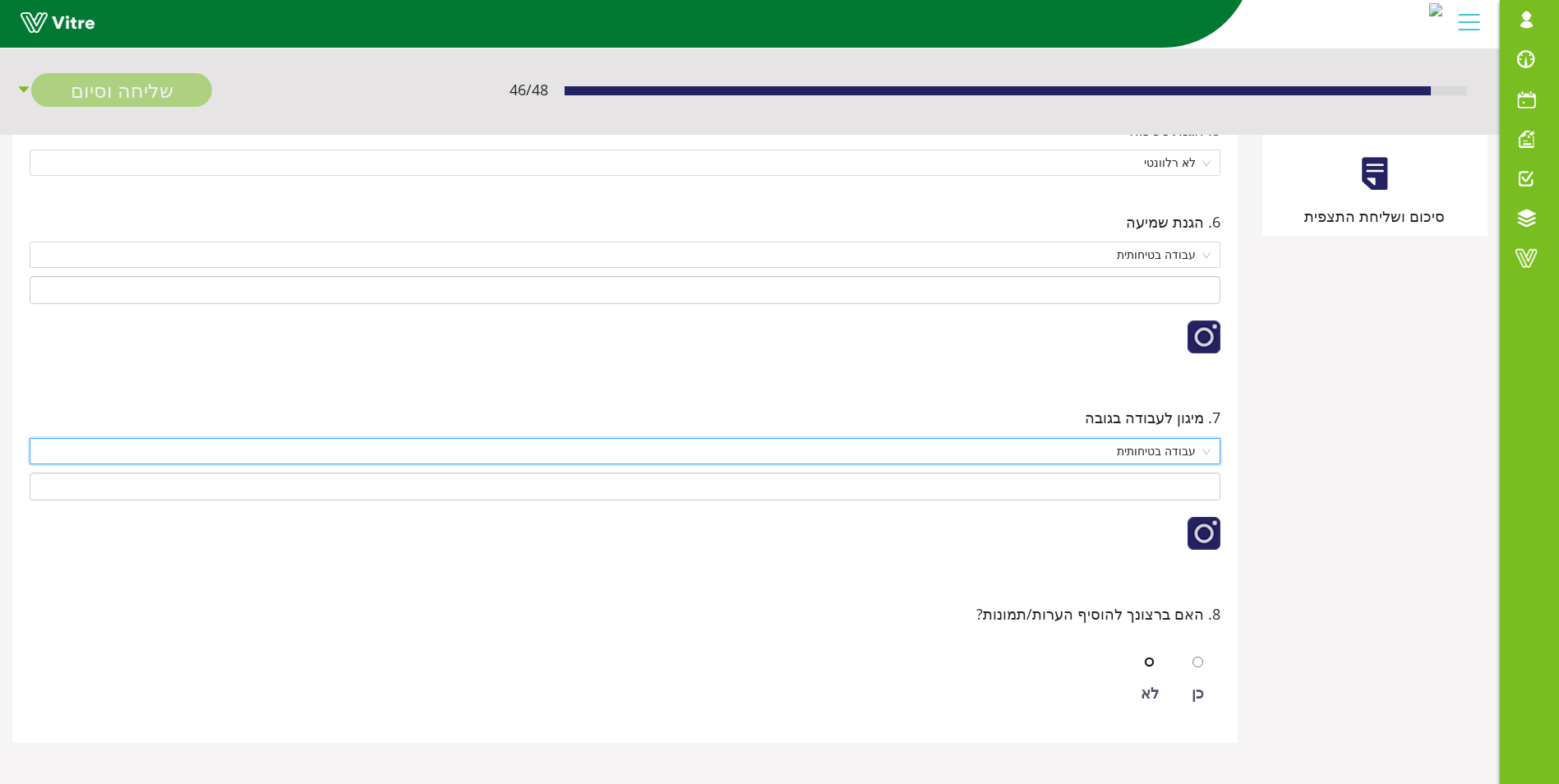
click at [1154, 663] on input "radio" at bounding box center [1149, 662] width 11 height 11
radio input "true"
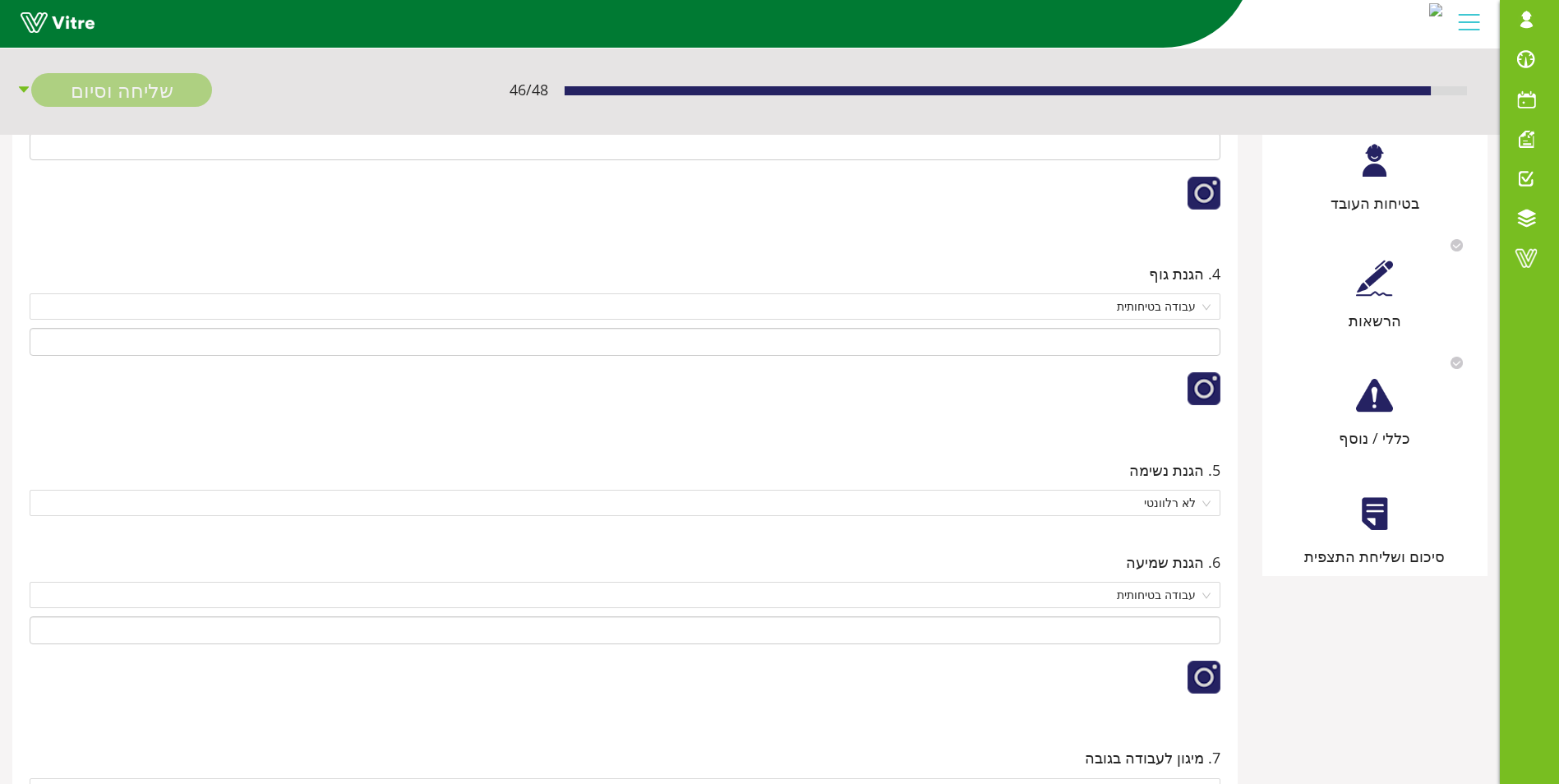
scroll to position [432, 0]
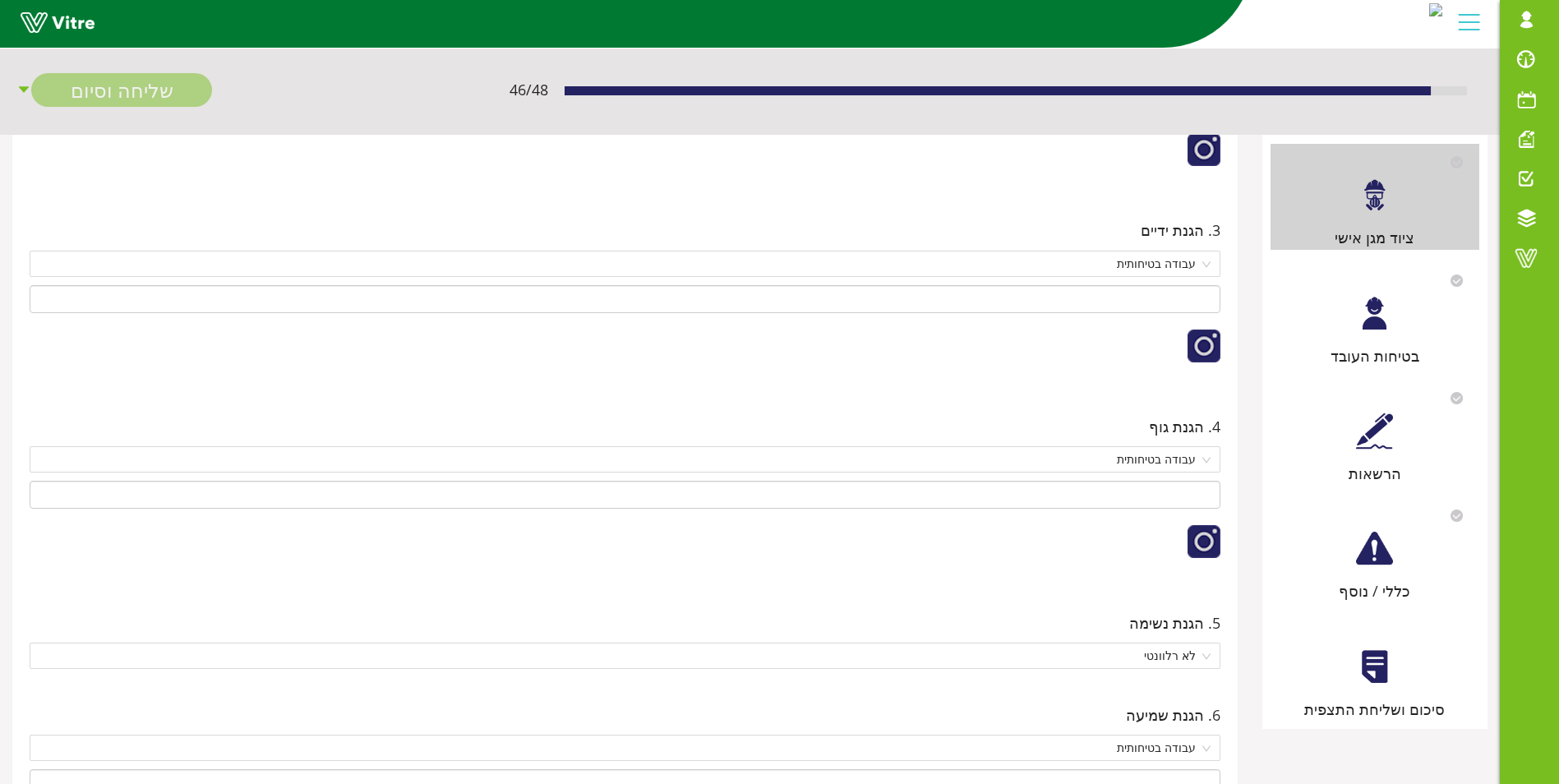
click at [1382, 308] on div at bounding box center [1374, 313] width 37 height 37
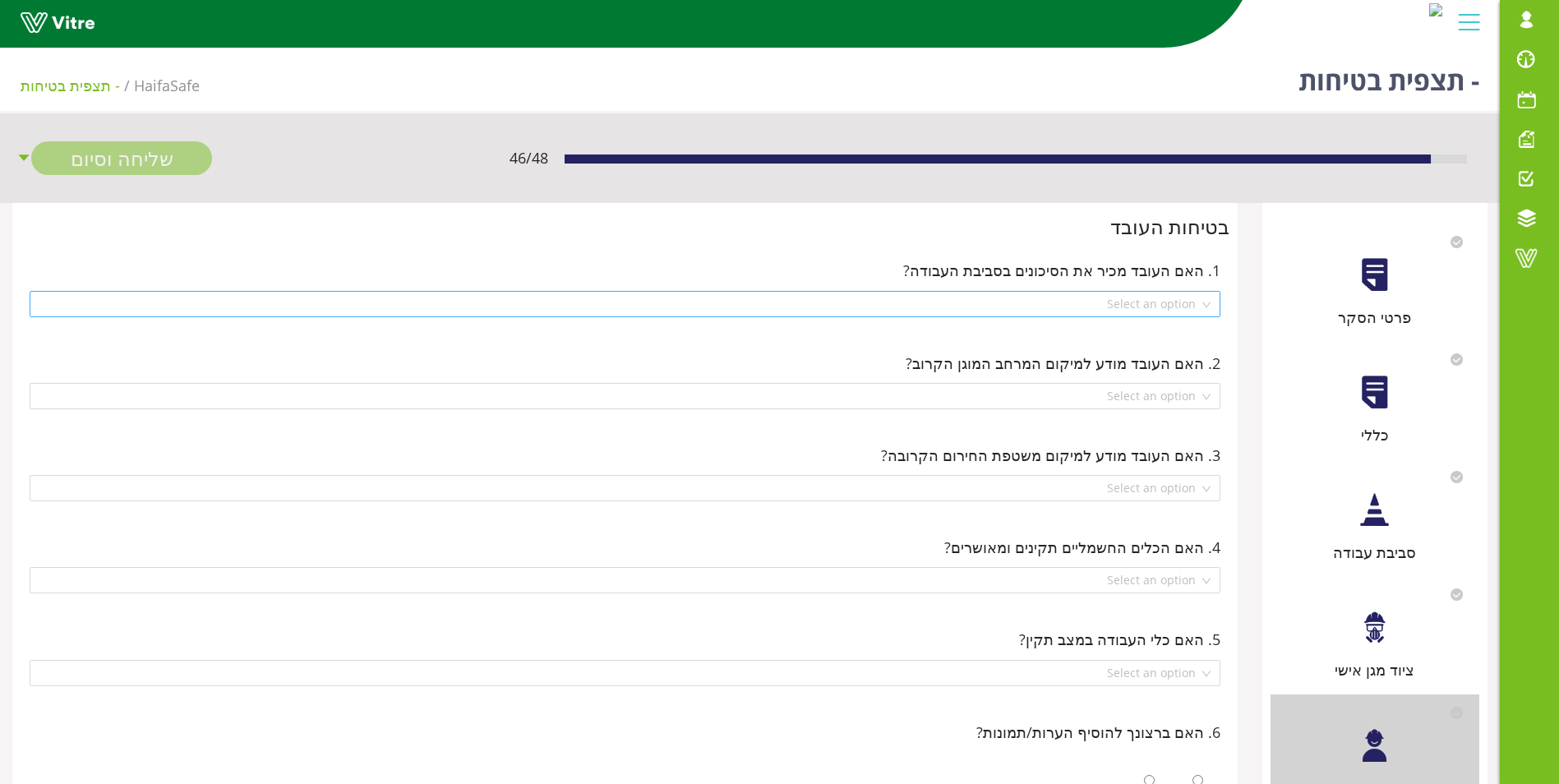
click at [1207, 305] on div "Select an option" at bounding box center [625, 304] width 1191 height 26
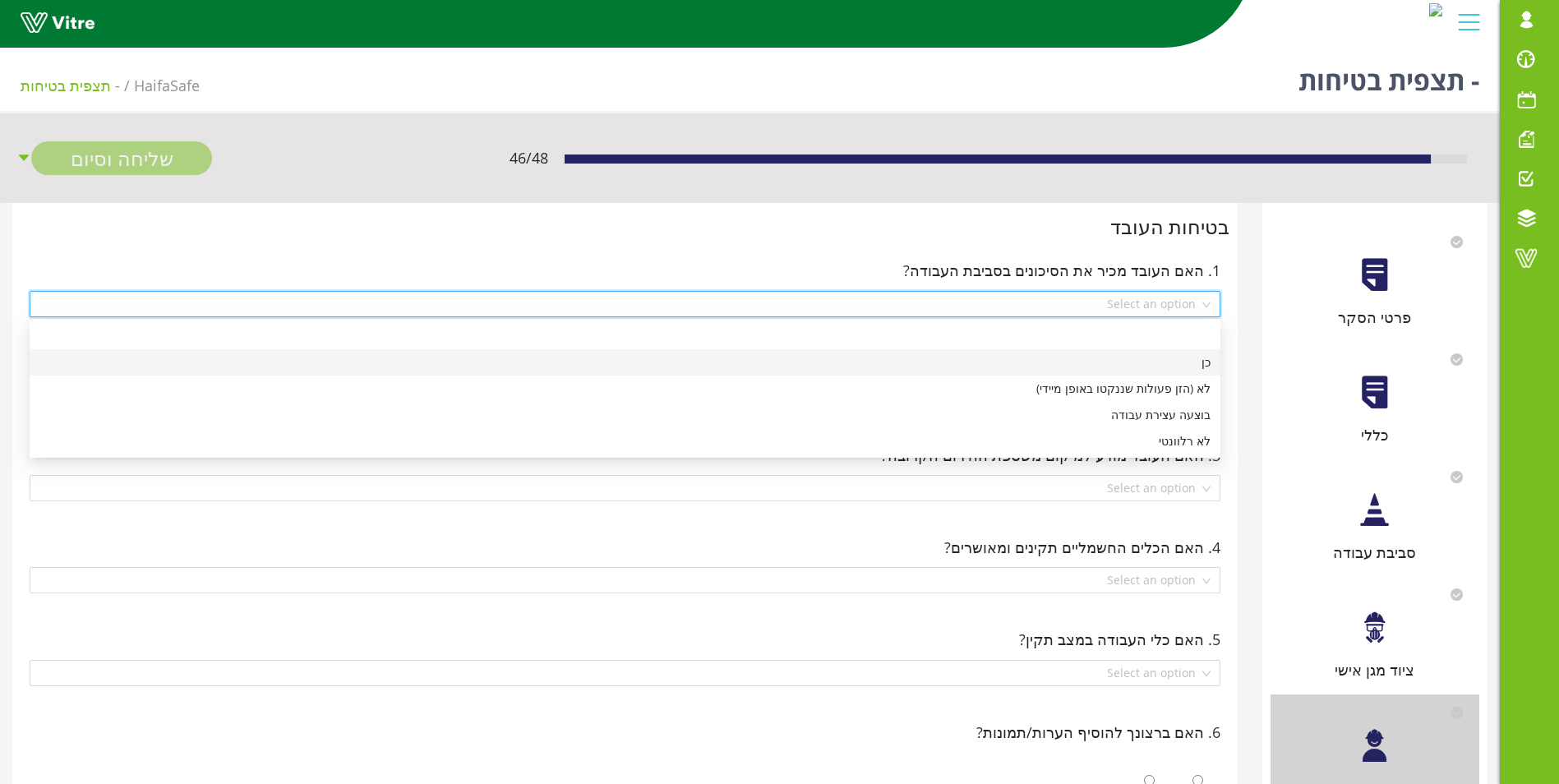
click at [1200, 359] on div "כן" at bounding box center [625, 362] width 1171 height 18
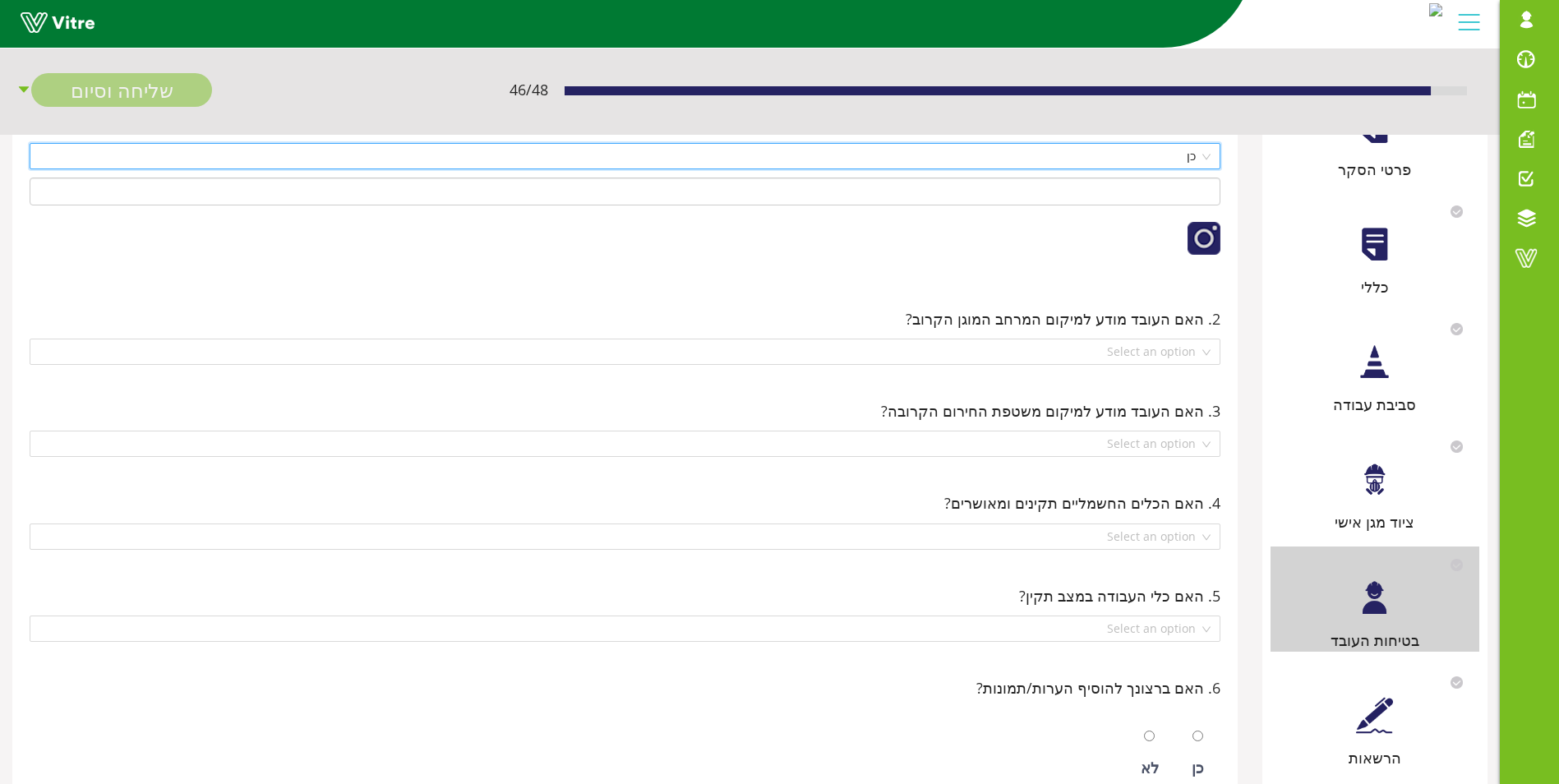
scroll to position [164, 0]
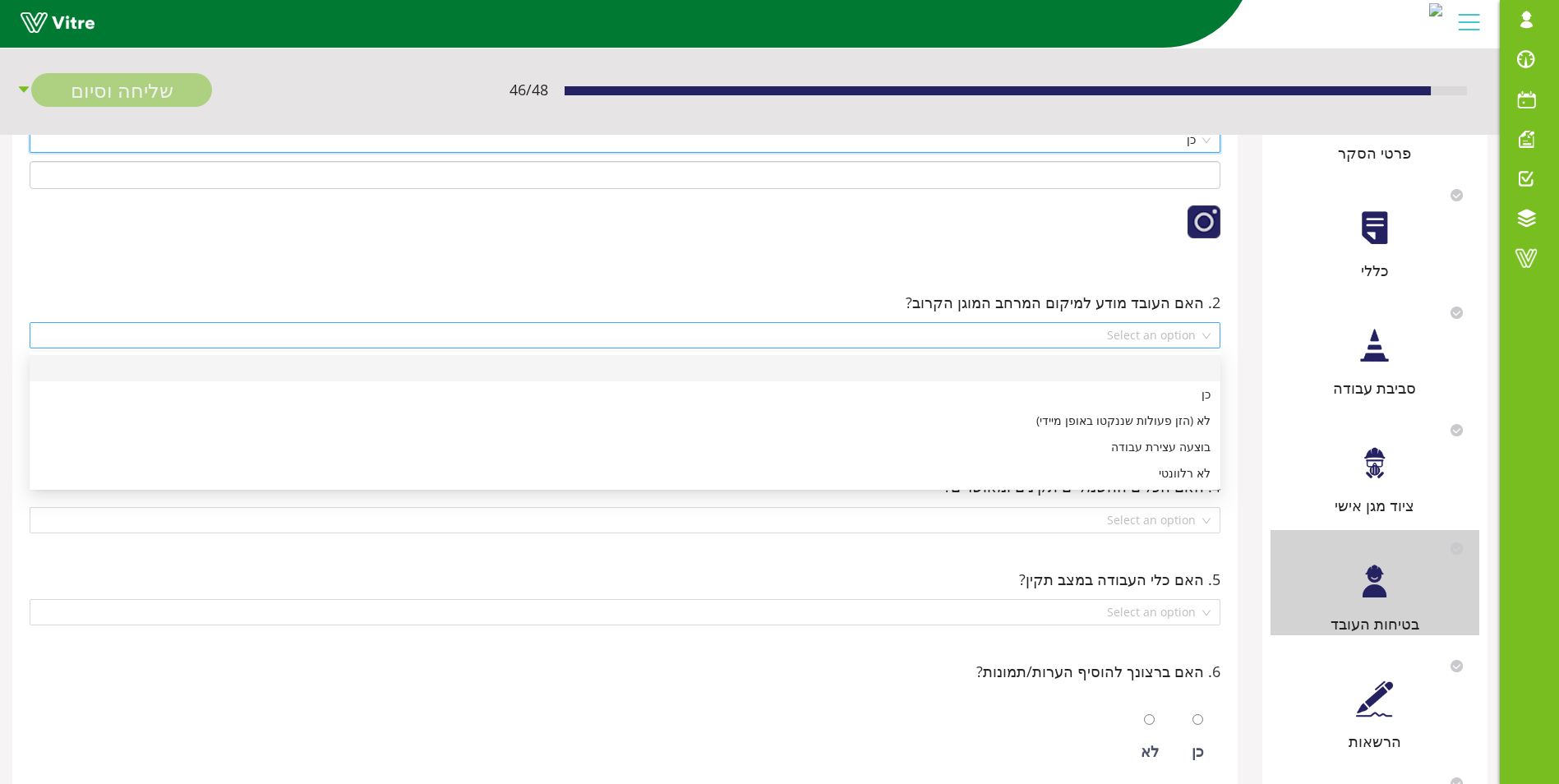
click at [1202, 333] on div "Select an option" at bounding box center [625, 335] width 1191 height 26
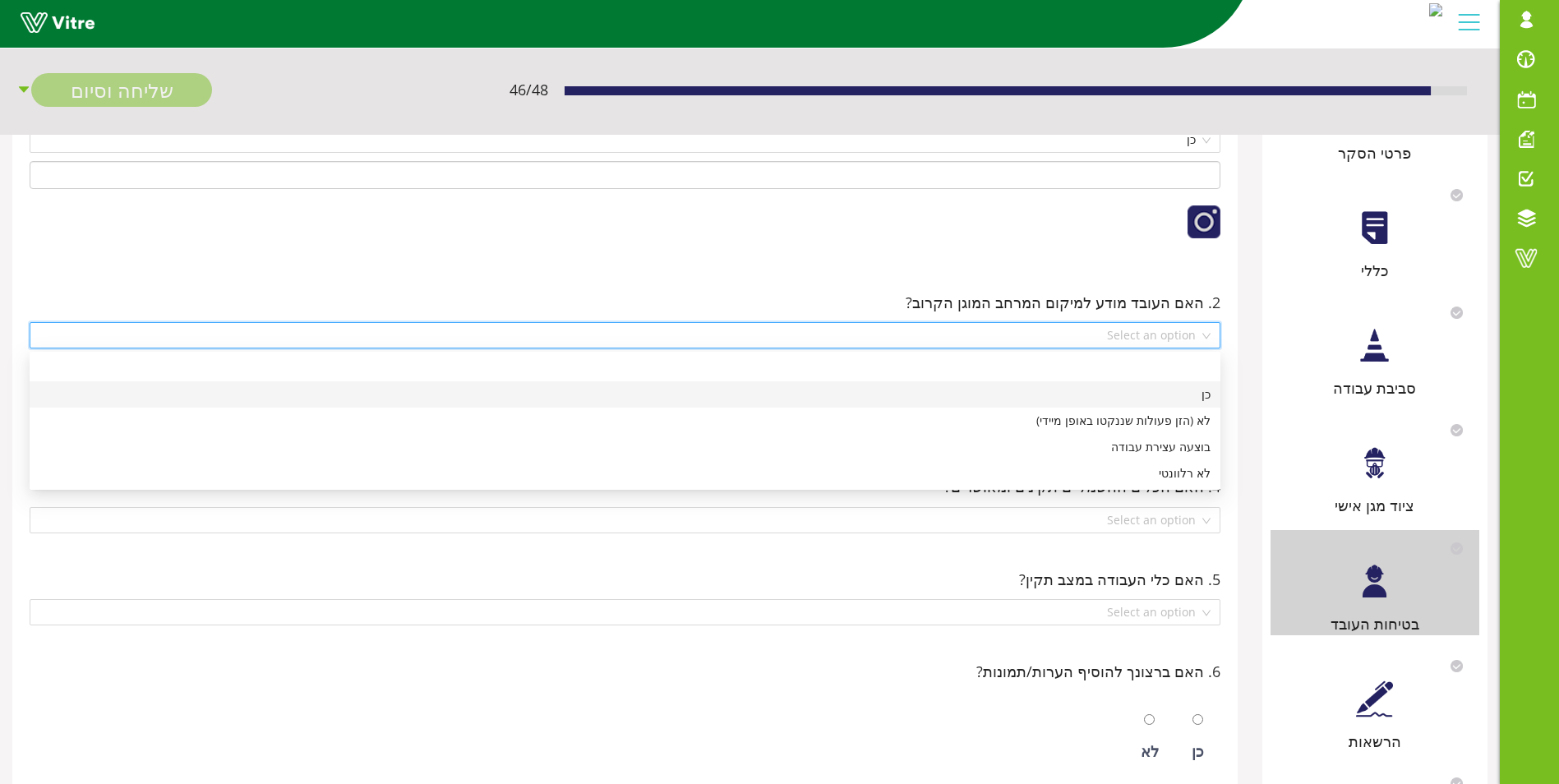
click at [1193, 398] on div "כן" at bounding box center [625, 394] width 1171 height 18
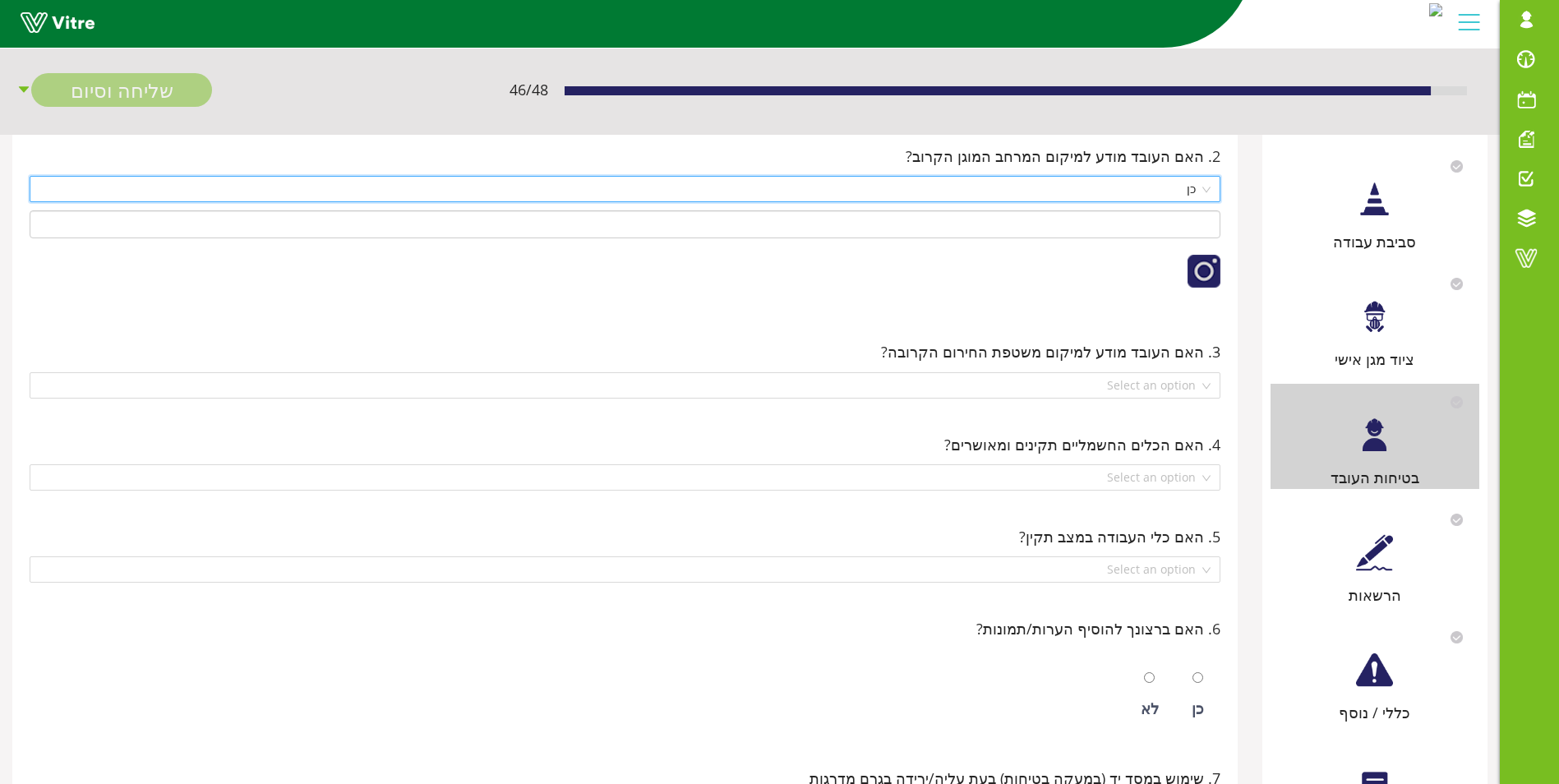
scroll to position [328, 0]
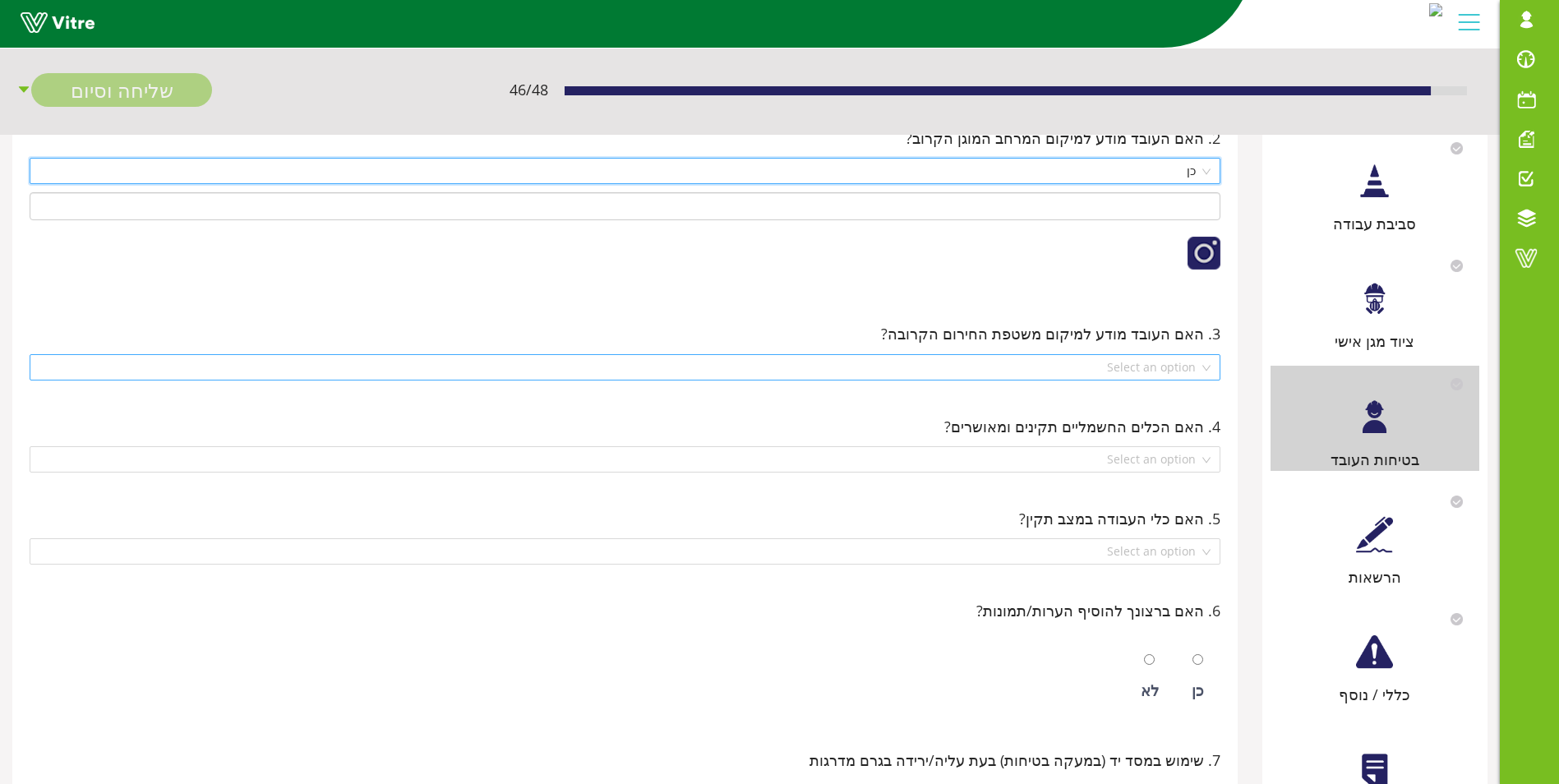
click at [1207, 370] on div "Select an option" at bounding box center [625, 367] width 1191 height 26
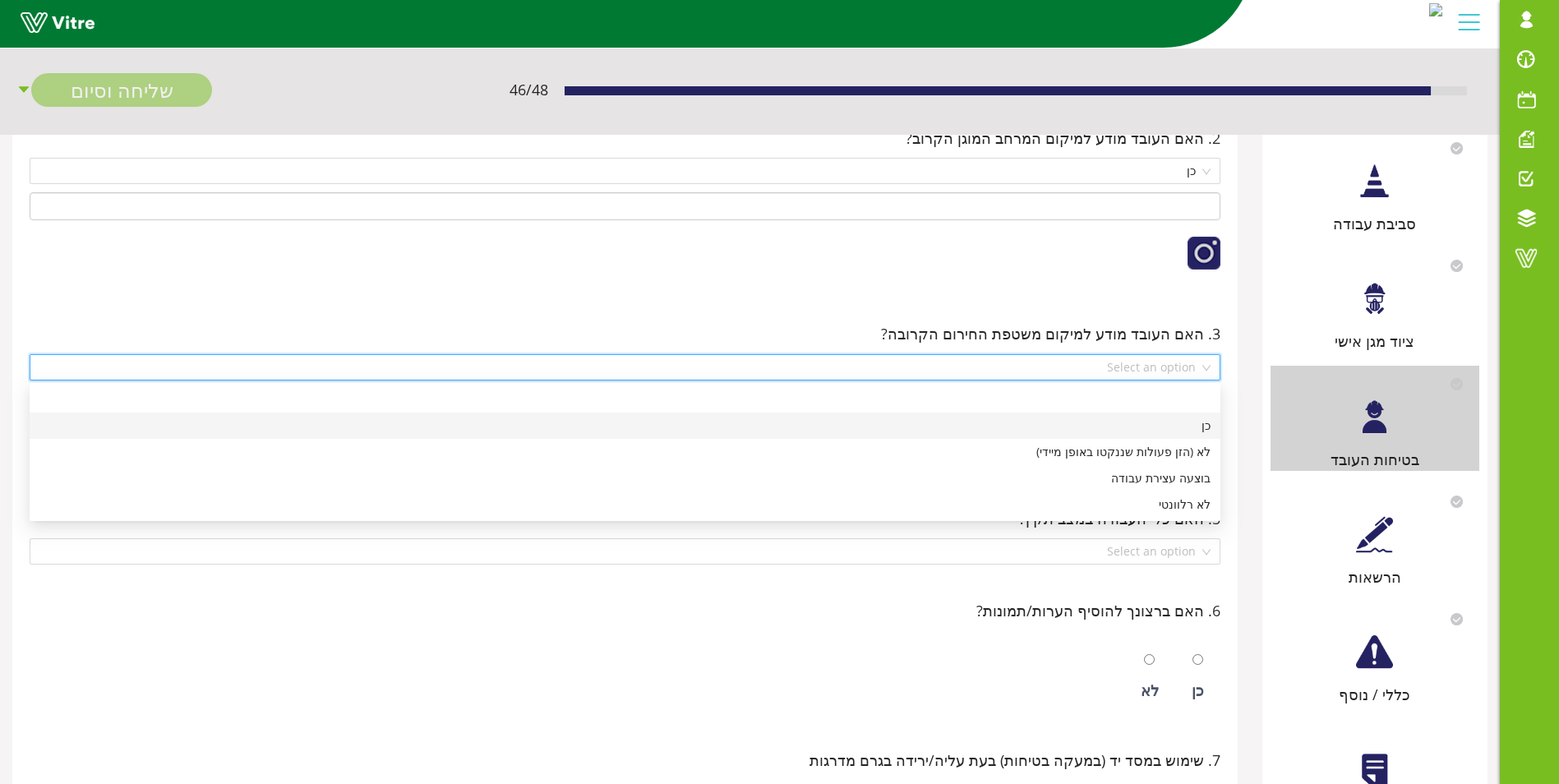
click at [1215, 426] on div "כן" at bounding box center [625, 426] width 1191 height 26
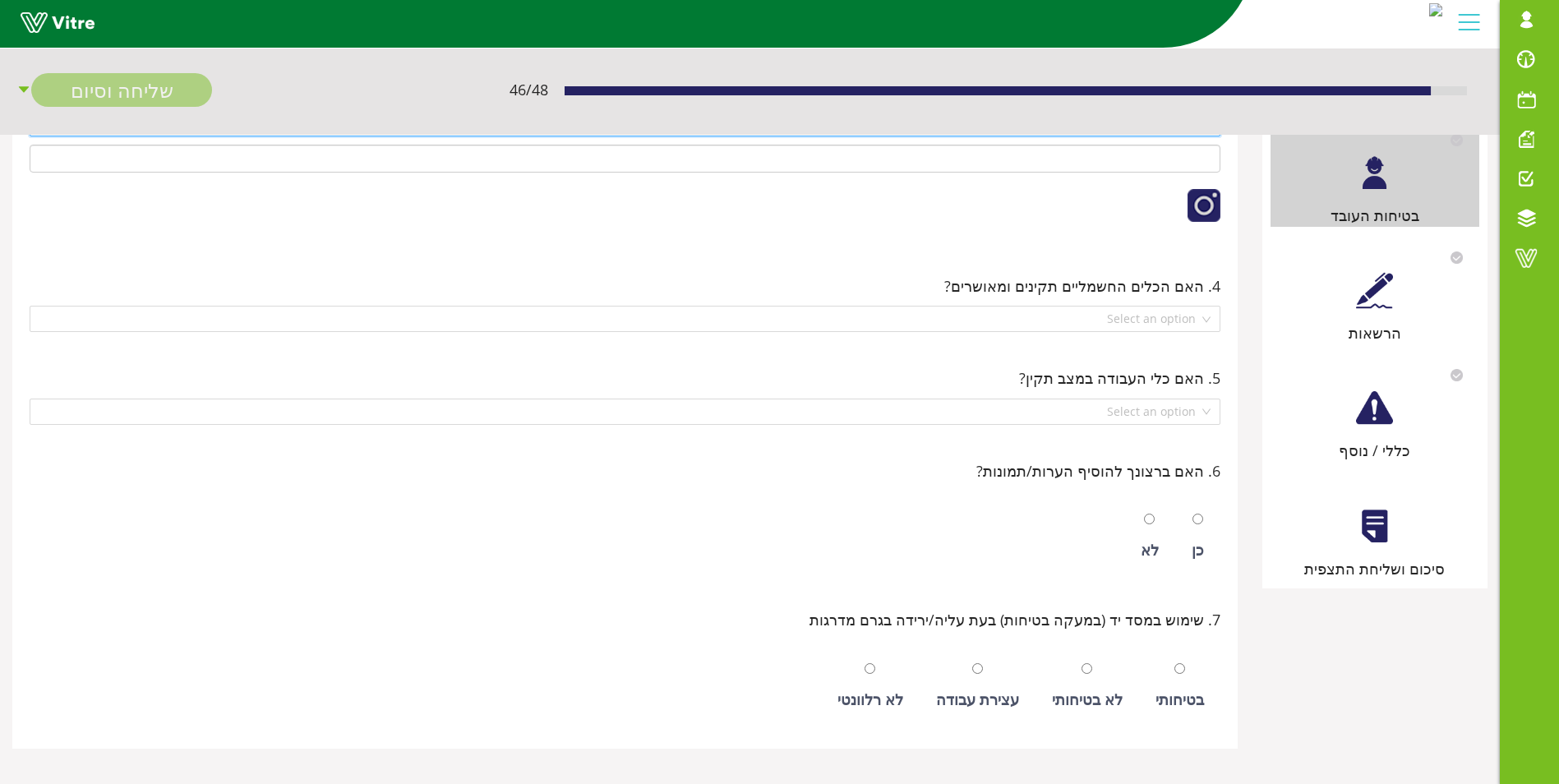
scroll to position [575, 0]
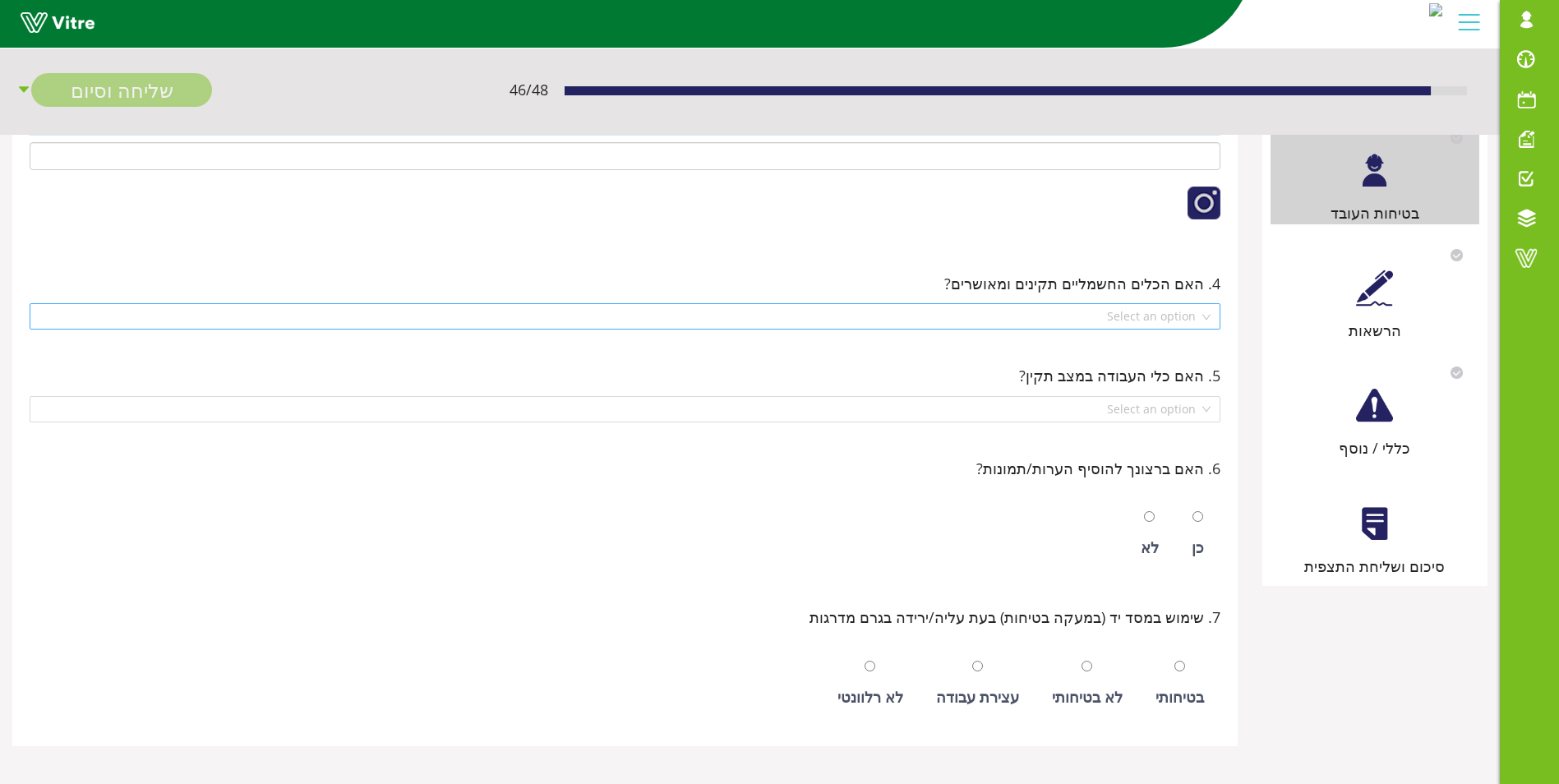
click at [1207, 317] on div "Select an option" at bounding box center [625, 316] width 1191 height 26
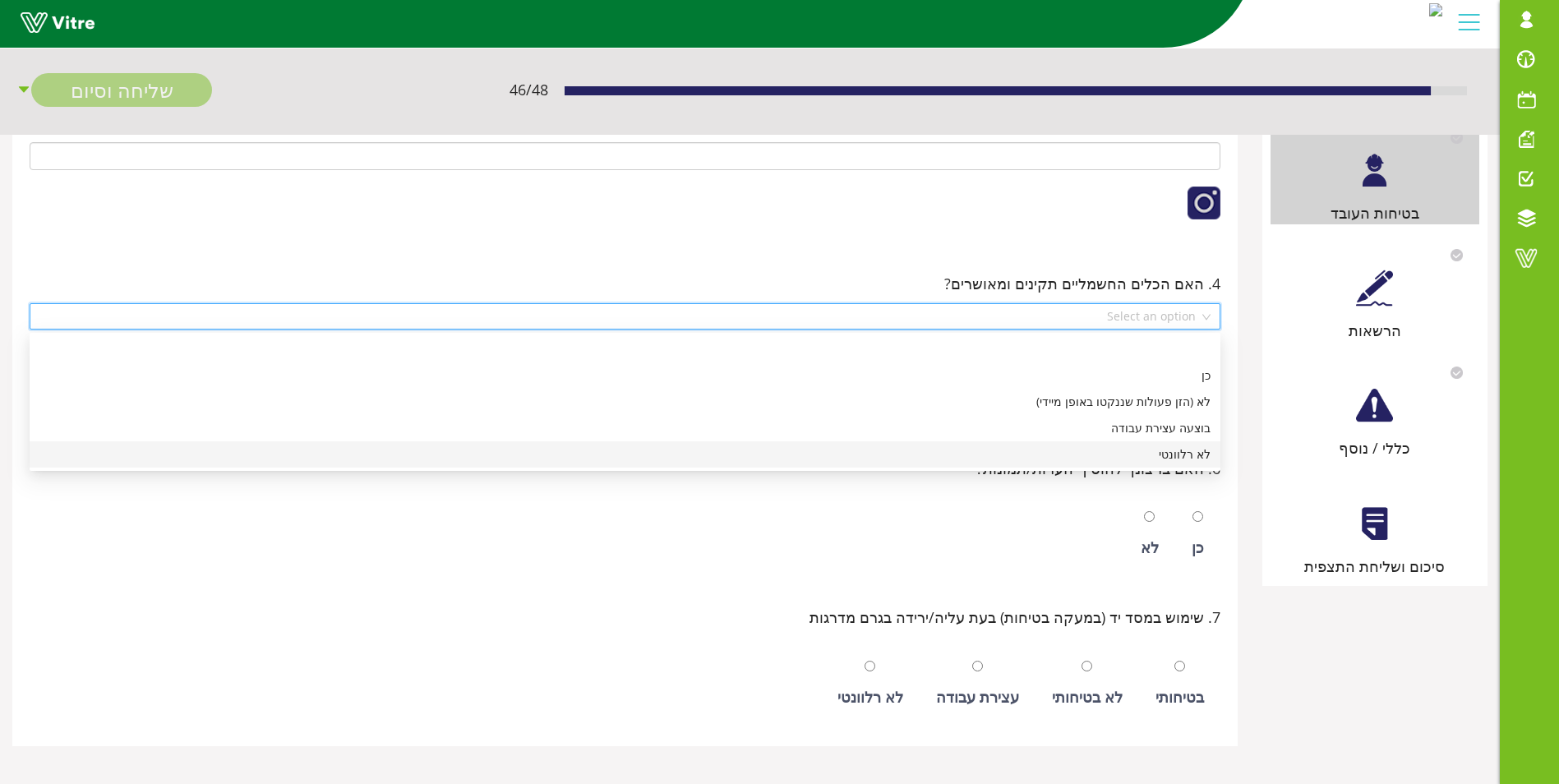
click at [1209, 452] on div "לא רלוונטי" at bounding box center [625, 455] width 1171 height 18
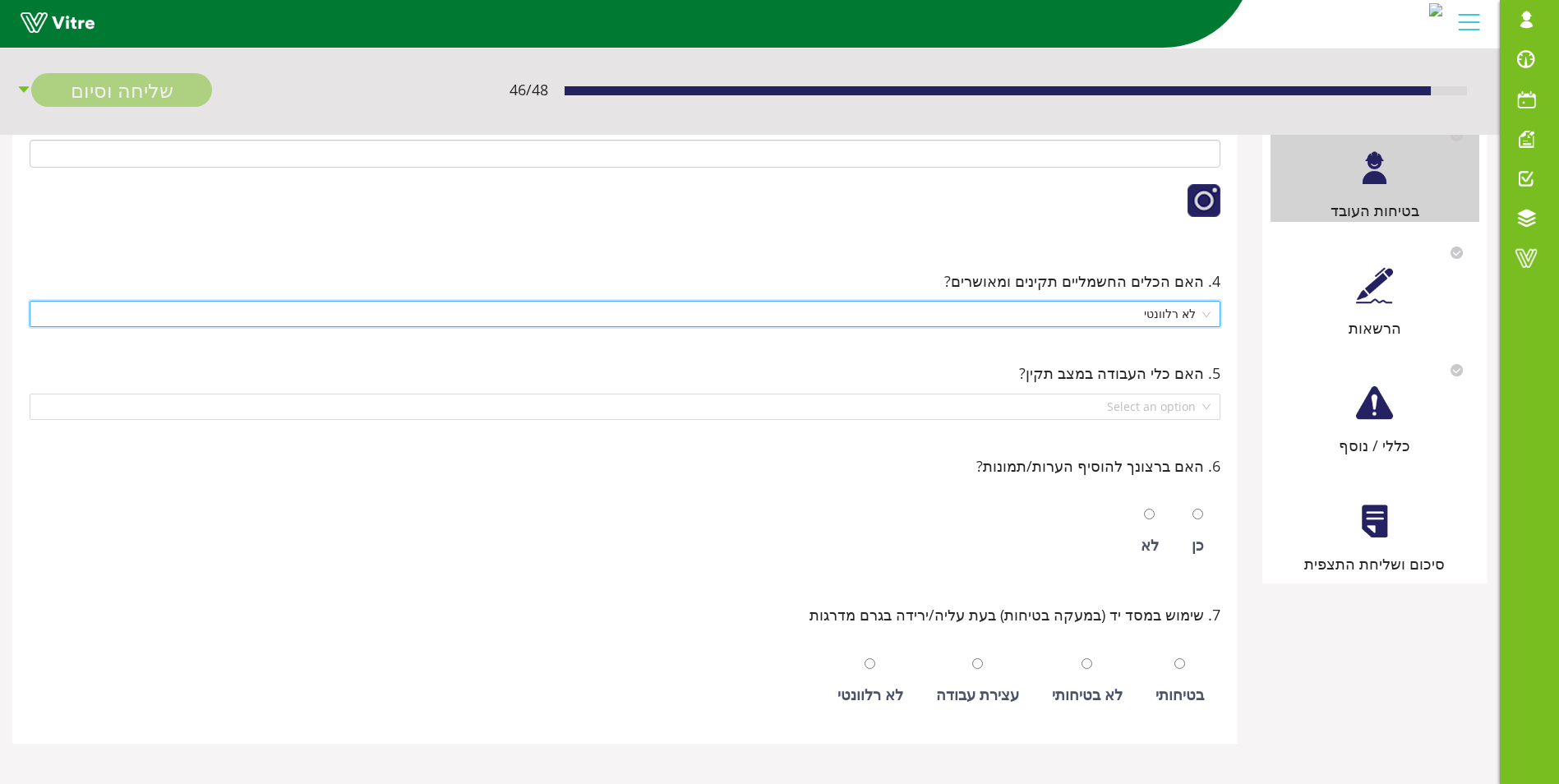
scroll to position [579, 0]
click at [1207, 409] on div "Select an option" at bounding box center [625, 406] width 1191 height 26
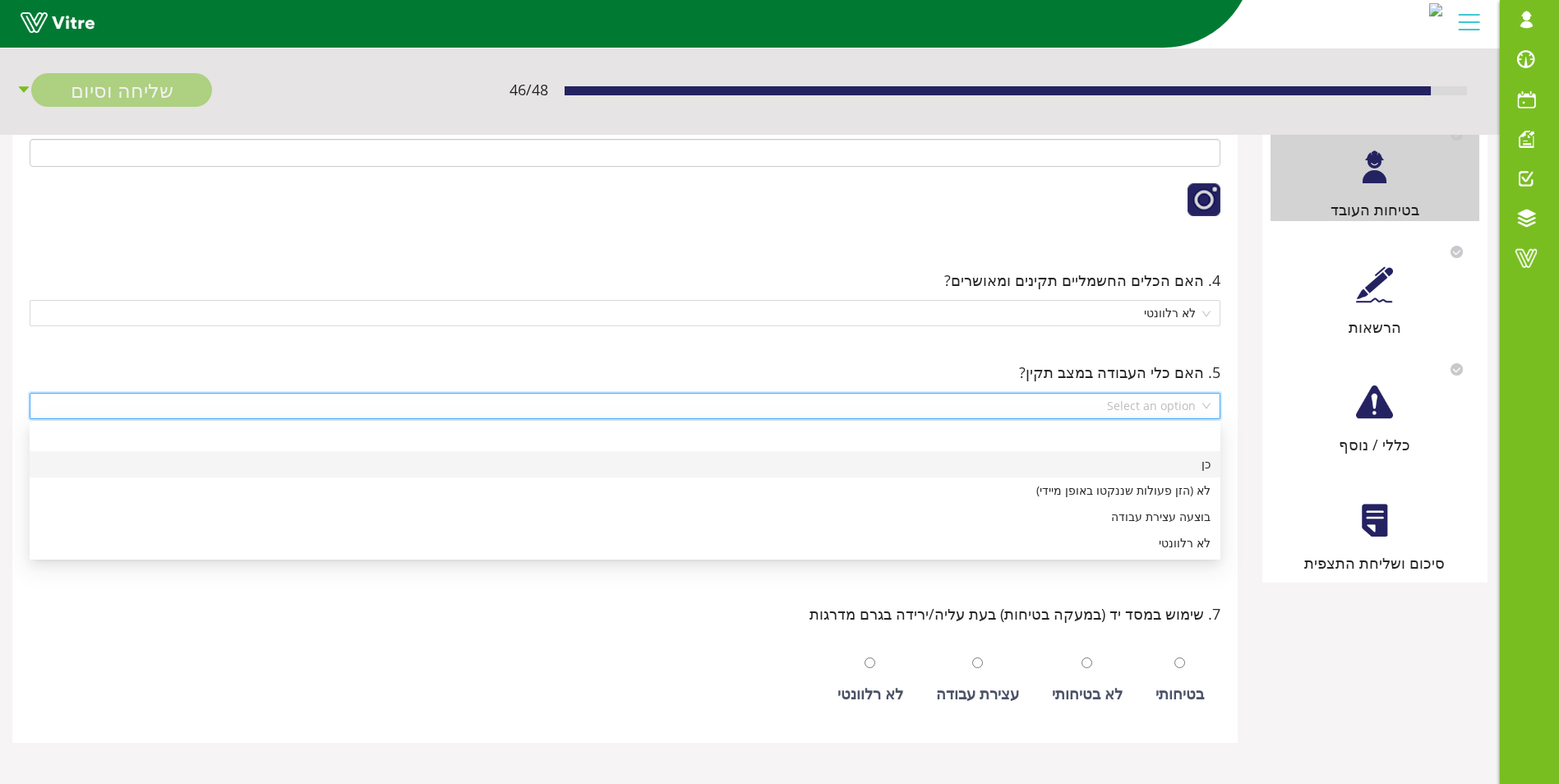
click at [1194, 462] on div "כן" at bounding box center [625, 465] width 1171 height 18
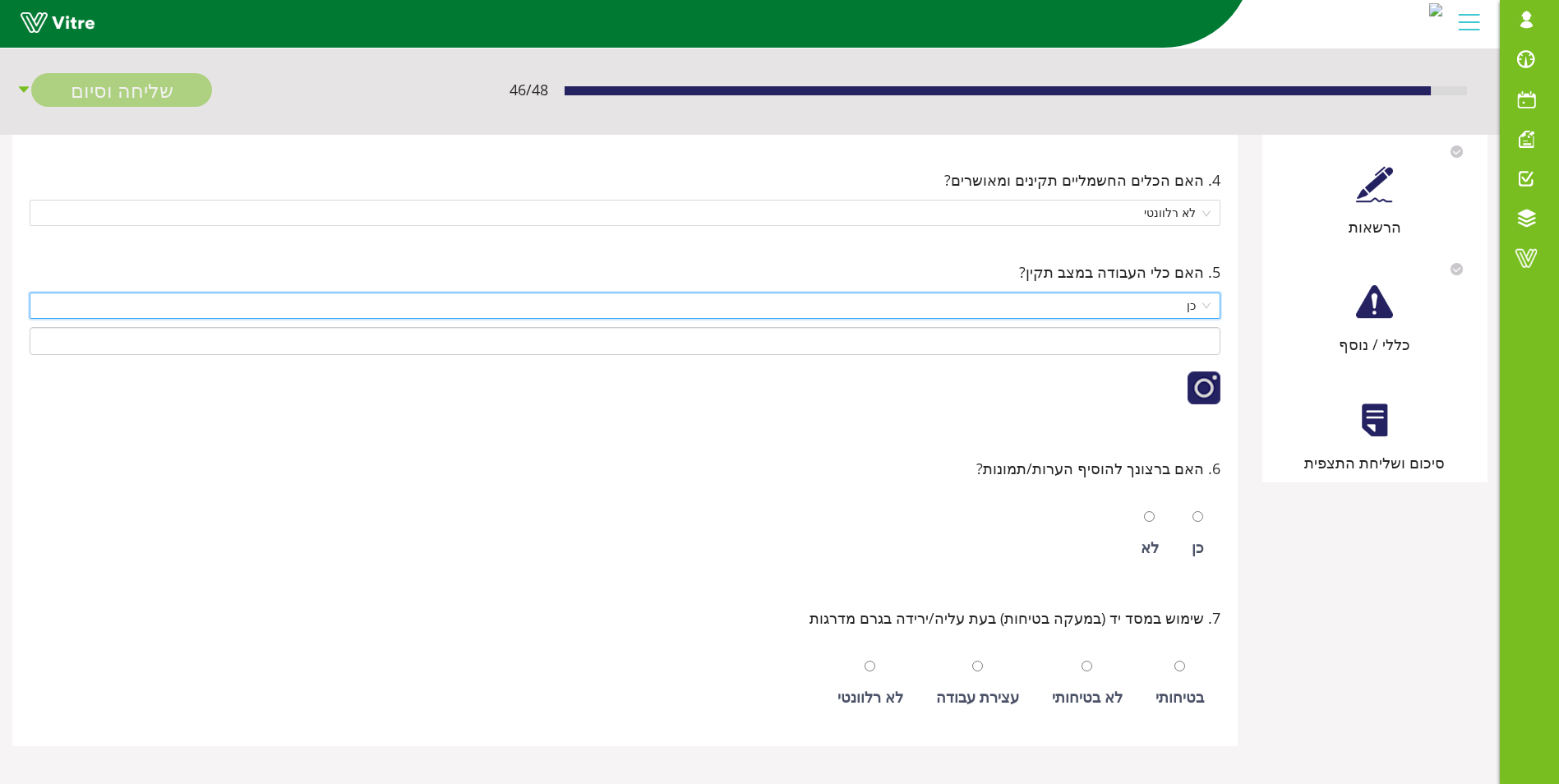
scroll to position [682, 0]
click at [1155, 518] on input "radio" at bounding box center [1149, 512] width 11 height 11
radio input "true"
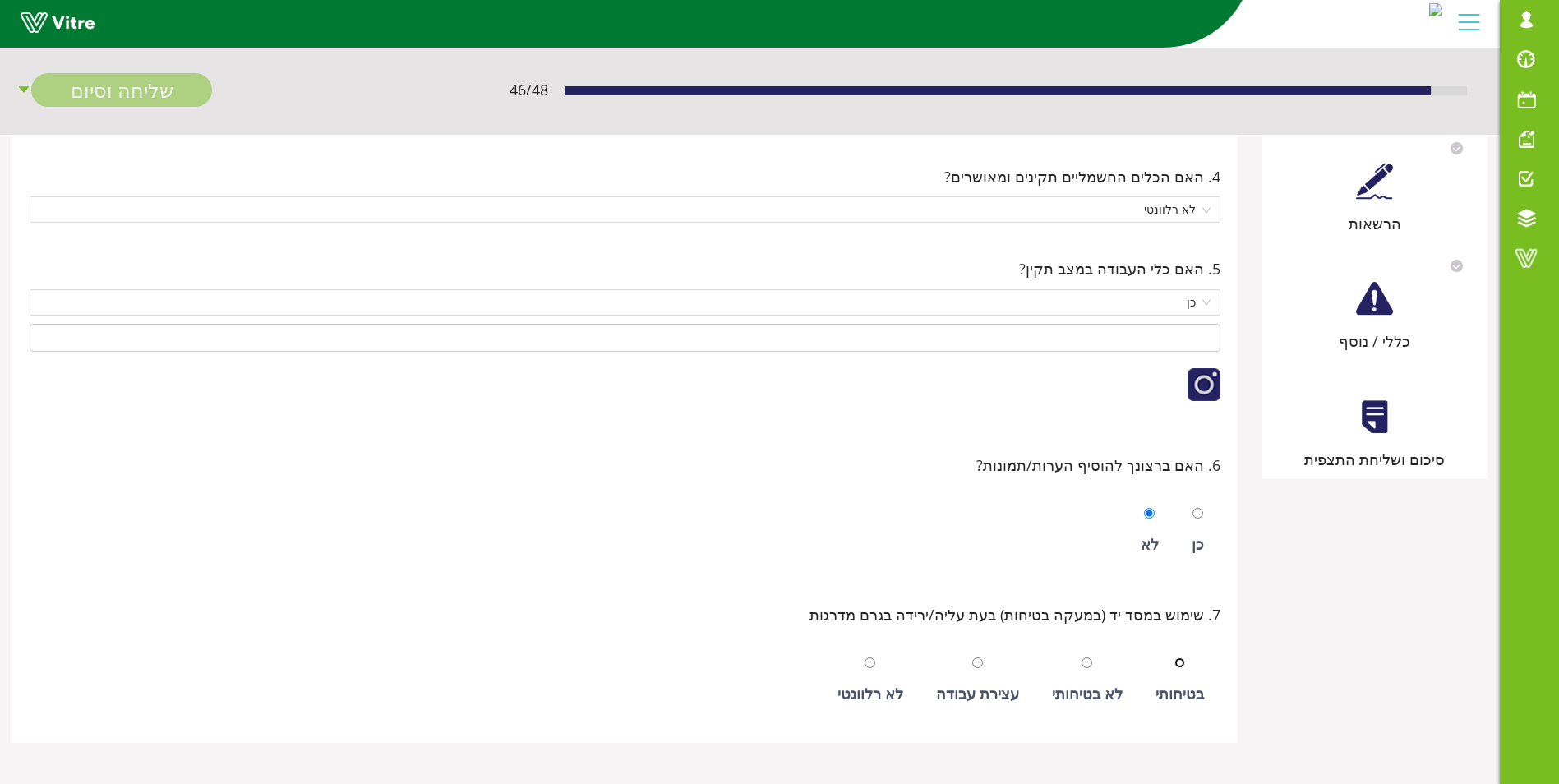
click at [1179, 664] on input "radio" at bounding box center [1179, 663] width 11 height 11
radio input "true"
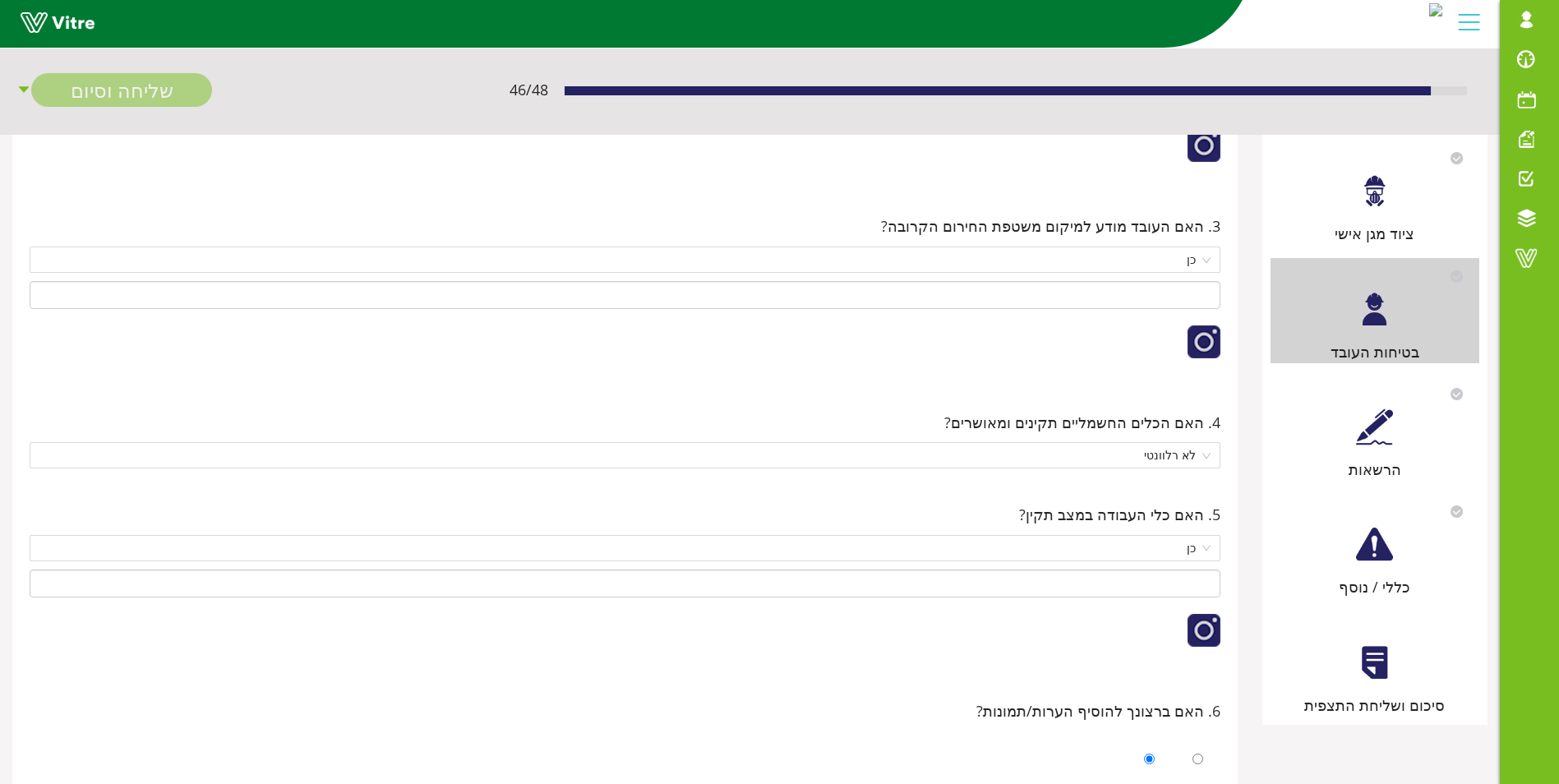
scroll to position [436, 0]
click at [1376, 419] on div at bounding box center [1374, 427] width 37 height 37
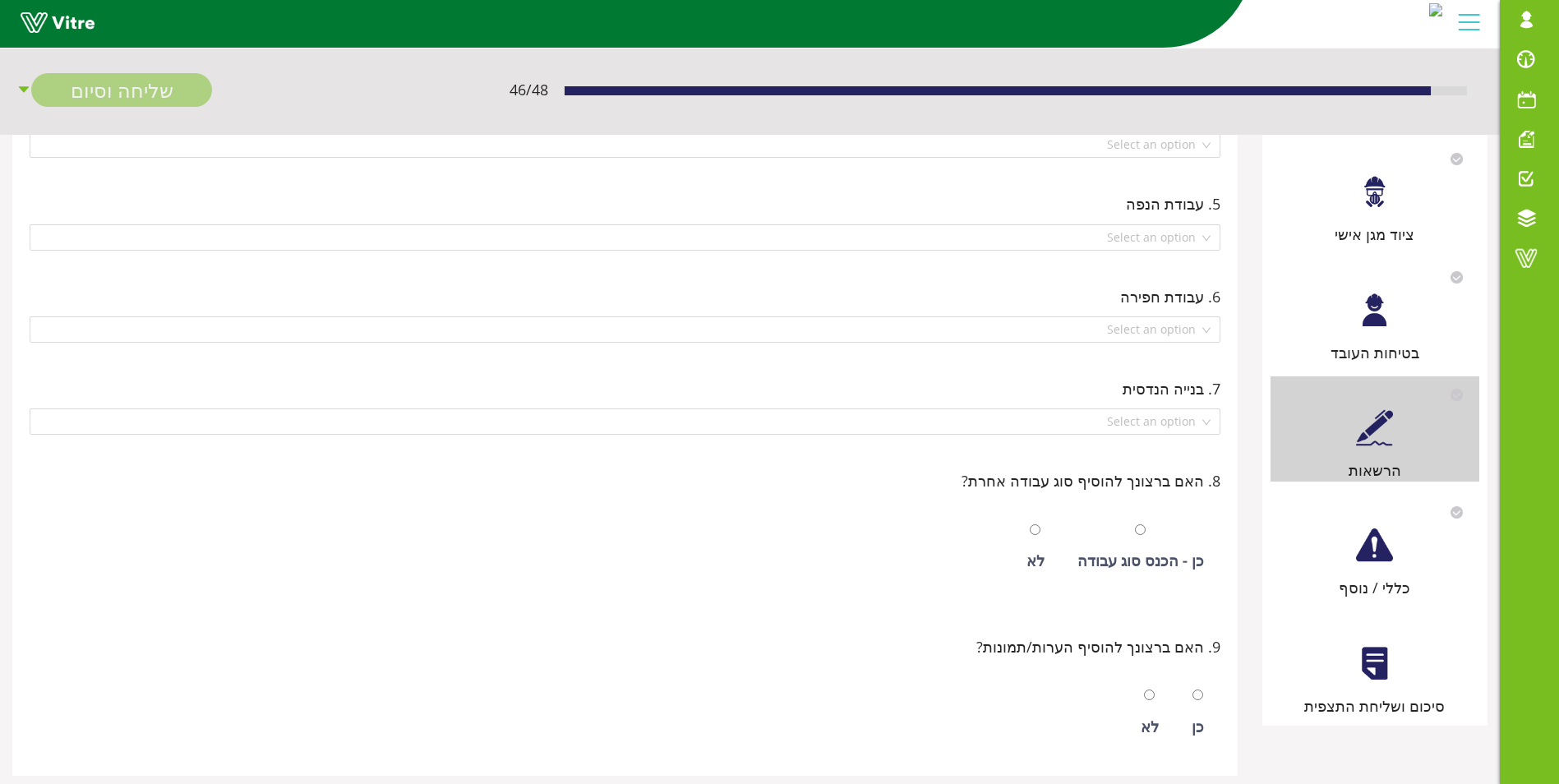
scroll to position [0, 0]
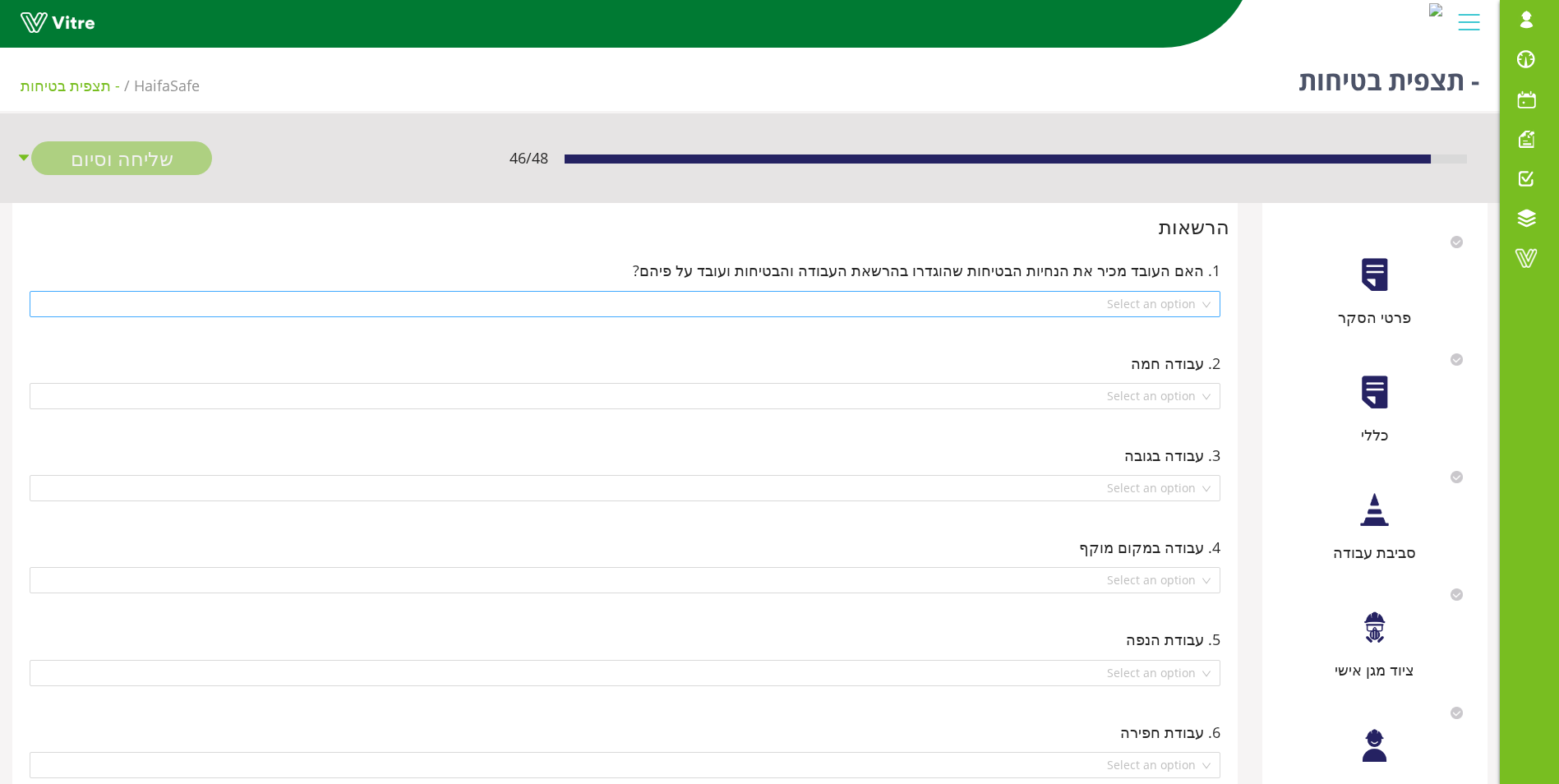
click at [1206, 304] on div "Select an option" at bounding box center [625, 304] width 1191 height 26
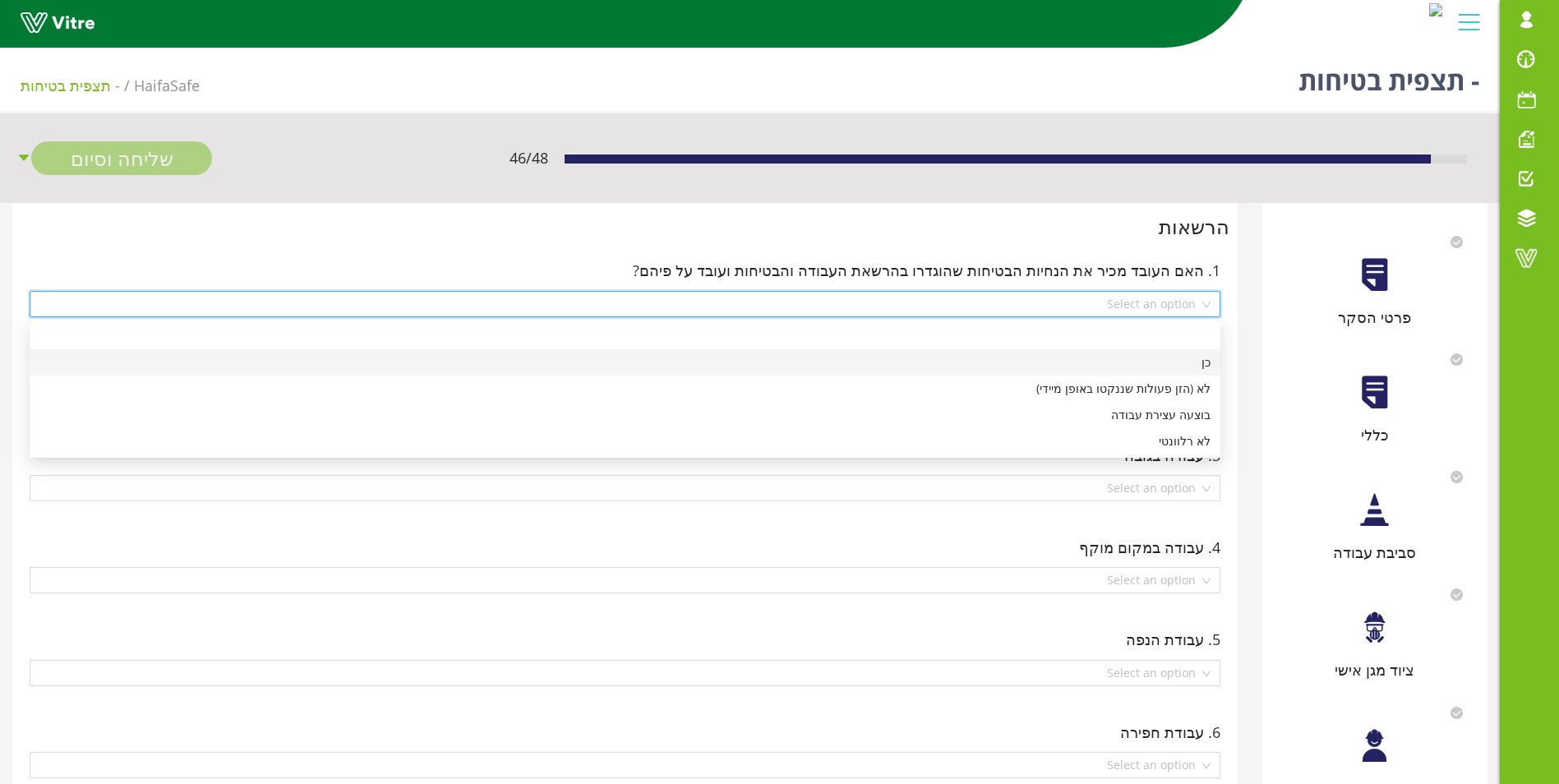
click at [1208, 365] on div "כן" at bounding box center [625, 362] width 1171 height 18
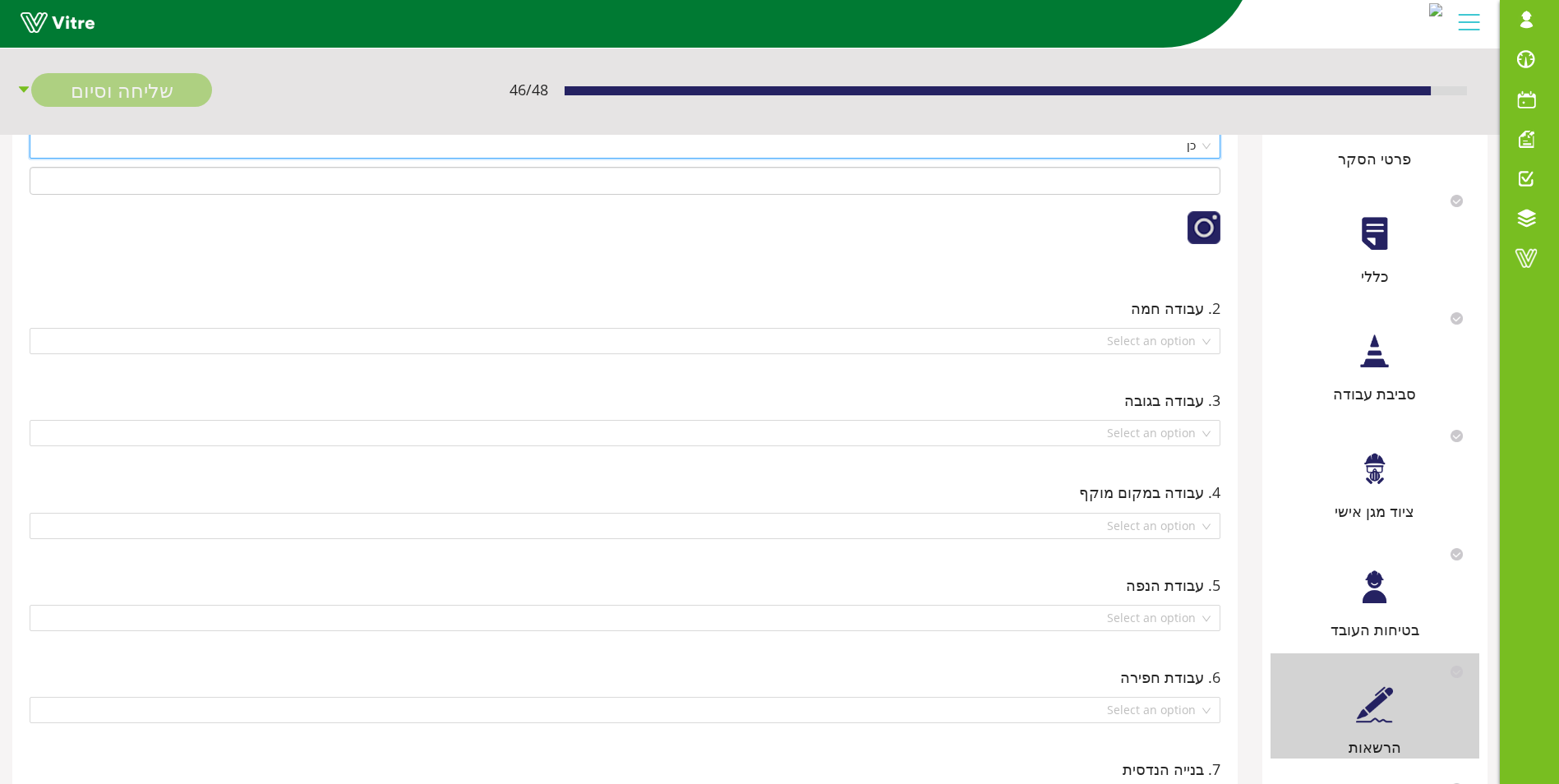
scroll to position [164, 0]
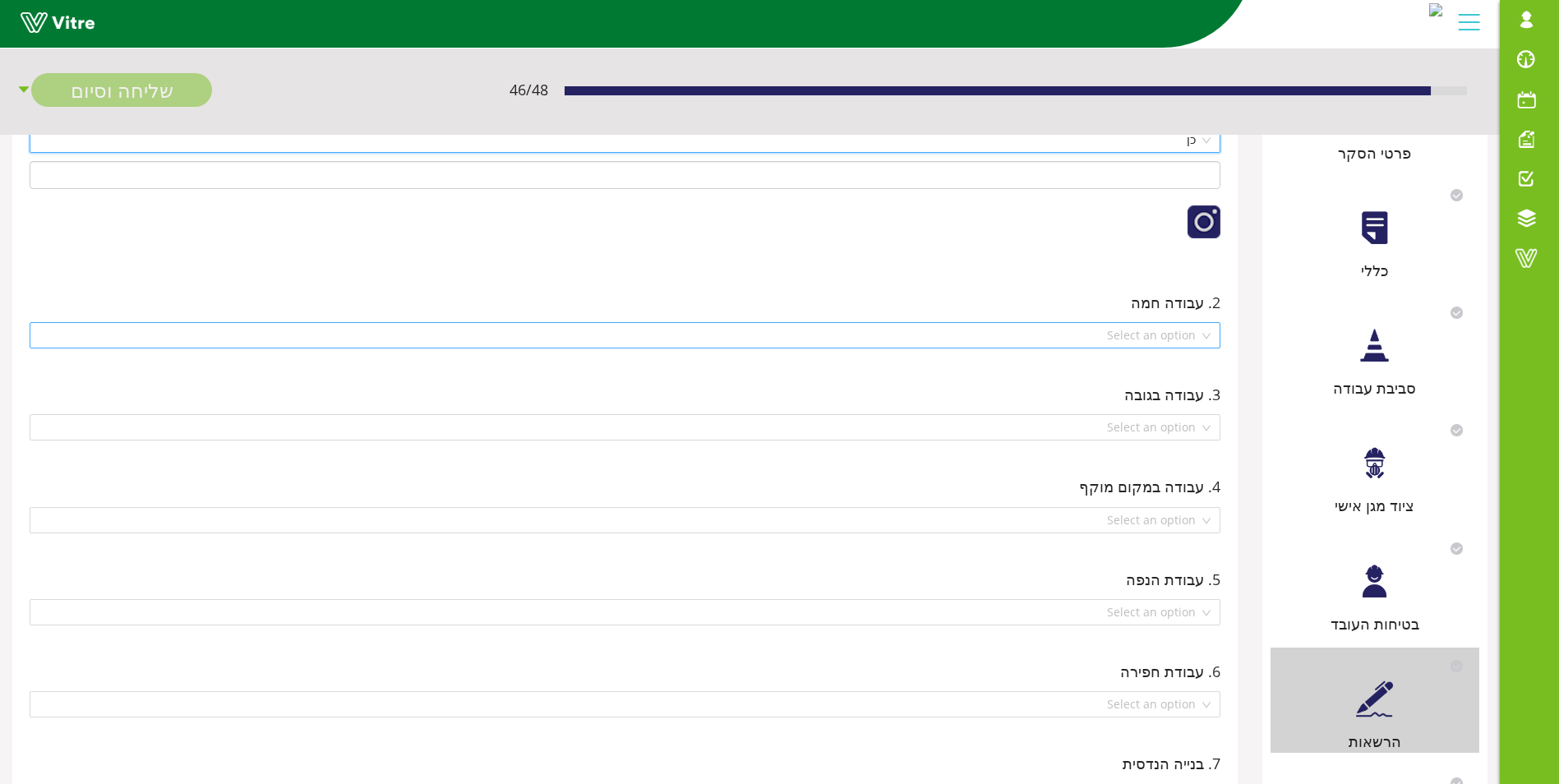
click at [1210, 336] on div "Select an option" at bounding box center [625, 335] width 1191 height 26
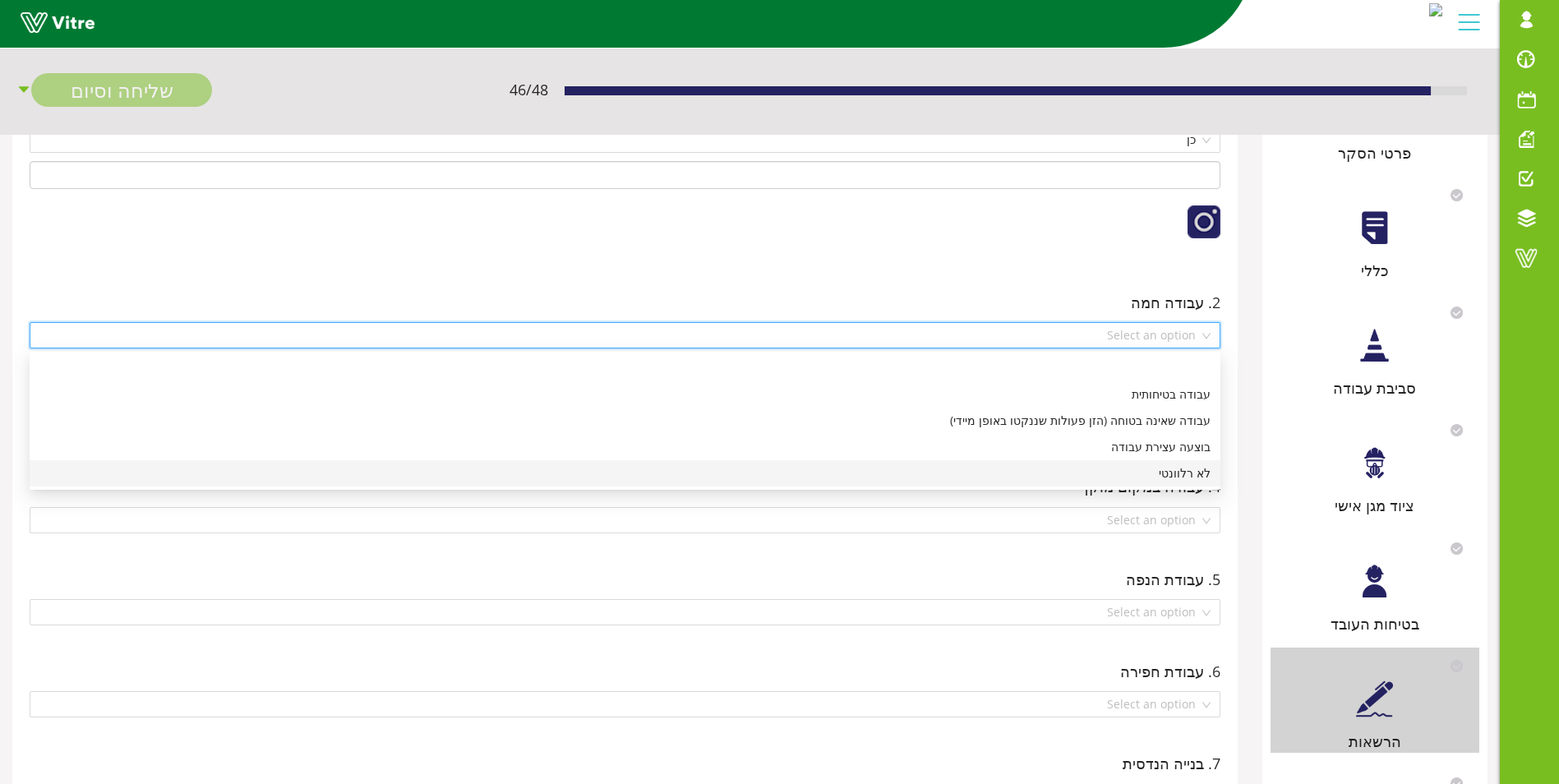
click at [1206, 471] on div "לא רלוונטי" at bounding box center [625, 474] width 1171 height 18
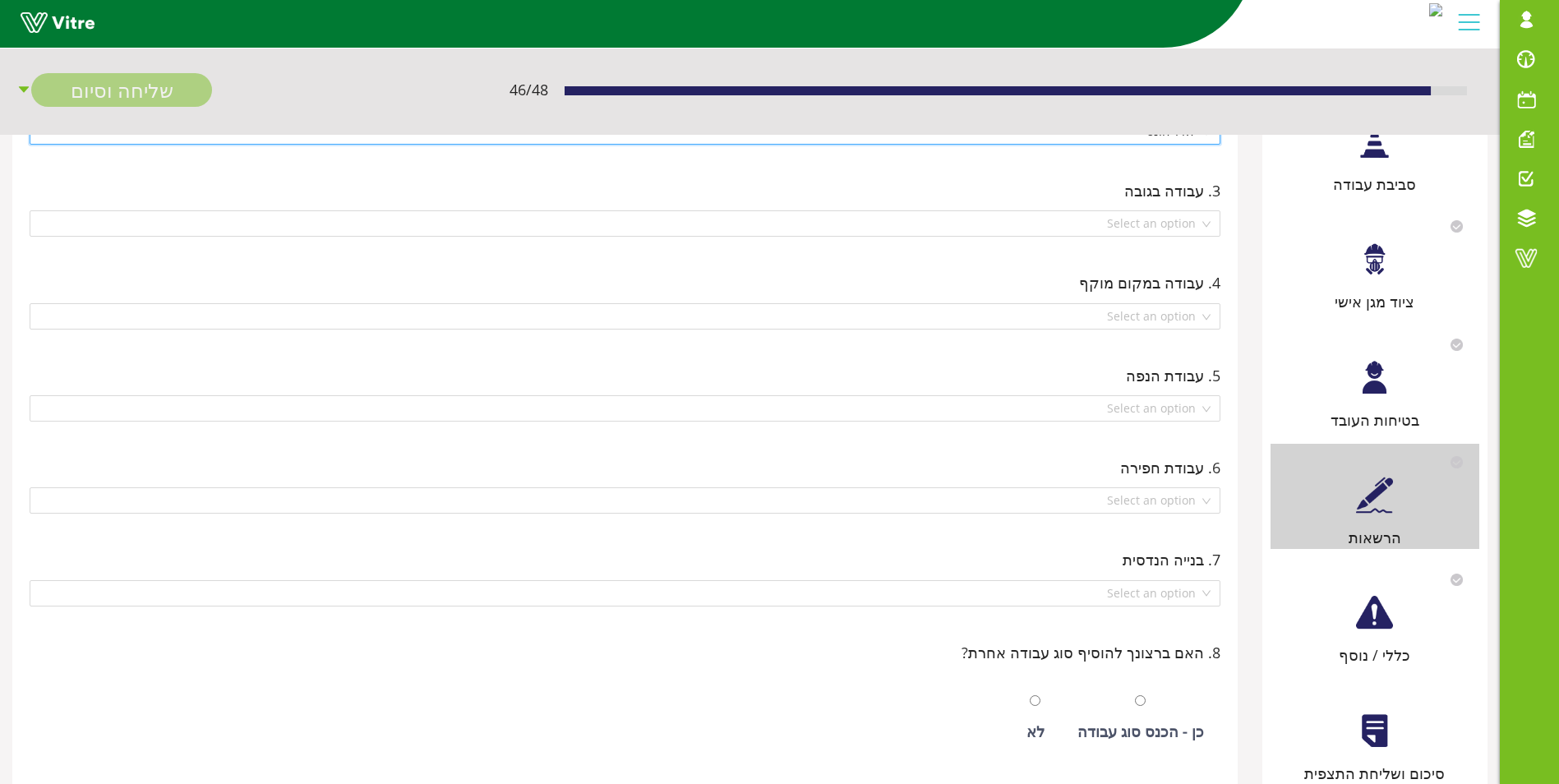
scroll to position [411, 0]
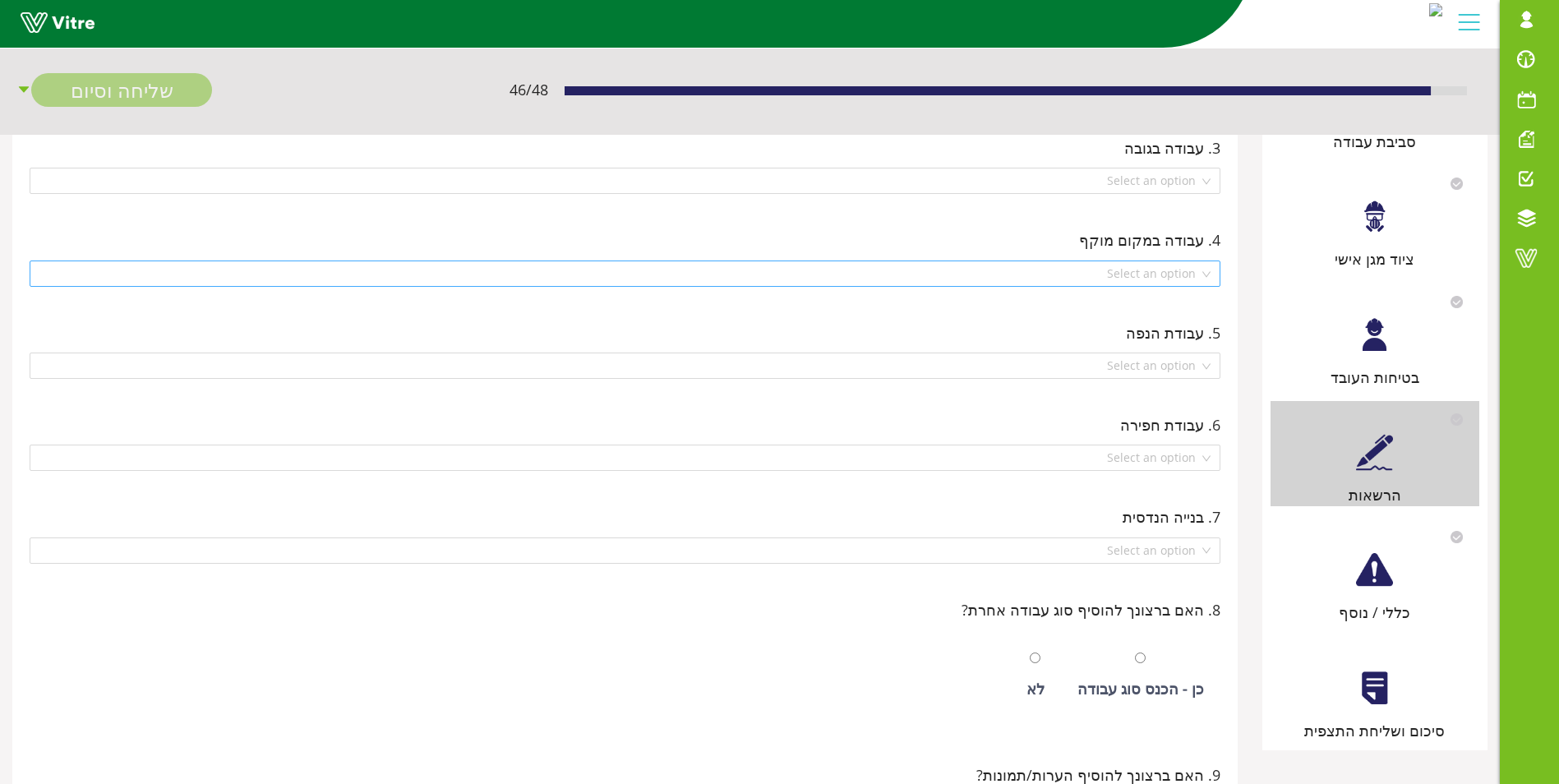
click at [1209, 277] on div "Select an option" at bounding box center [625, 274] width 1191 height 26
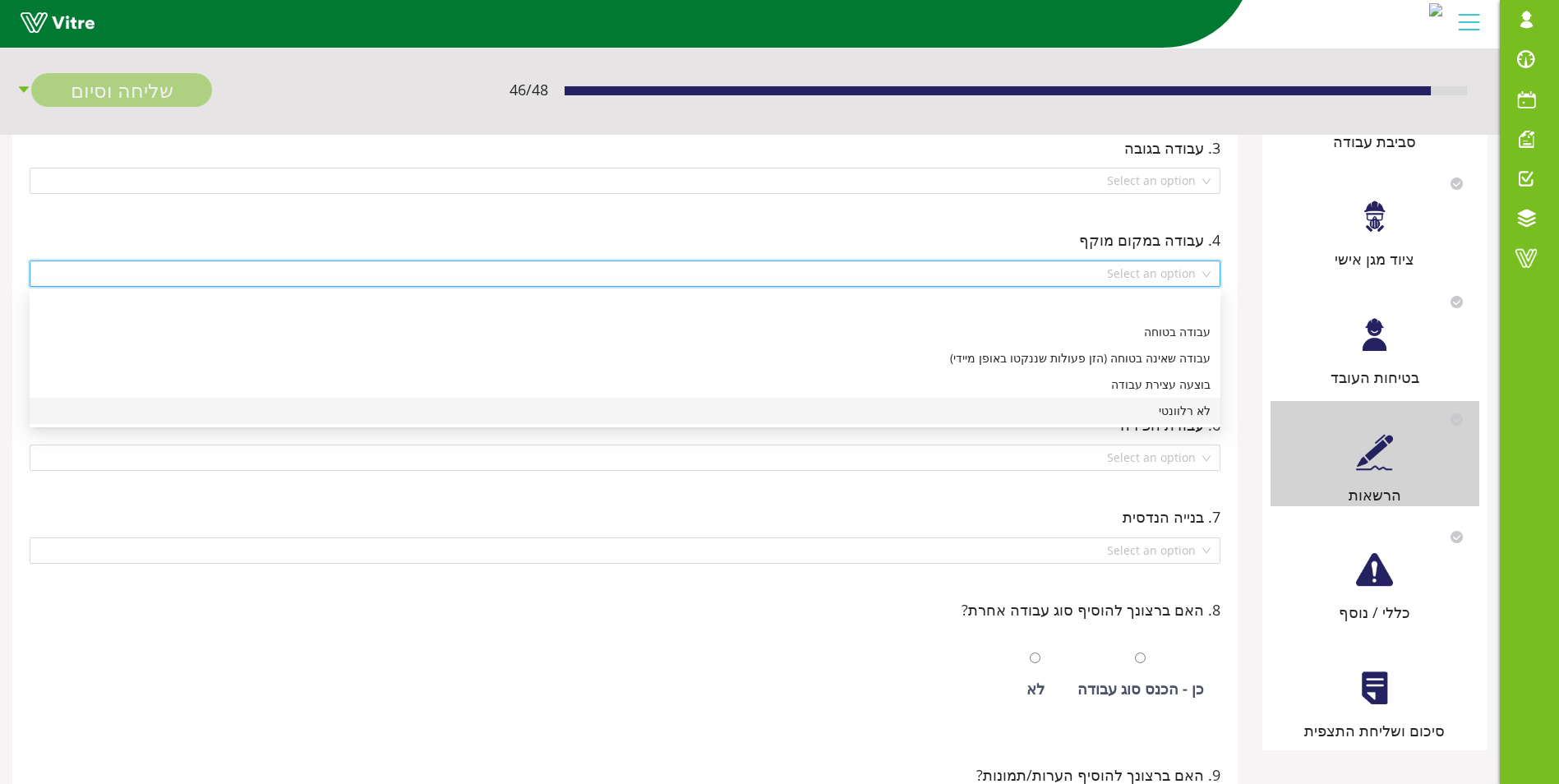
click at [1196, 404] on div "לא רלוונטי" at bounding box center [625, 411] width 1171 height 18
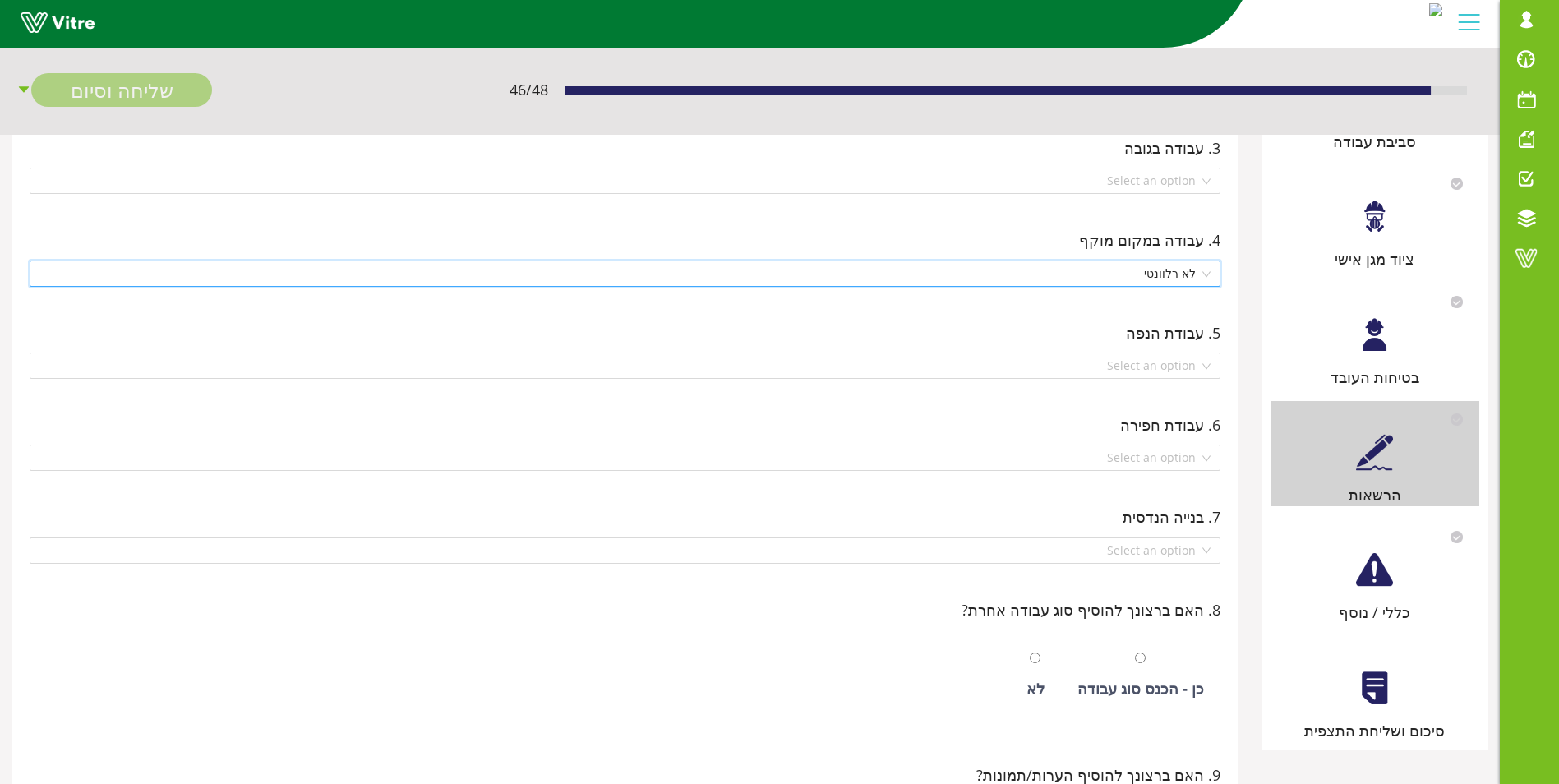
scroll to position [493, 0]
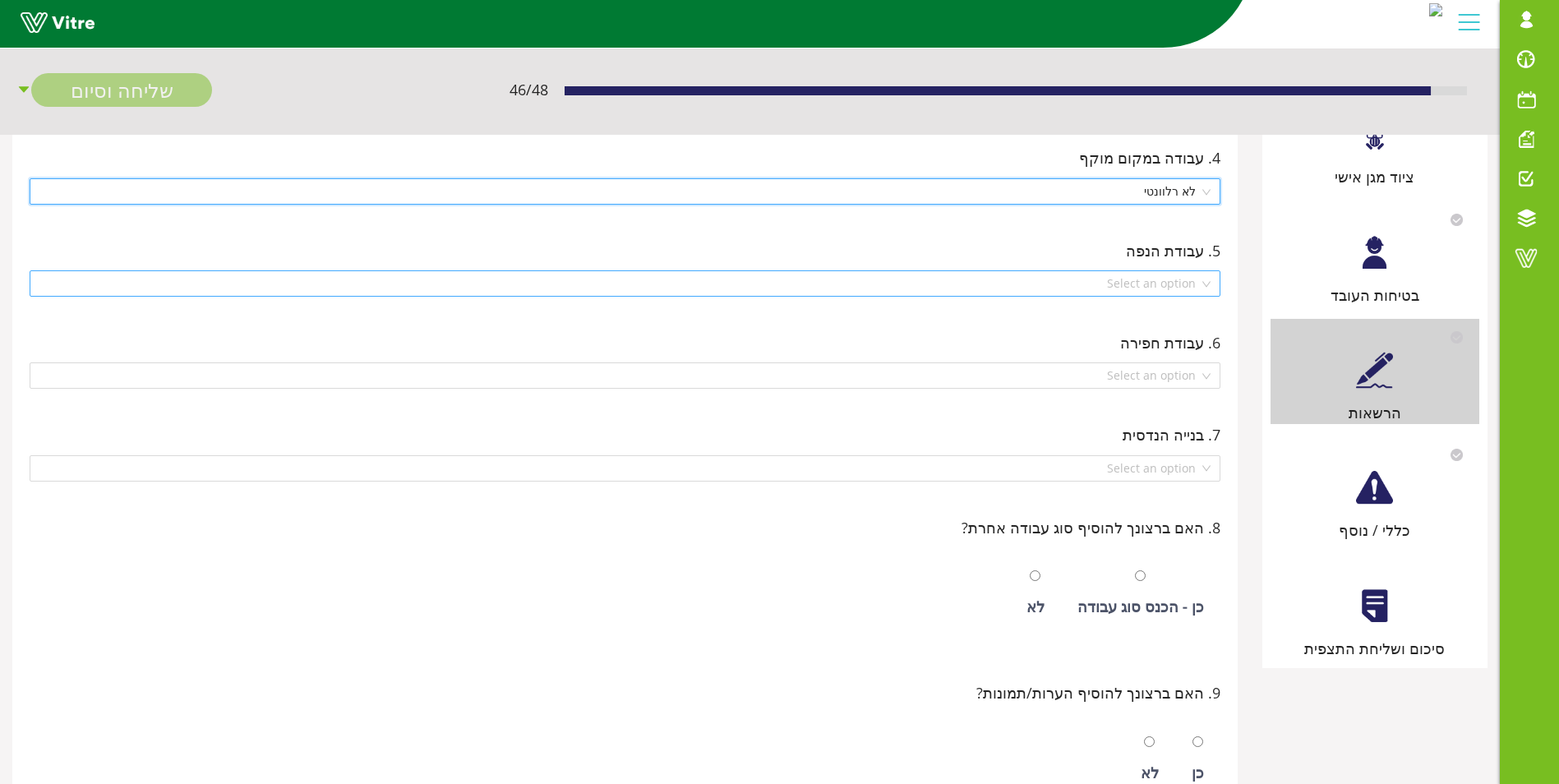
click at [1205, 279] on div "Select an option" at bounding box center [625, 284] width 1191 height 26
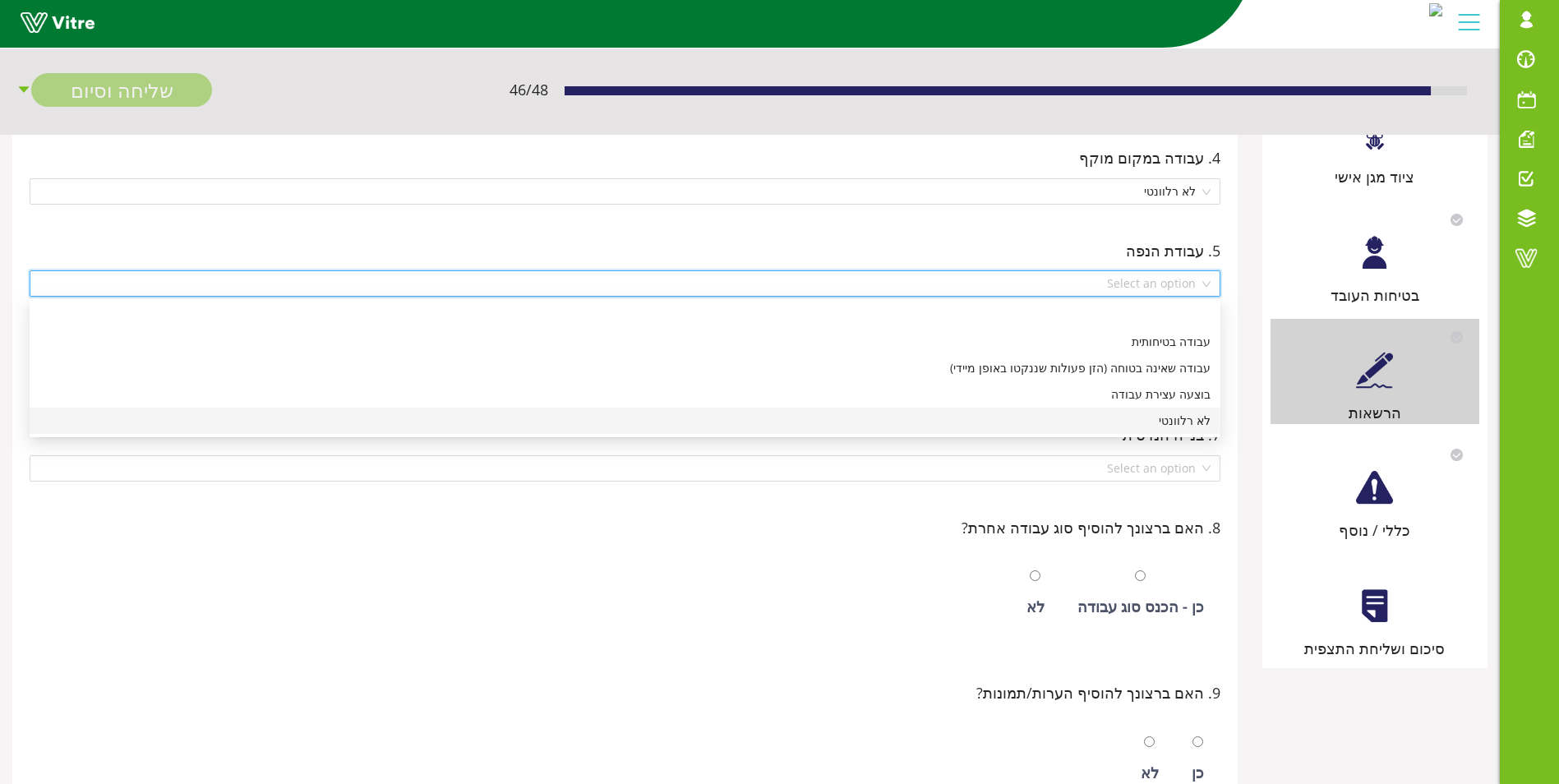
click at [1190, 415] on div "לא רלוונטי" at bounding box center [625, 421] width 1171 height 18
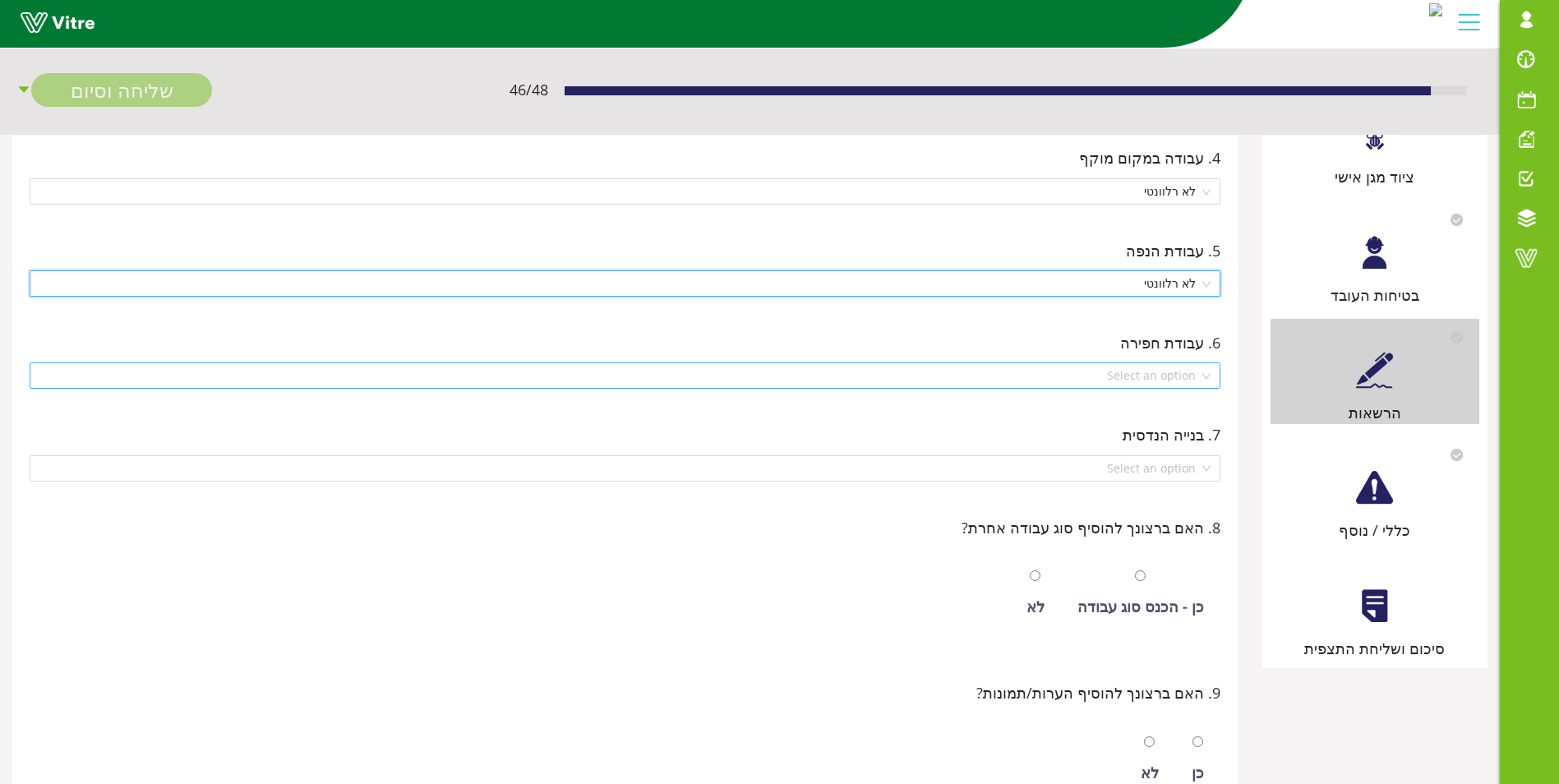
click at [1210, 375] on div "Select an option" at bounding box center [625, 375] width 1191 height 26
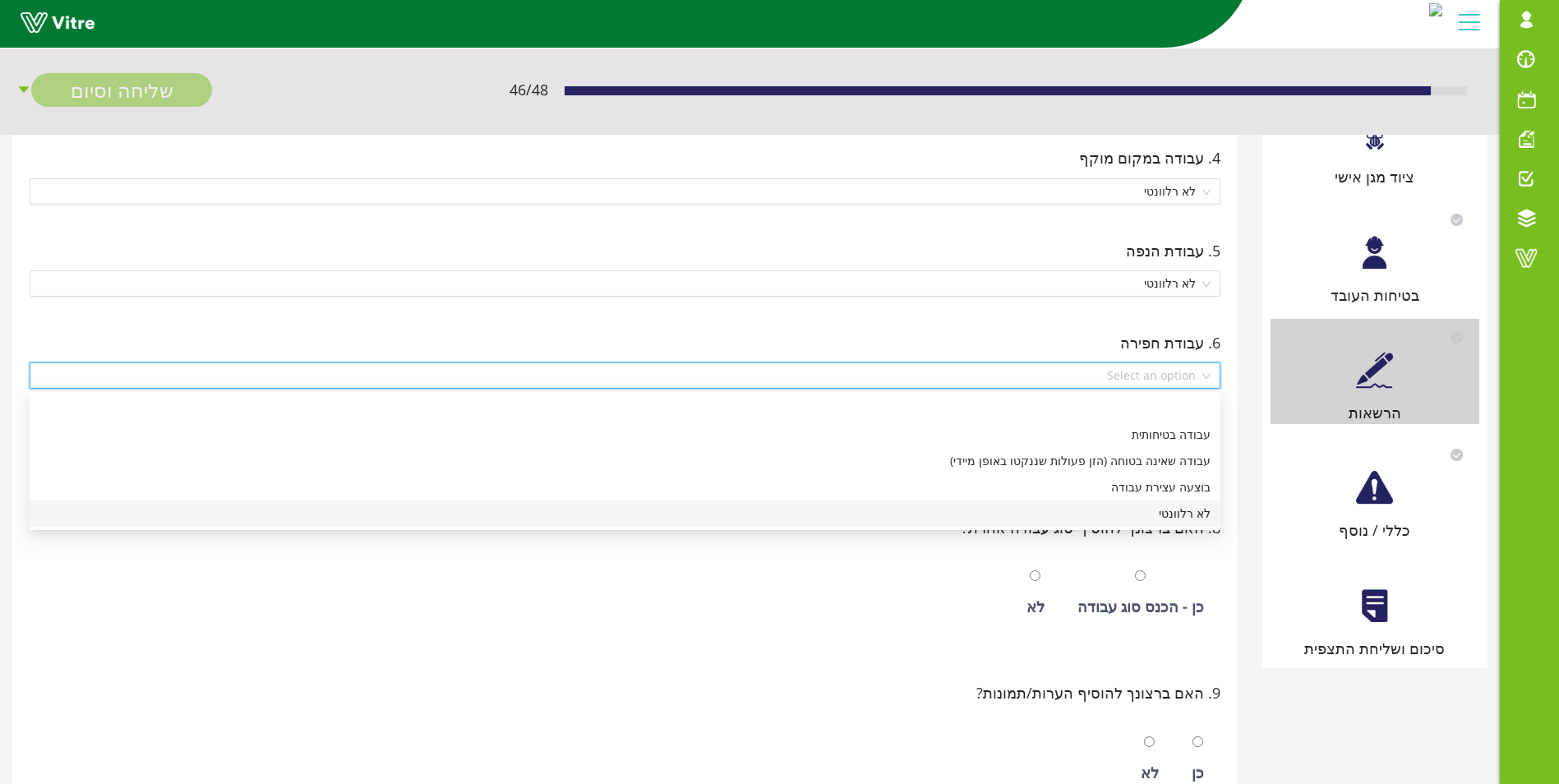
click at [1201, 509] on div "לא רלוונטי" at bounding box center [625, 513] width 1171 height 18
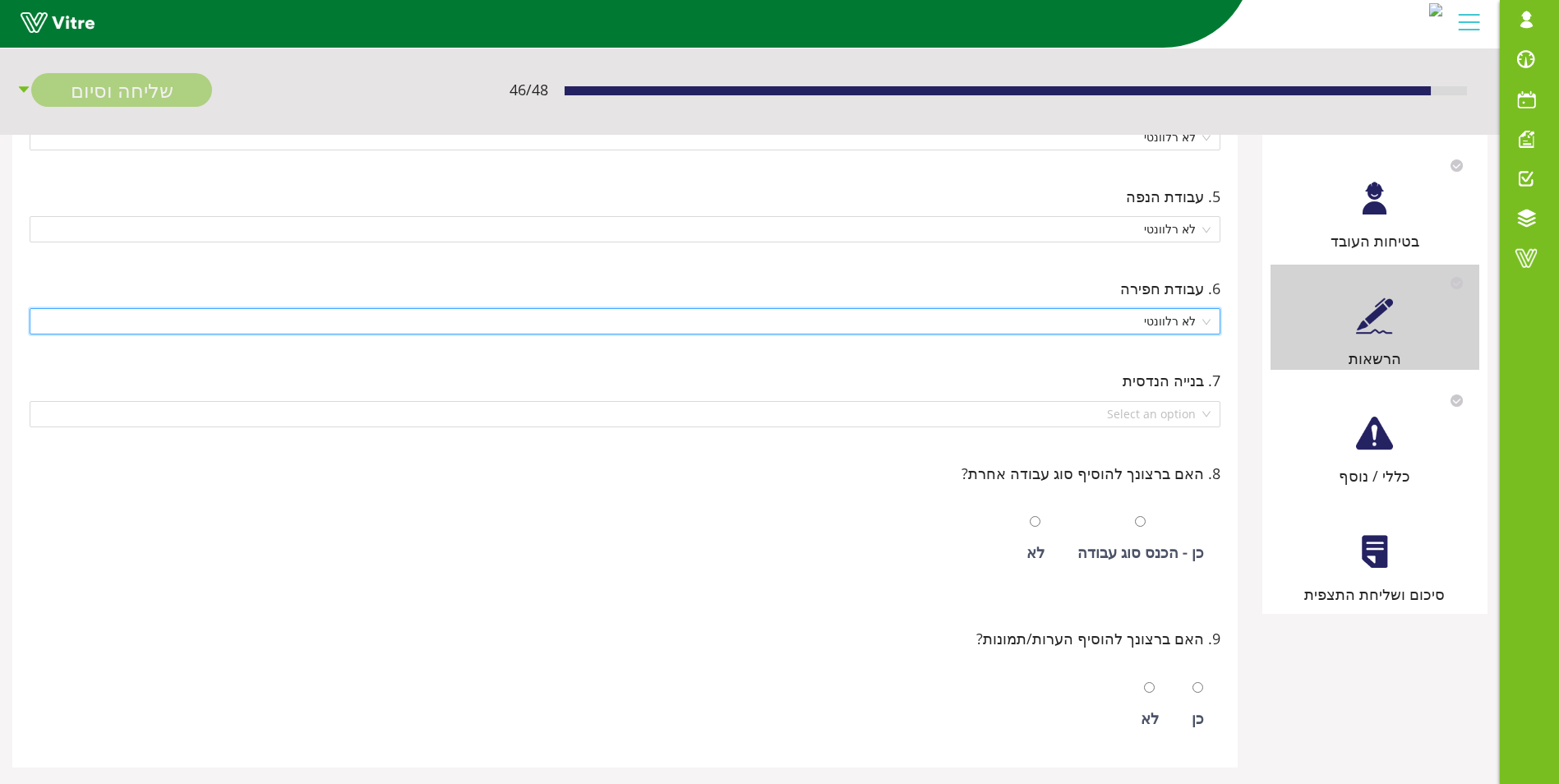
scroll to position [572, 0]
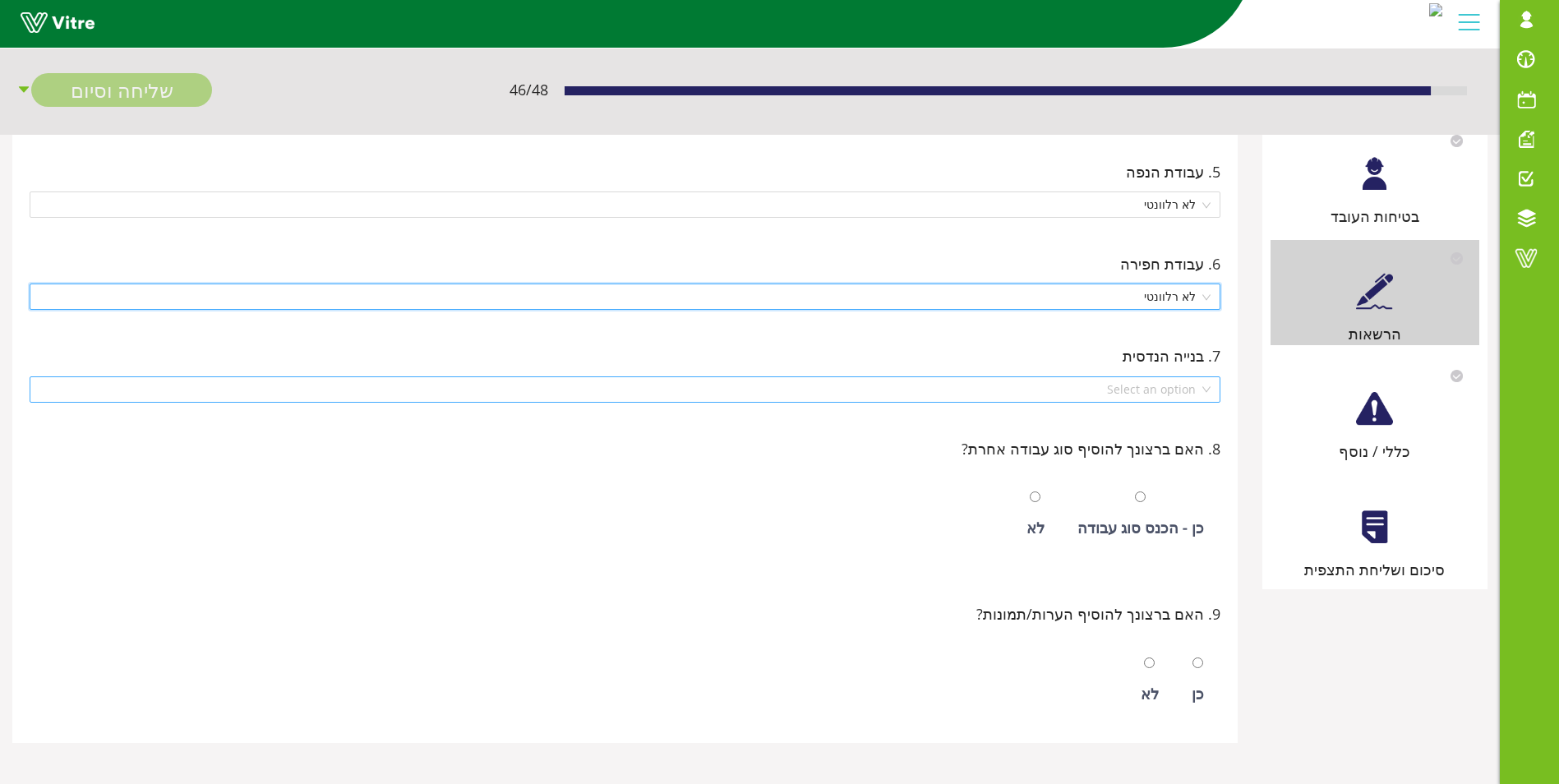
click at [1209, 382] on div "Select an option" at bounding box center [625, 390] width 1191 height 26
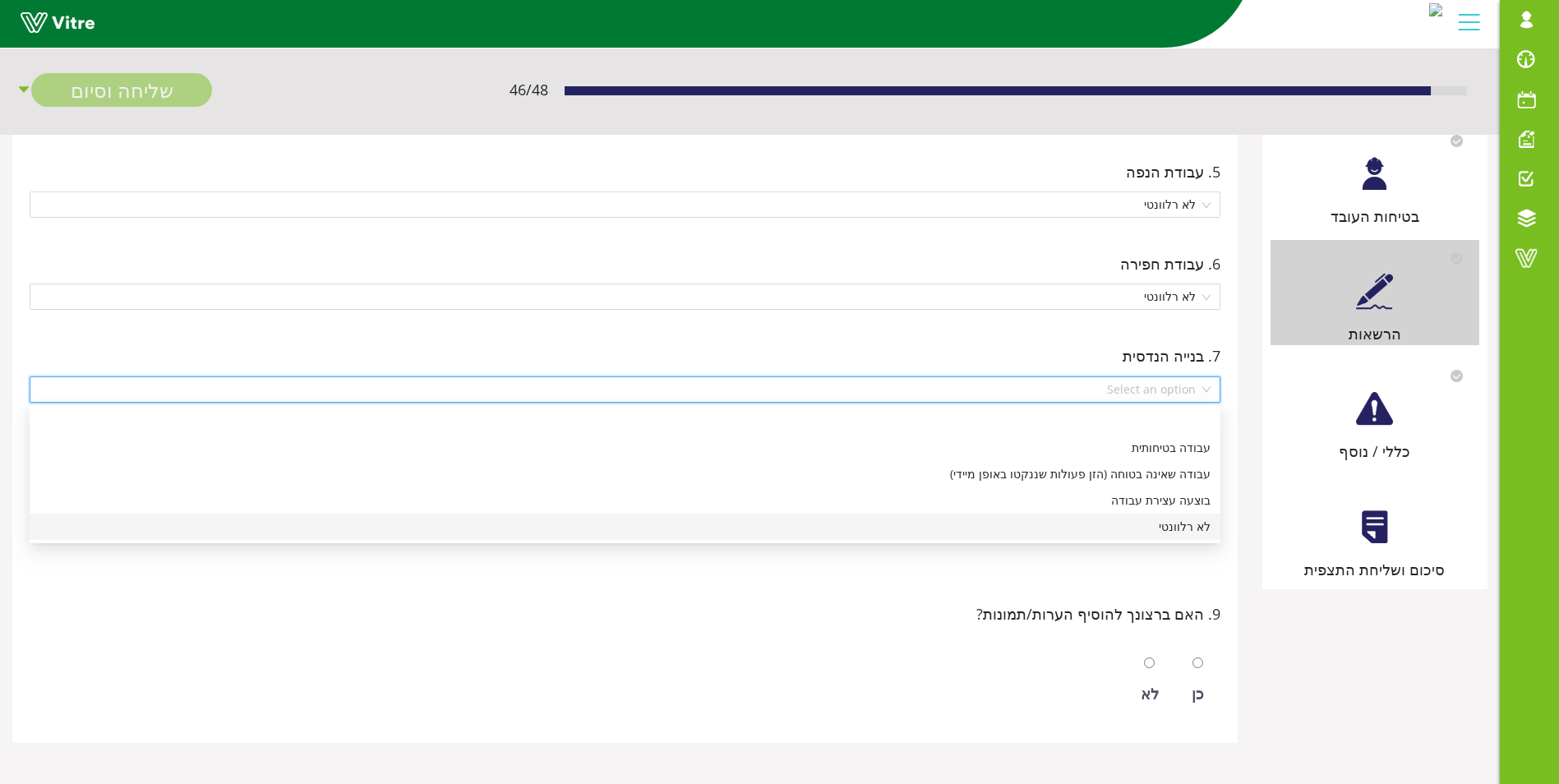
click at [1196, 522] on div "לא רלוונטי" at bounding box center [625, 527] width 1171 height 18
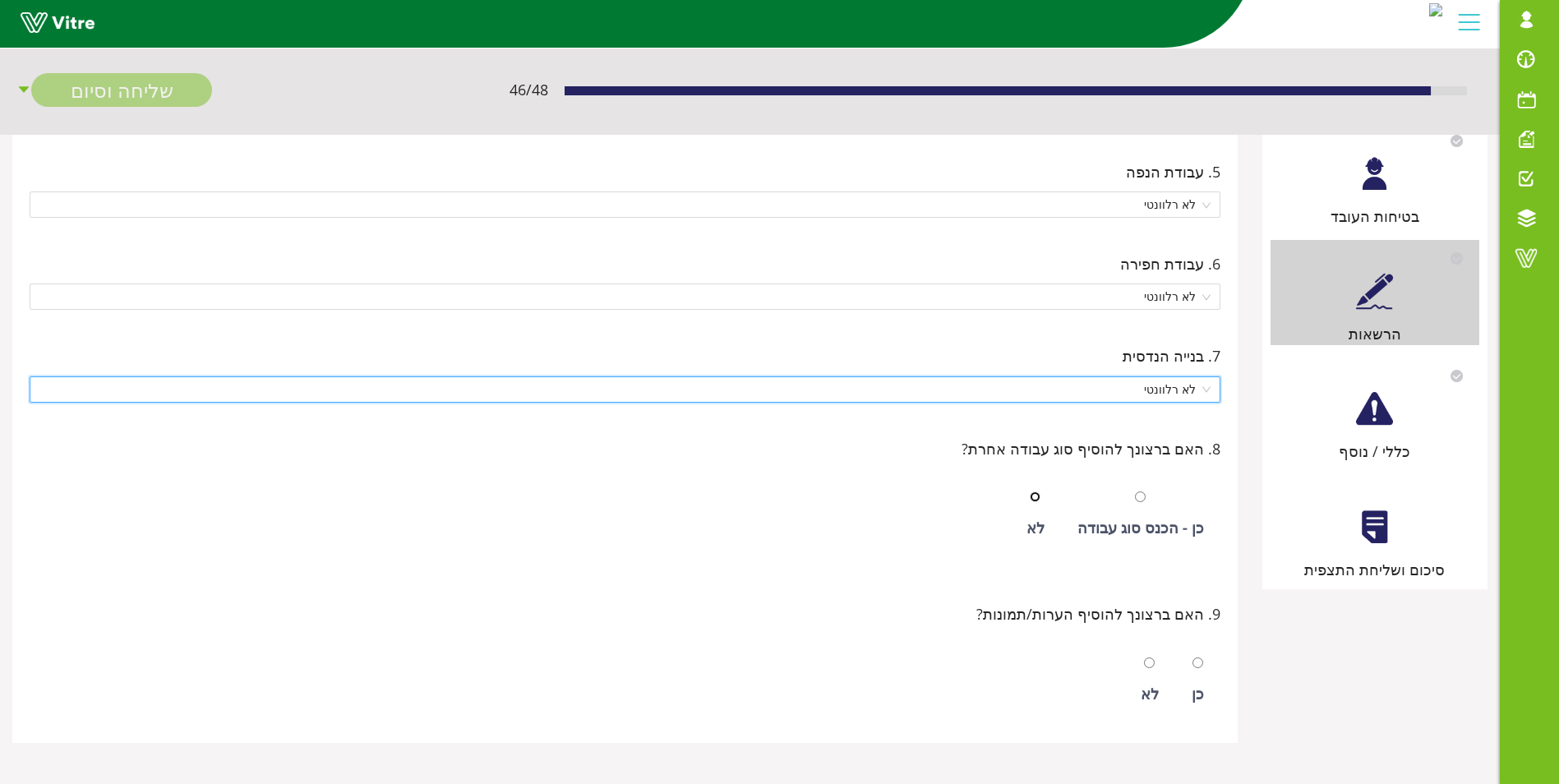
click at [1041, 494] on input "radio" at bounding box center [1035, 496] width 11 height 11
radio input "true"
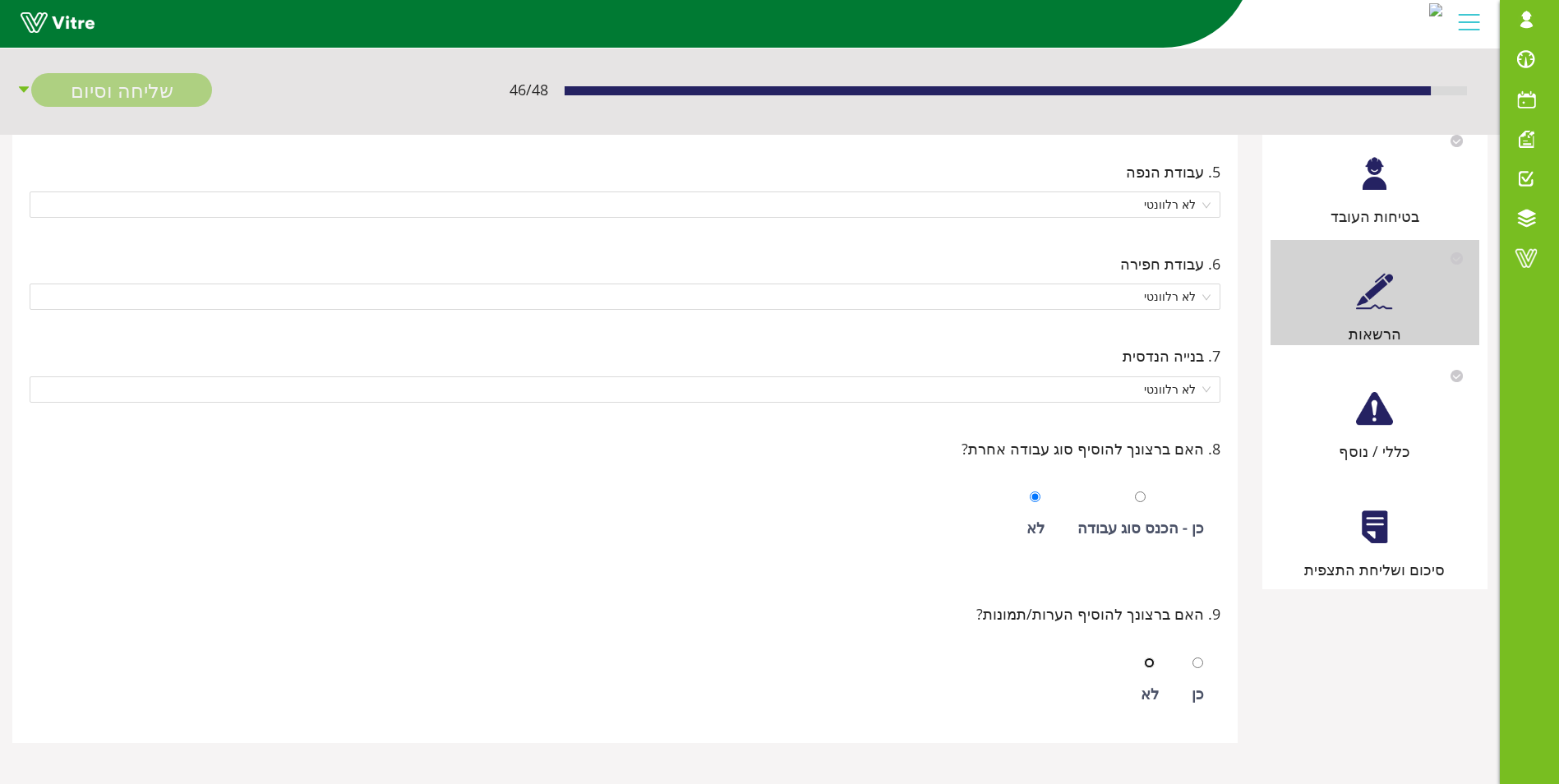
click at [1152, 660] on input "radio" at bounding box center [1149, 663] width 11 height 11
radio input "true"
click at [1363, 412] on div at bounding box center [1374, 409] width 37 height 37
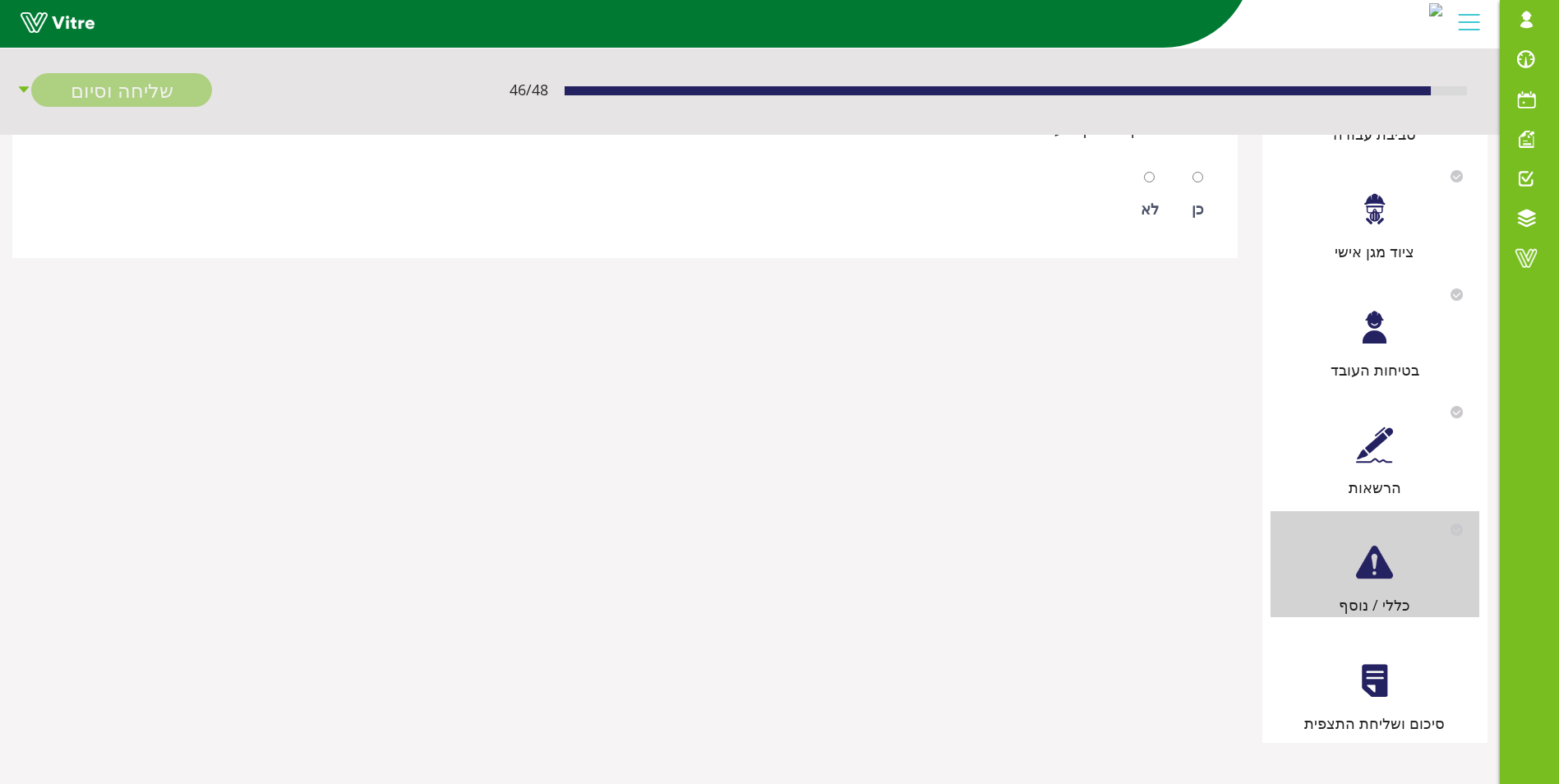
scroll to position [0, 0]
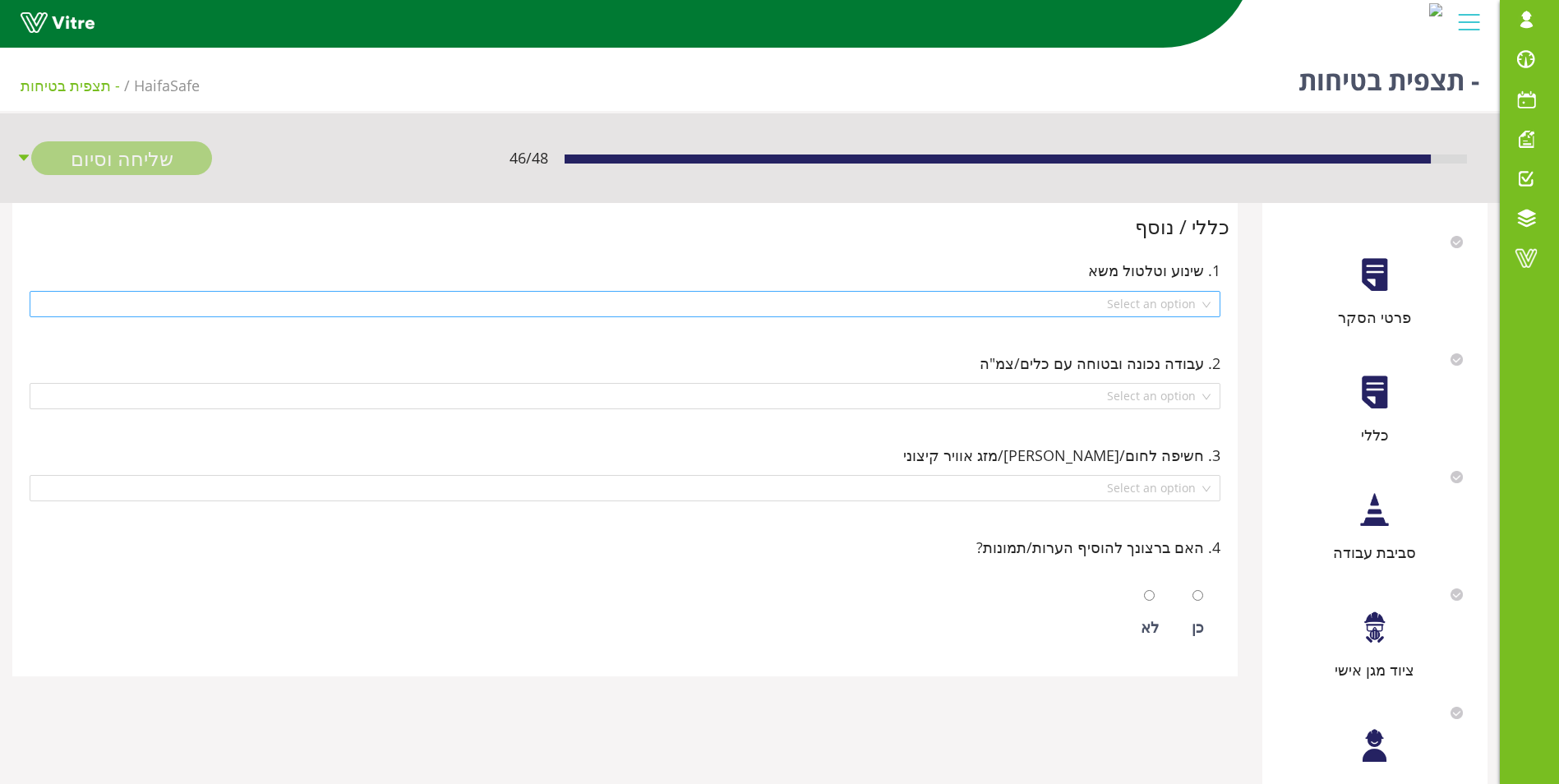
click at [1206, 300] on div "Select an option" at bounding box center [625, 304] width 1191 height 26
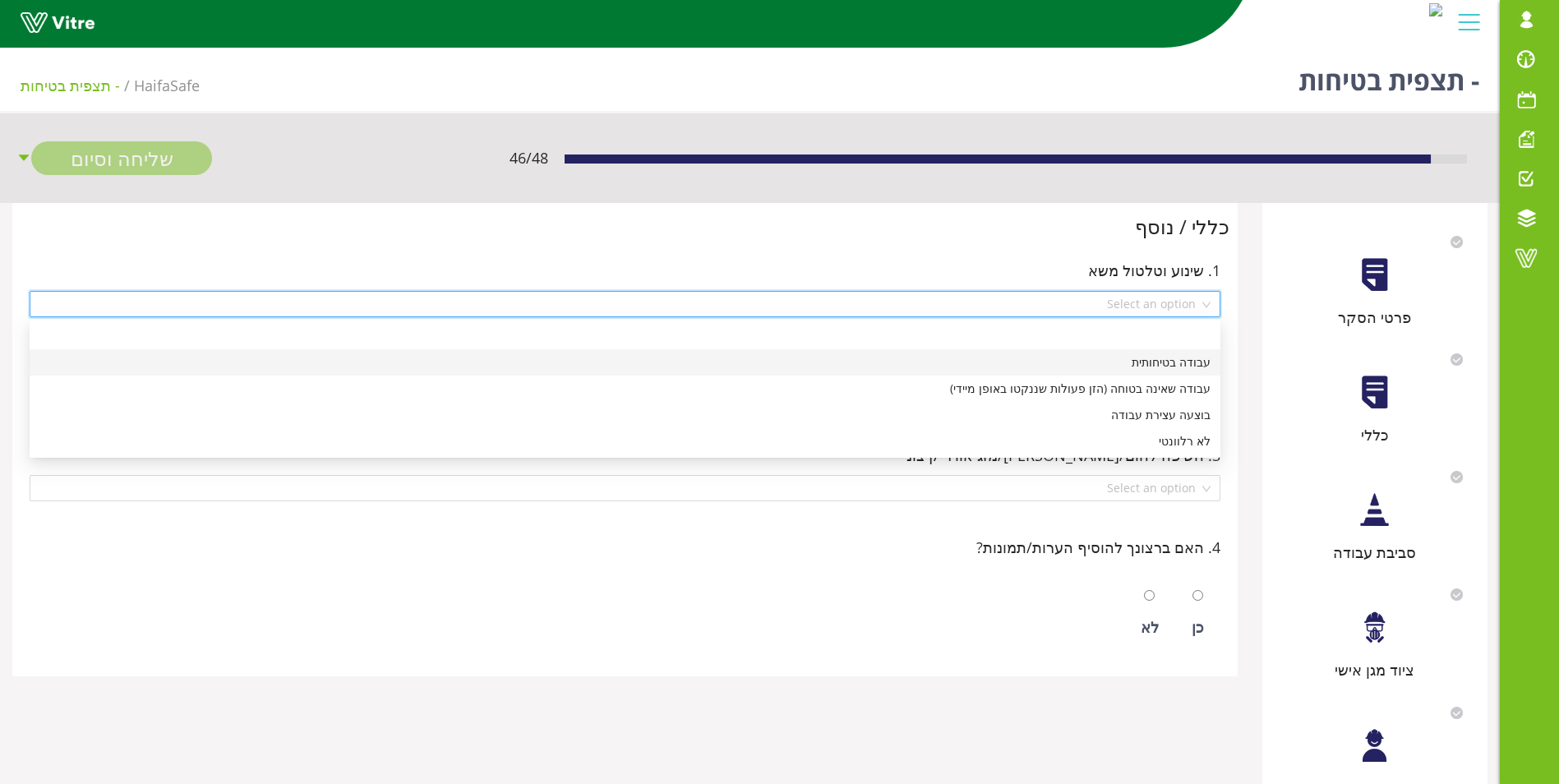
click at [1194, 358] on div "עבודה בטיחותית" at bounding box center [625, 362] width 1171 height 18
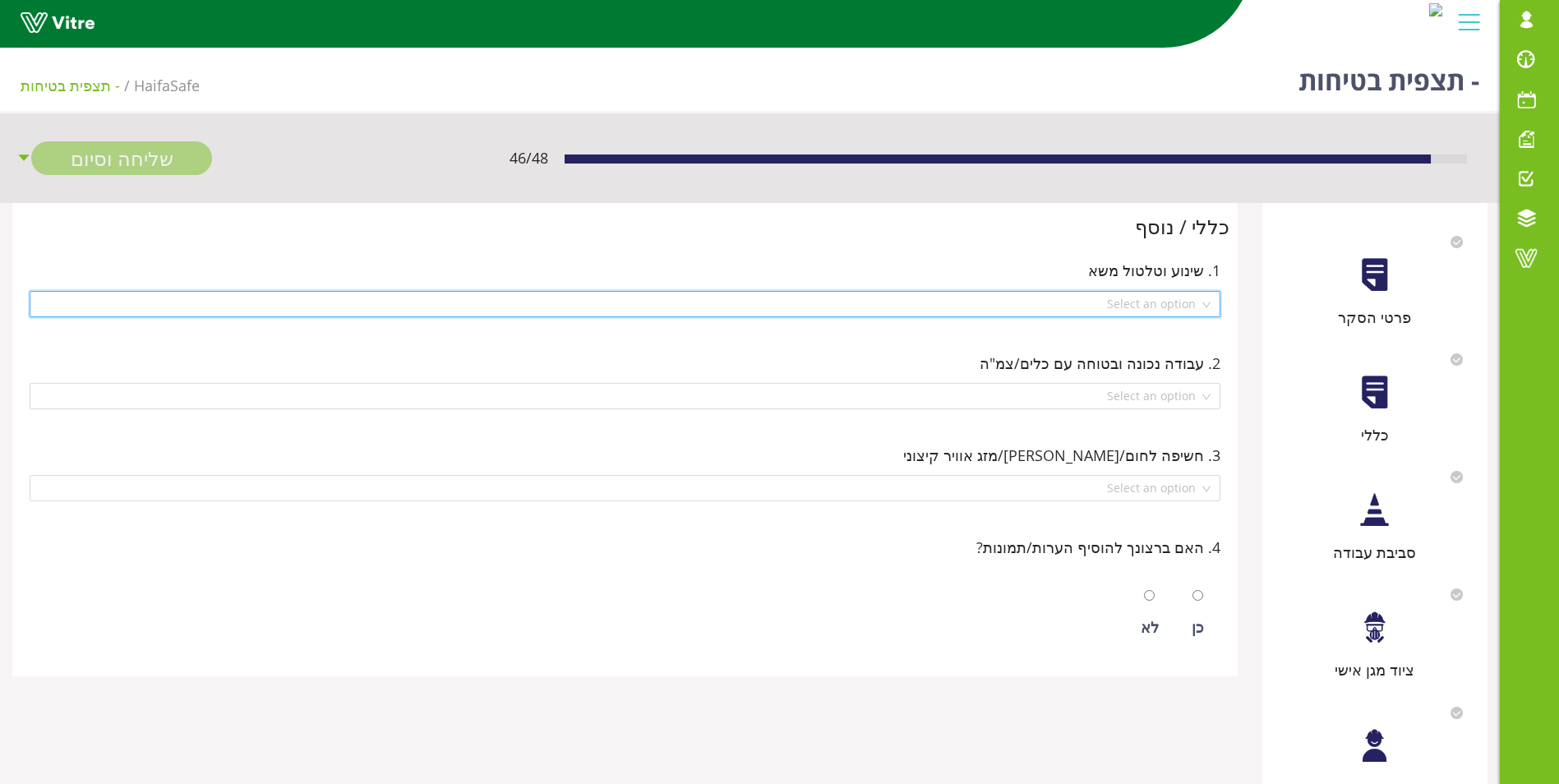
click at [1206, 304] on div "Select an option" at bounding box center [625, 304] width 1191 height 26
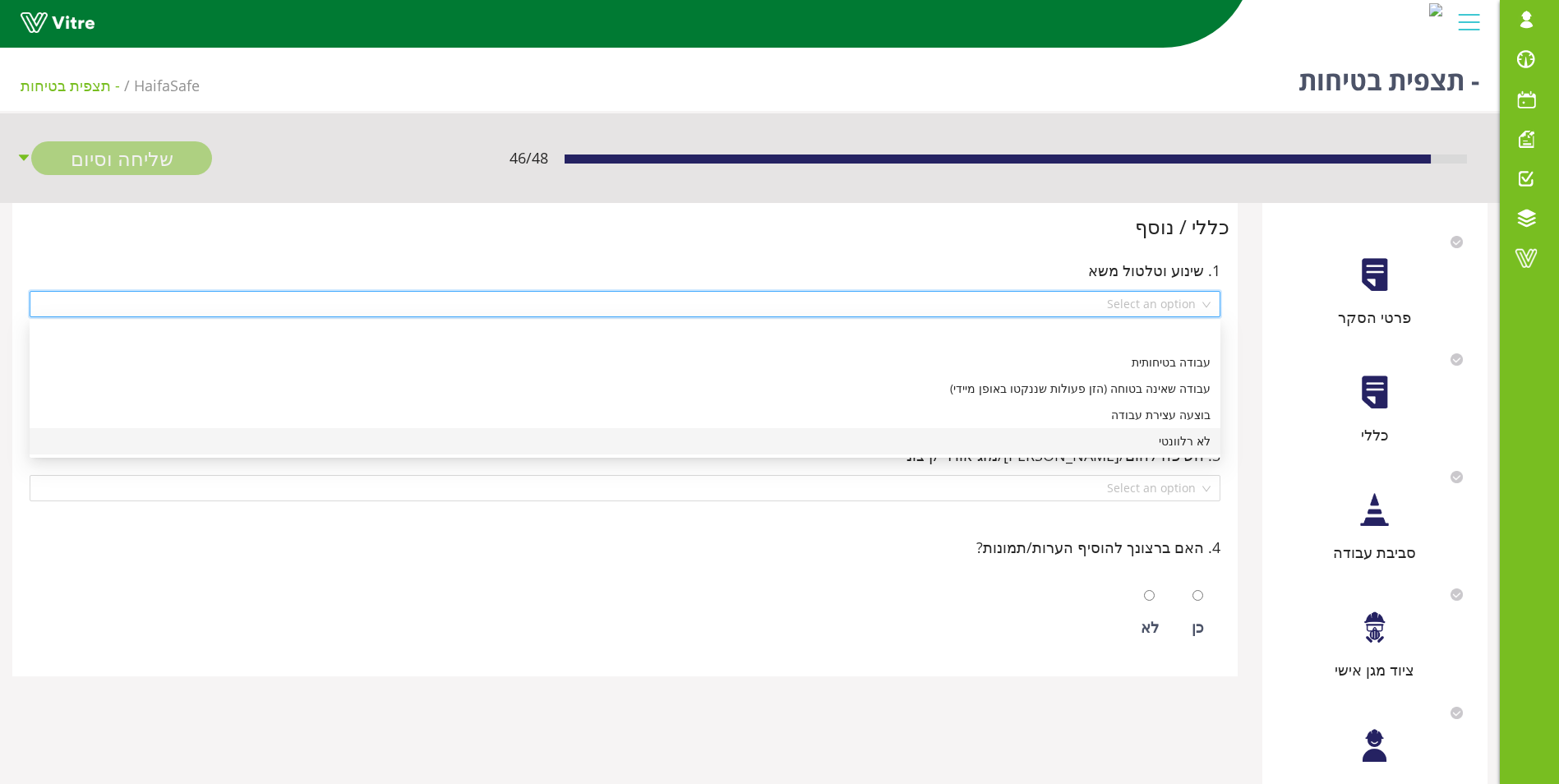
click at [1202, 437] on div "לא רלוונטי" at bounding box center [625, 442] width 1171 height 18
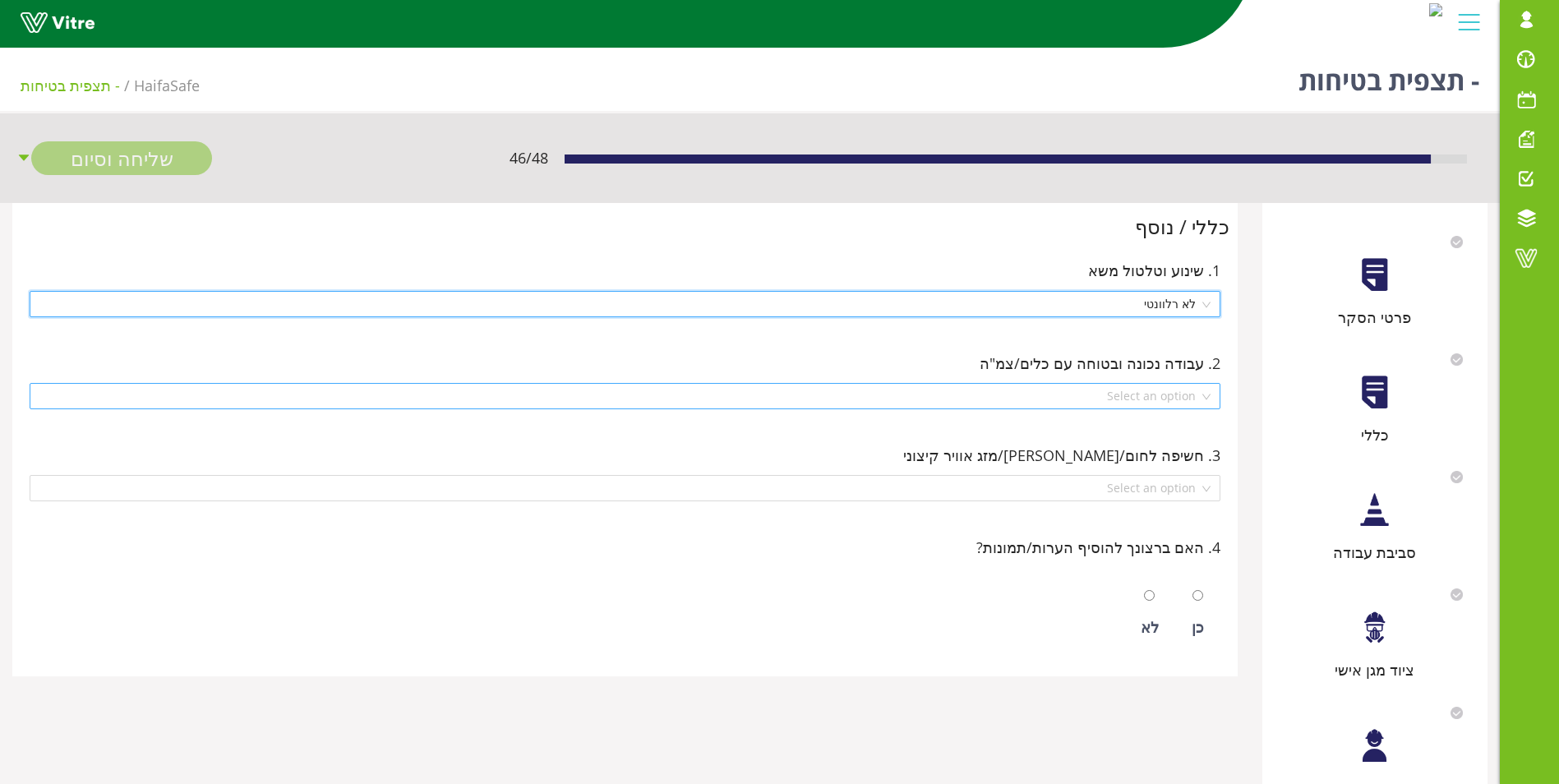
click at [1211, 393] on div "Select an option" at bounding box center [625, 396] width 1191 height 26
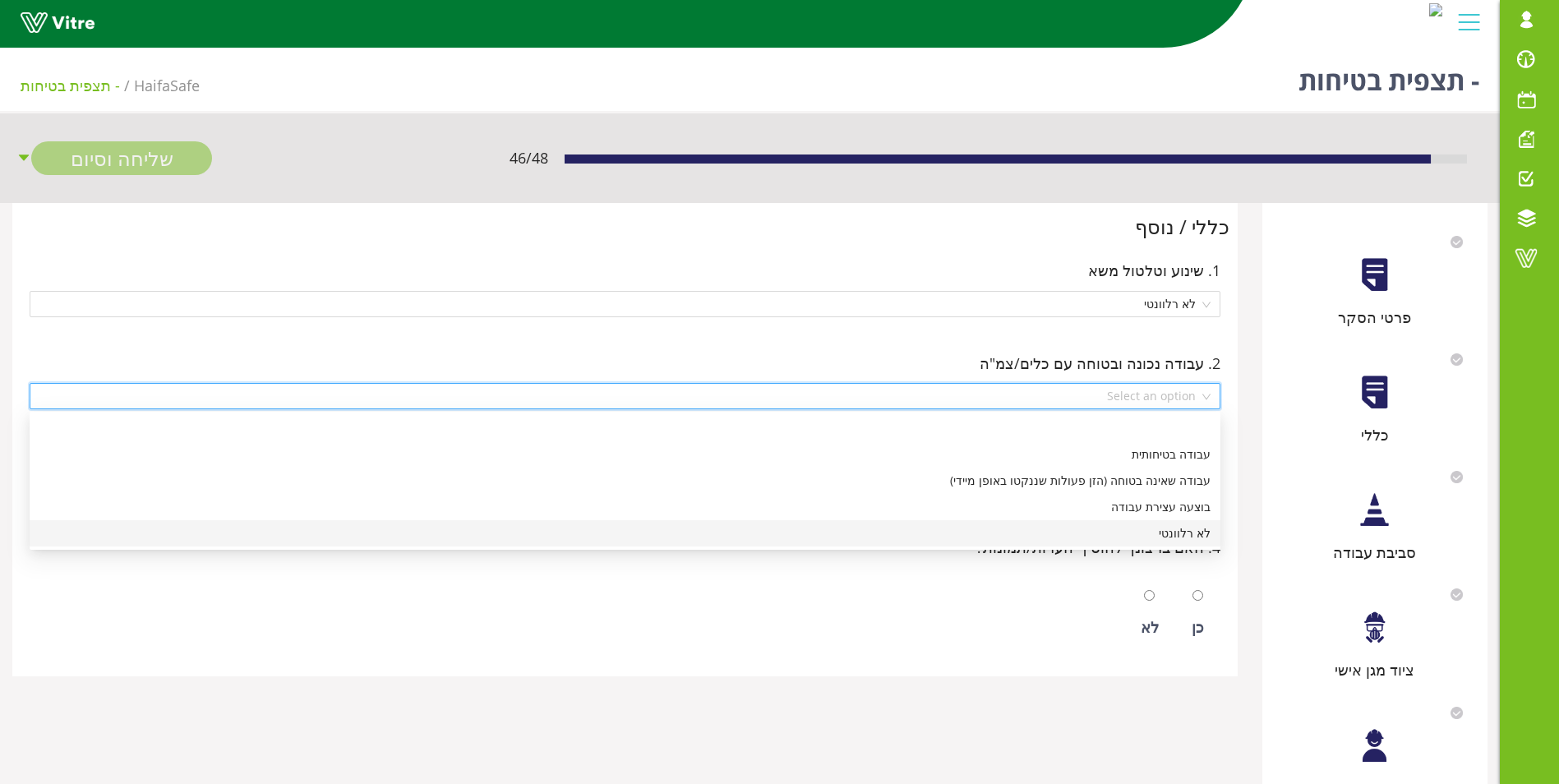
click at [1199, 526] on div "לא רלוונטי" at bounding box center [625, 533] width 1171 height 18
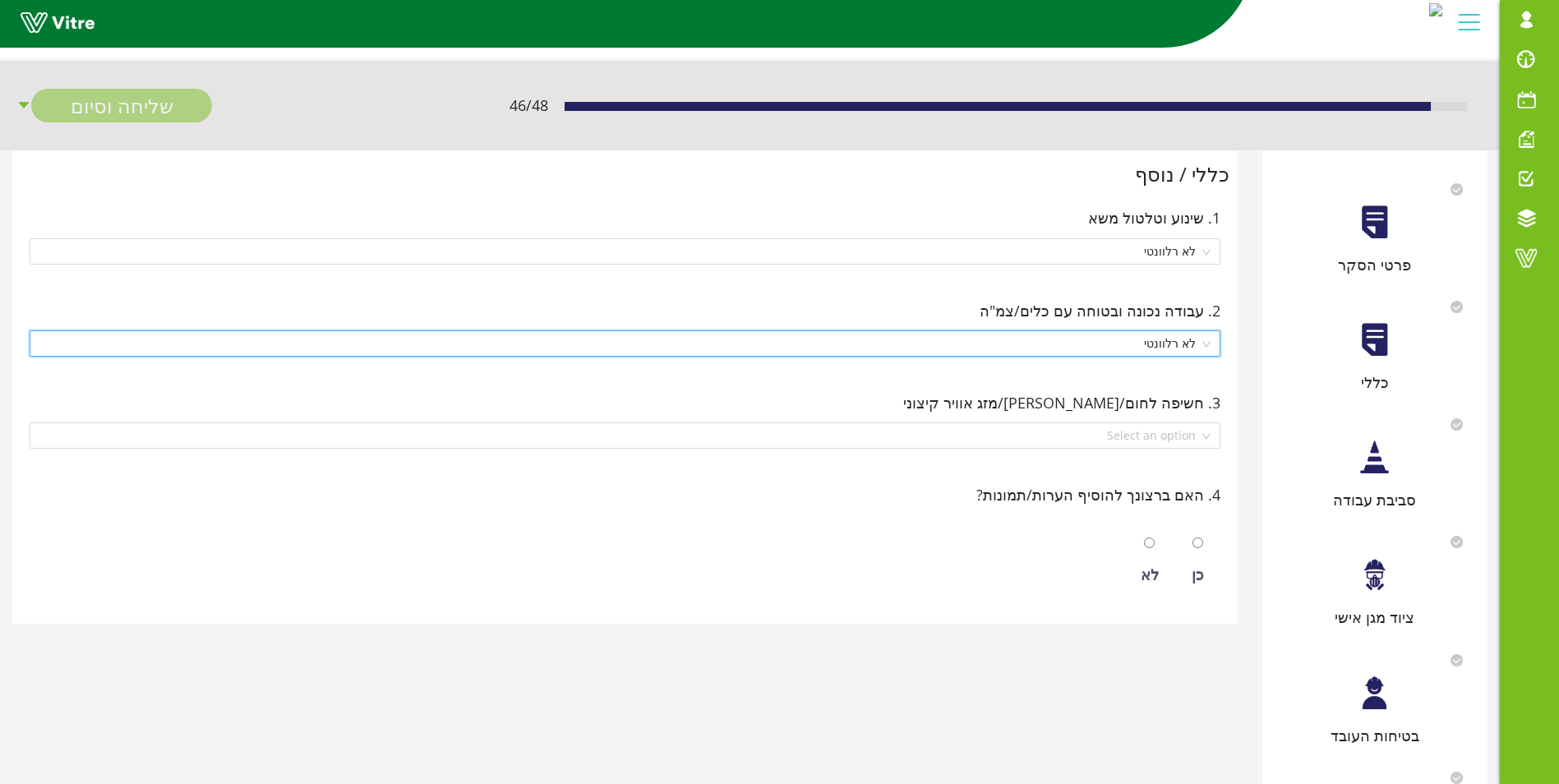
scroll to position [83, 0]
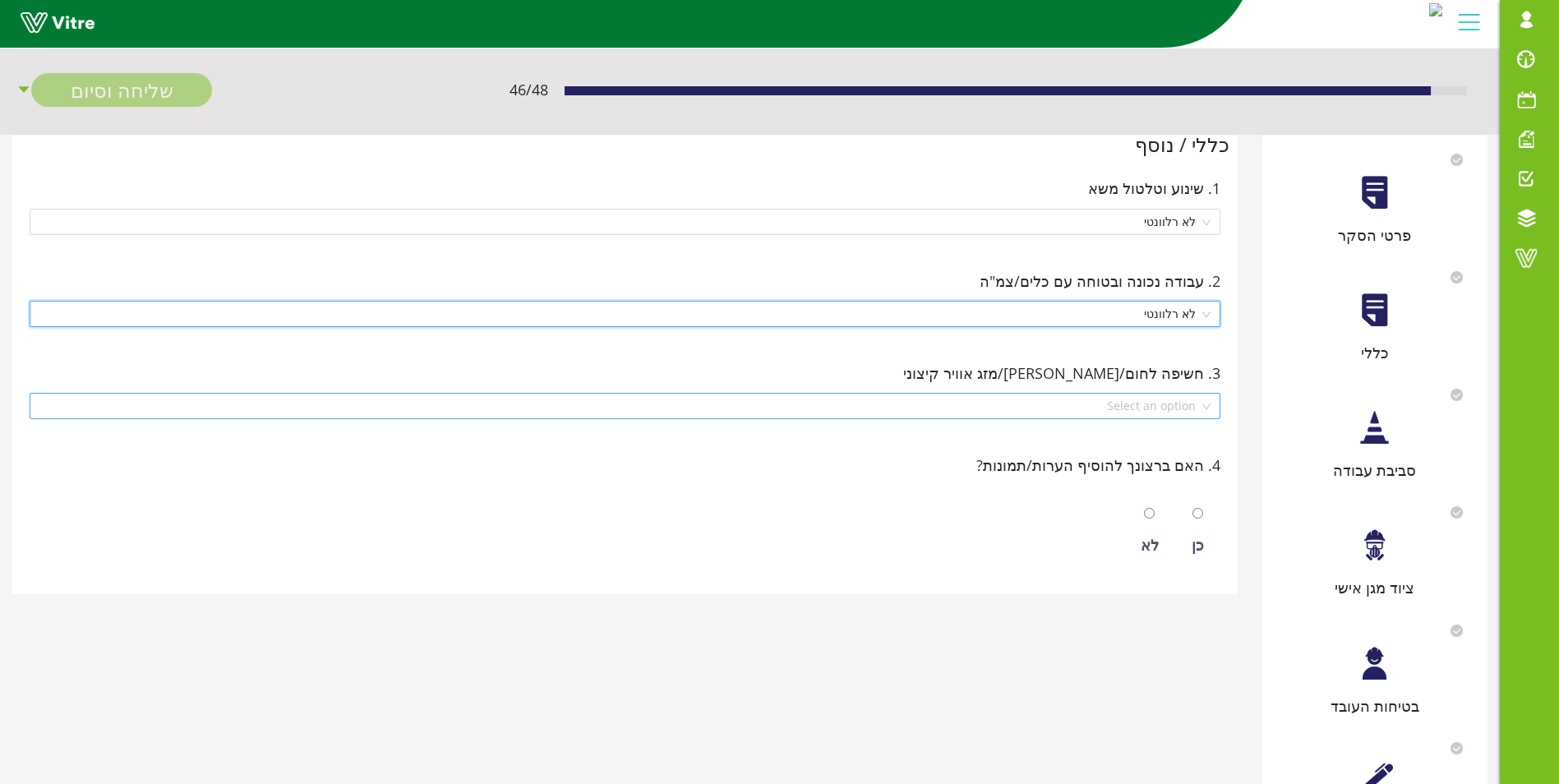
click at [1205, 404] on div "Select an option" at bounding box center [625, 406] width 1191 height 26
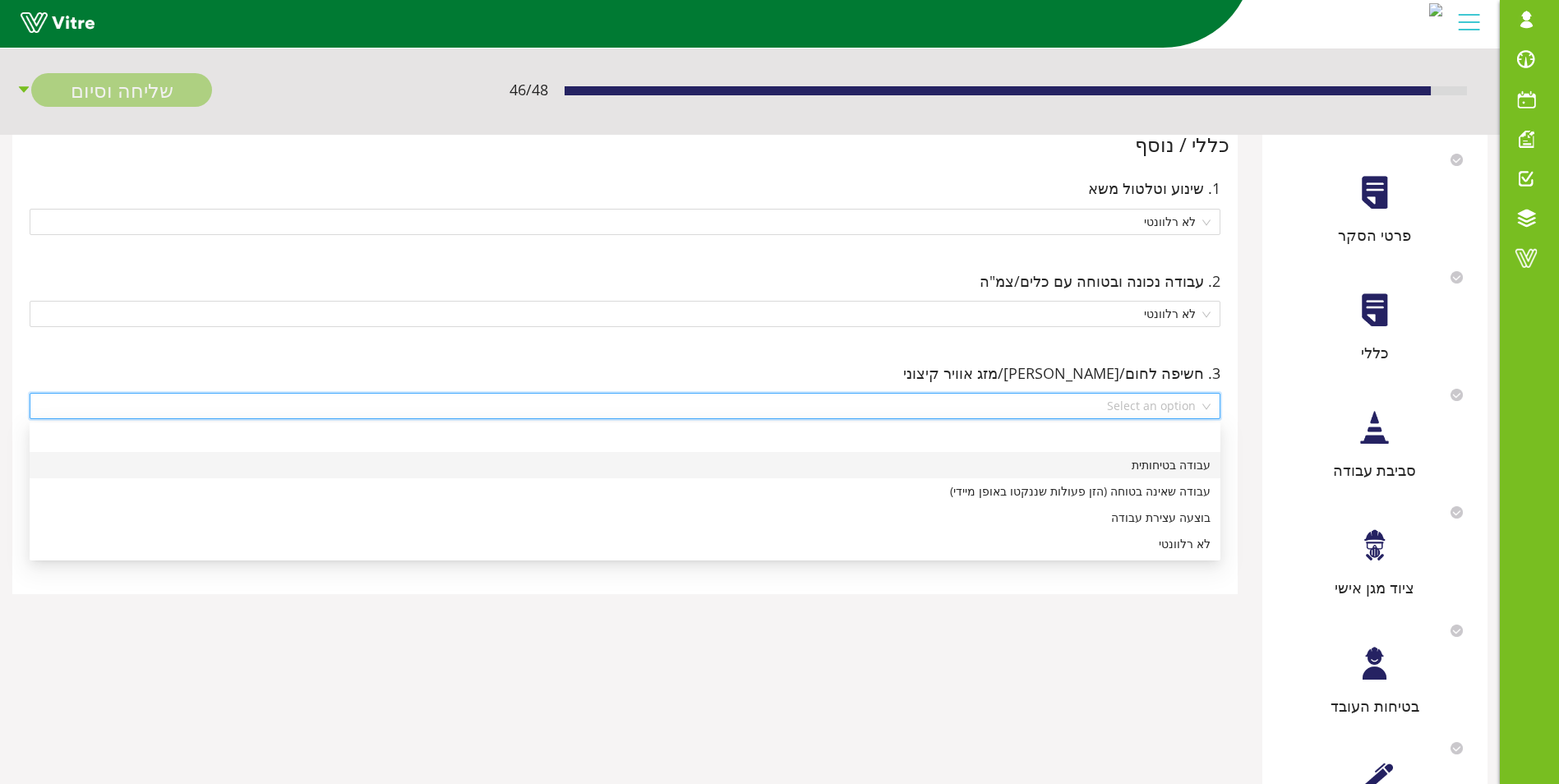
click at [1198, 462] on div "עבודה בטיחותית" at bounding box center [625, 465] width 1171 height 18
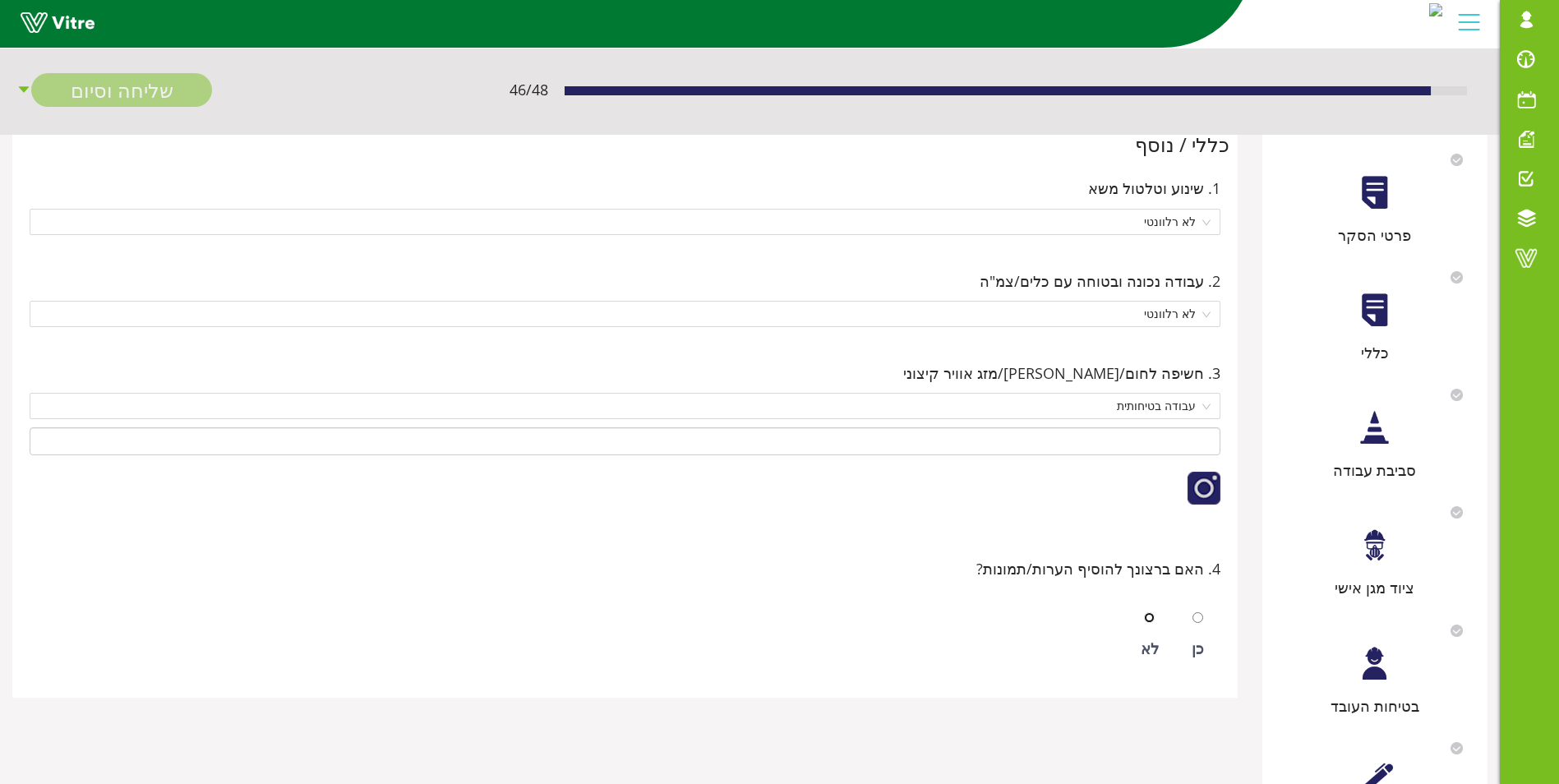
click at [1151, 616] on input "radio" at bounding box center [1149, 617] width 11 height 11
radio input "true"
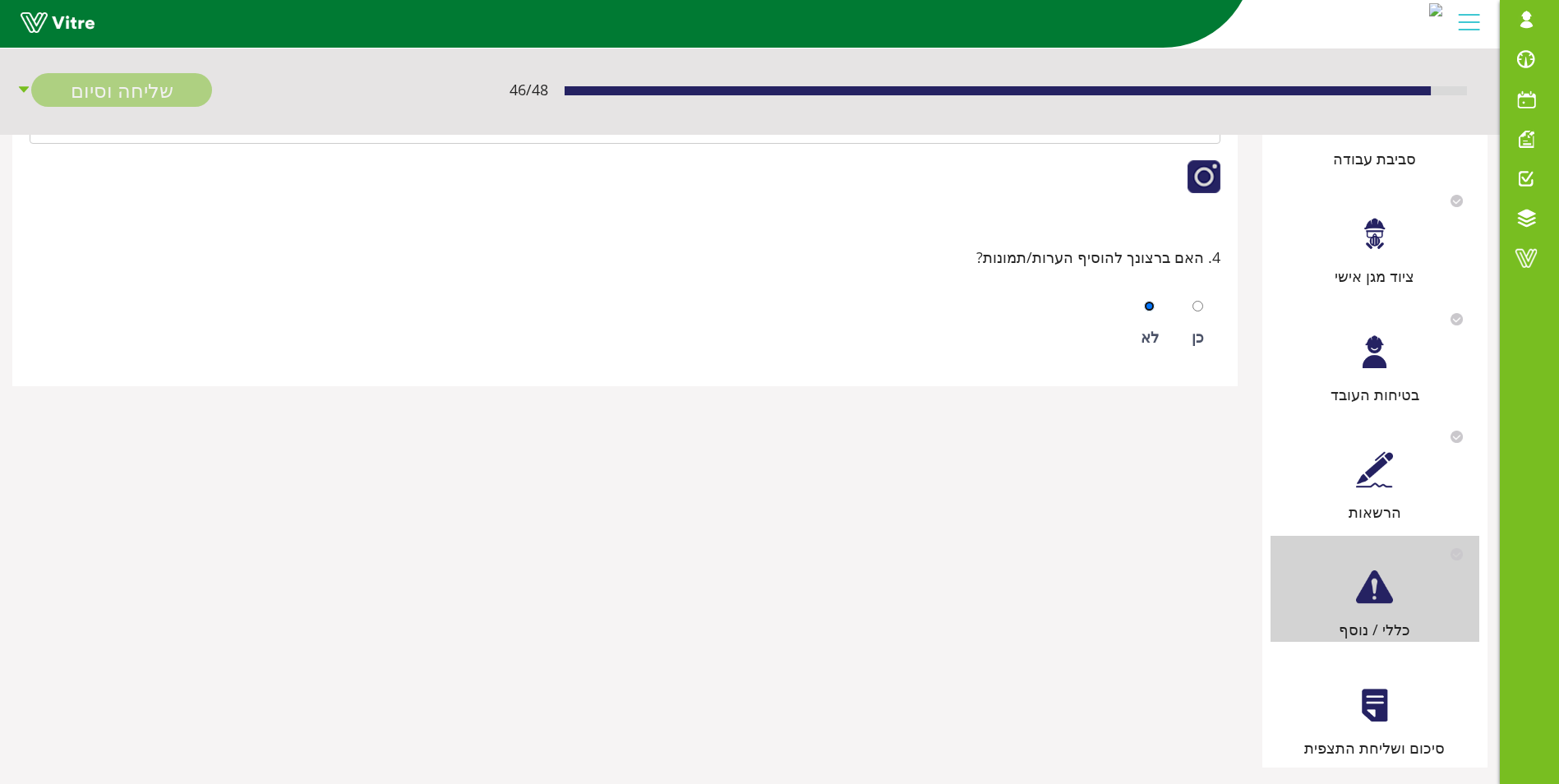
scroll to position [418, 0]
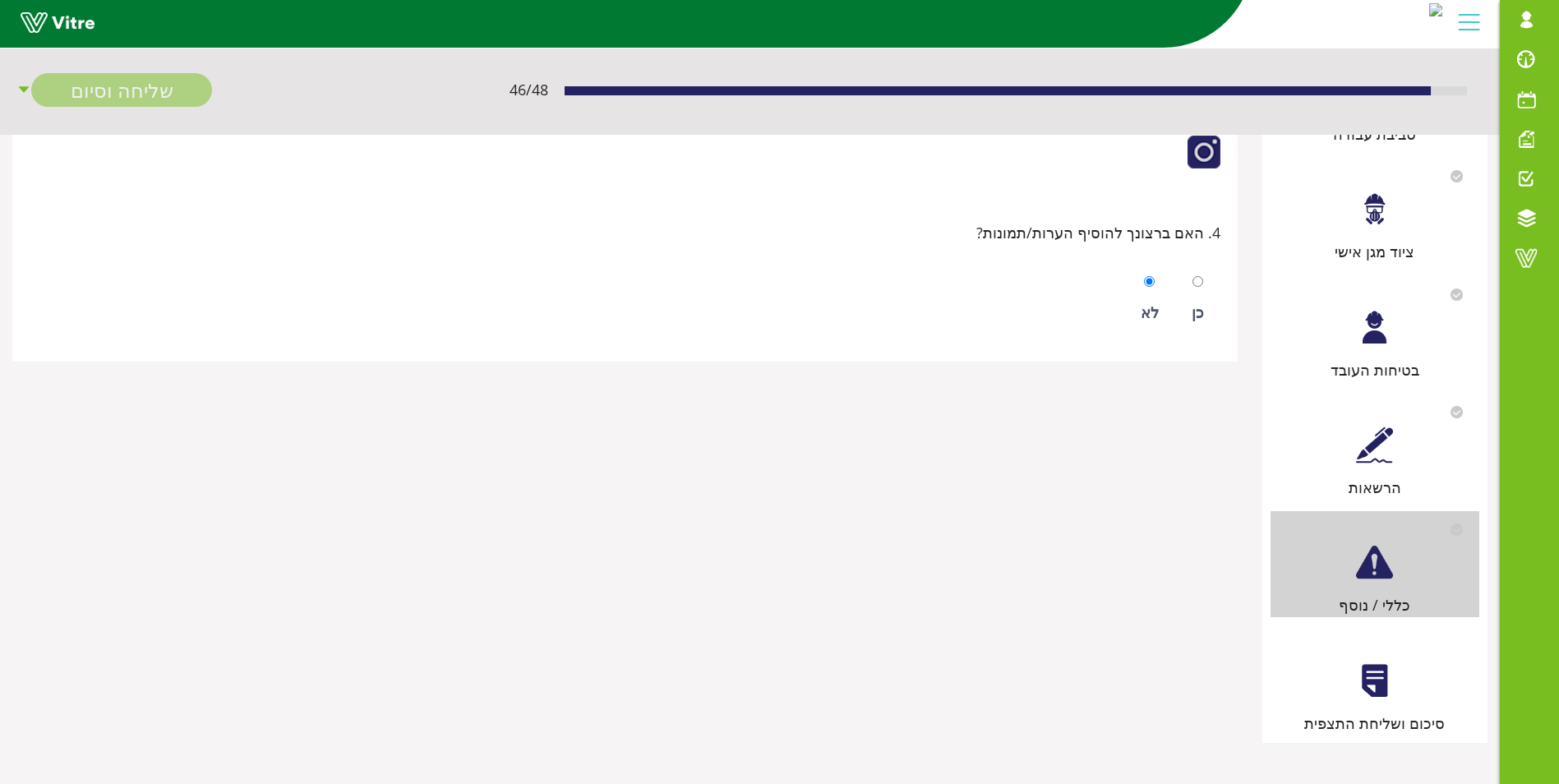
click at [1377, 681] on div at bounding box center [1374, 681] width 37 height 37
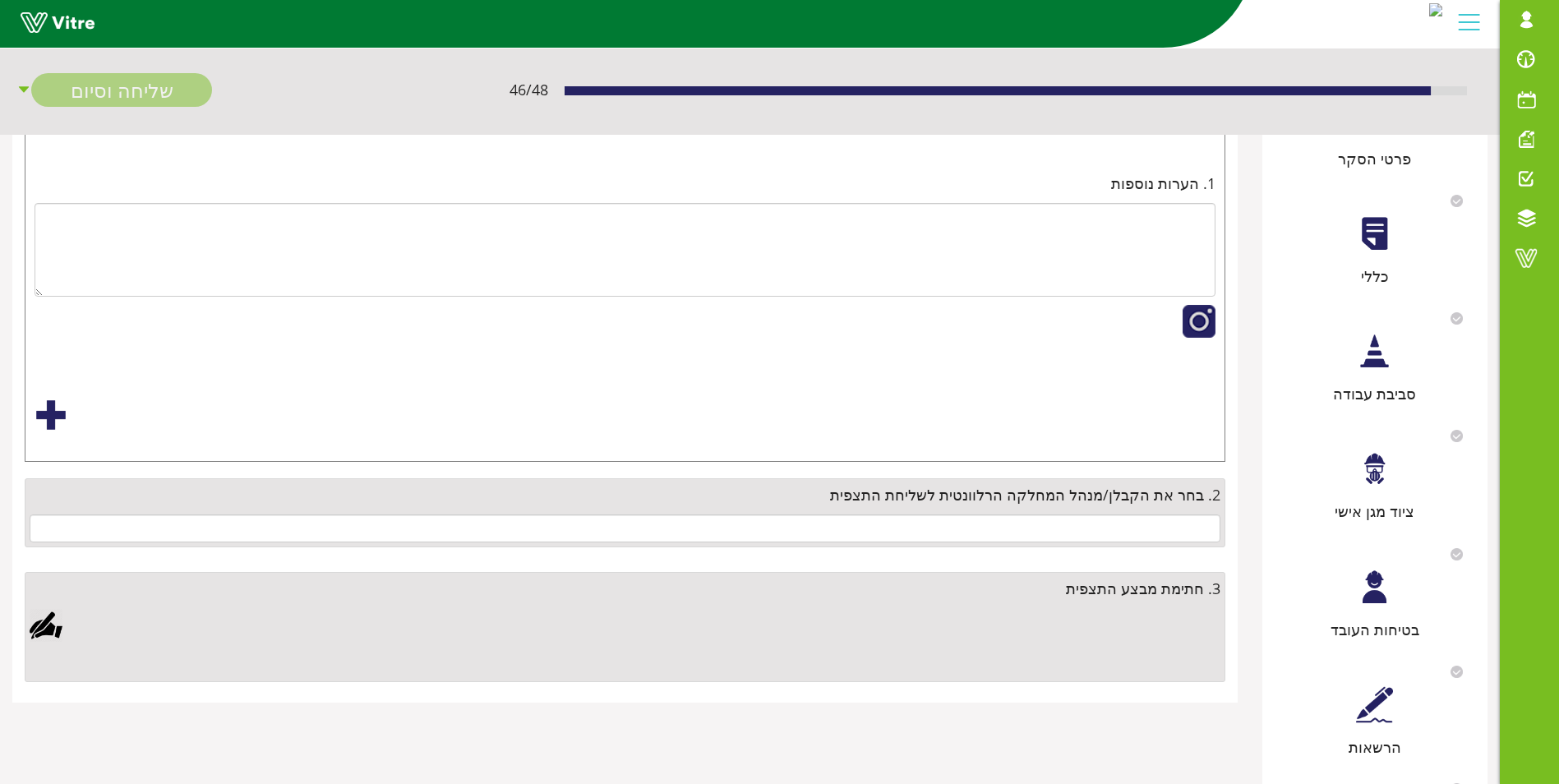
scroll to position [164, 0]
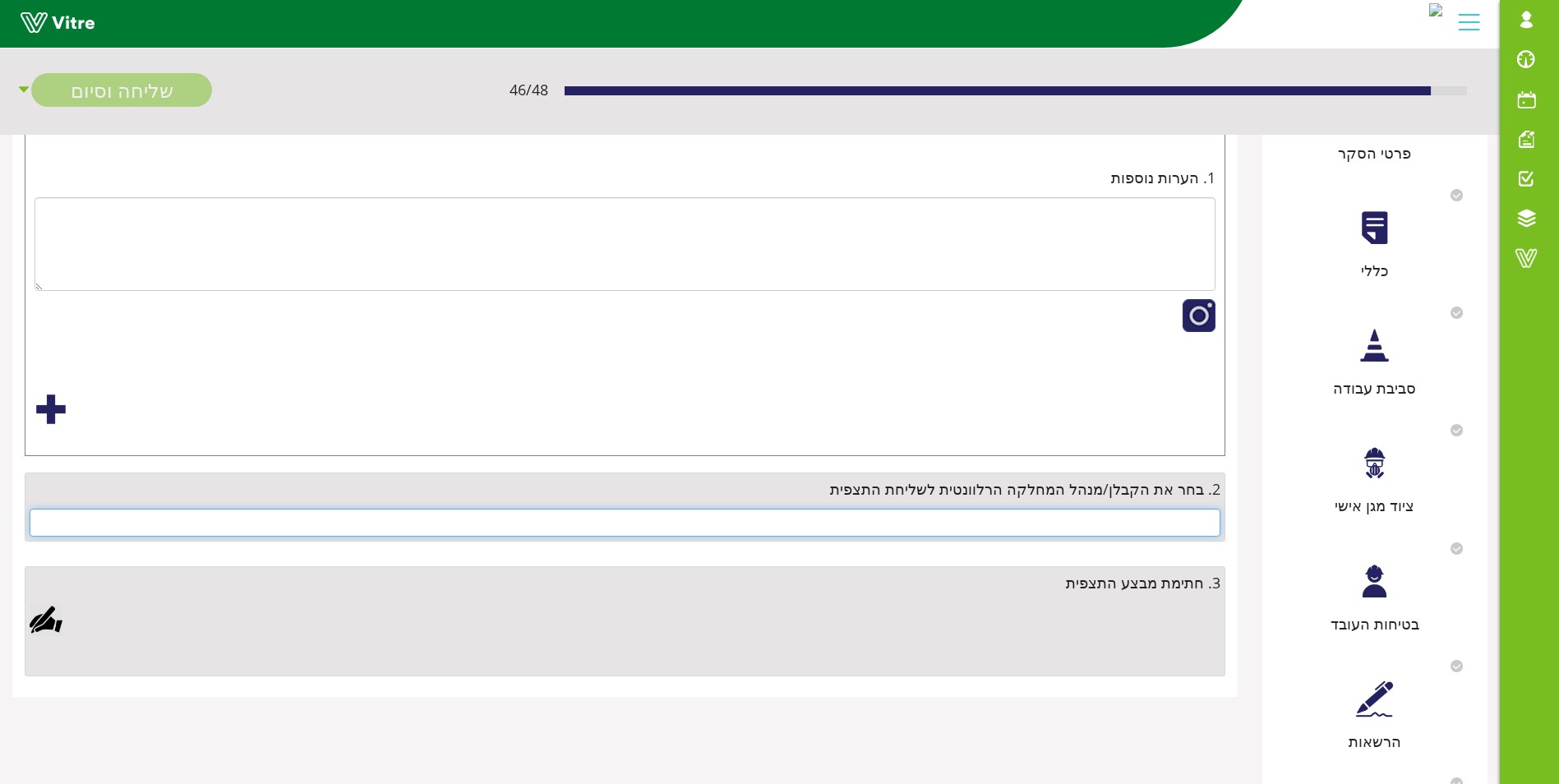
click at [1180, 522] on input "text" at bounding box center [625, 522] width 1191 height 28
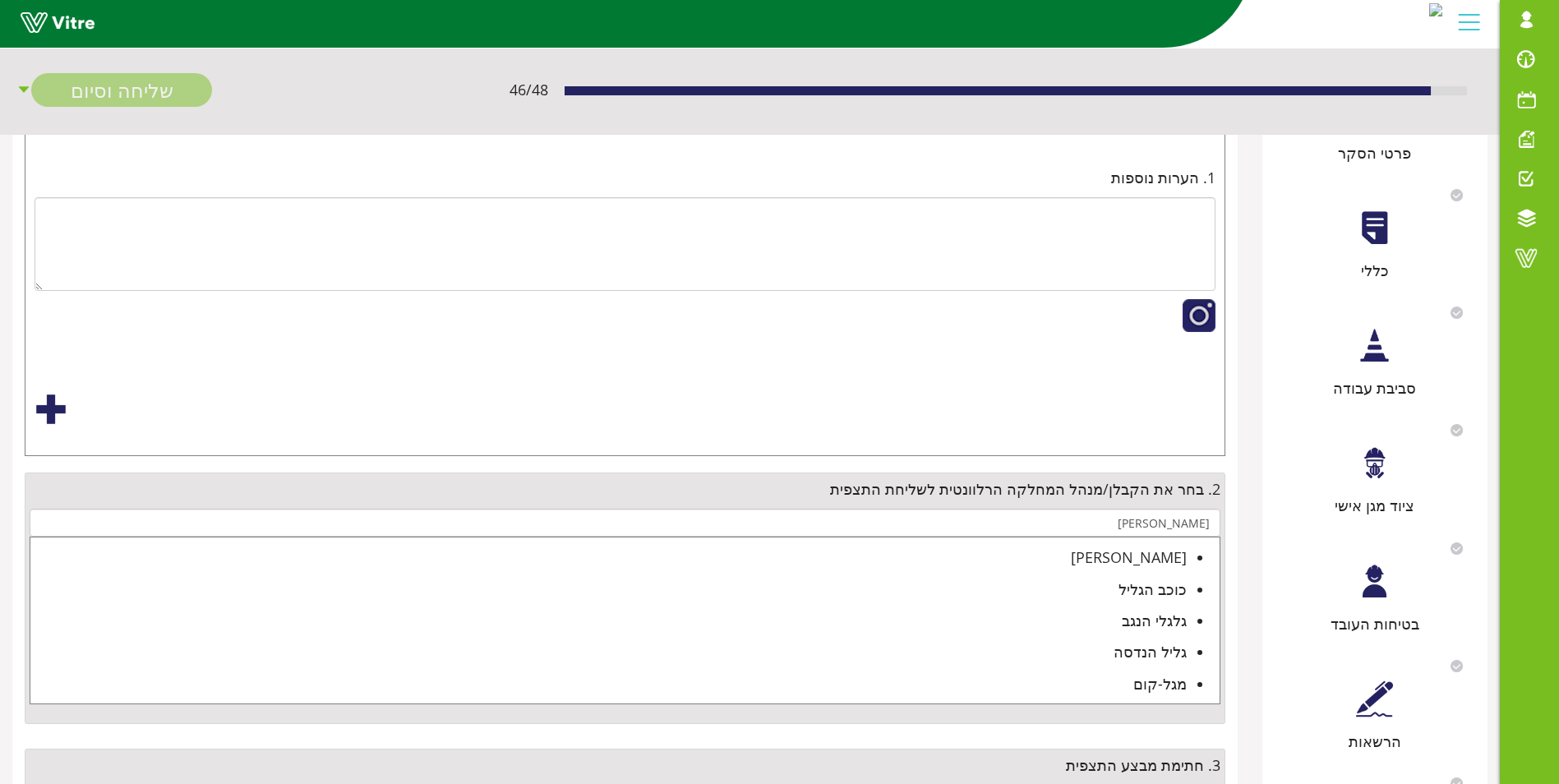
click at [1154, 622] on div "גלגלי הנגב" at bounding box center [608, 621] width 1156 height 23
type input "גלגלי הנגב"
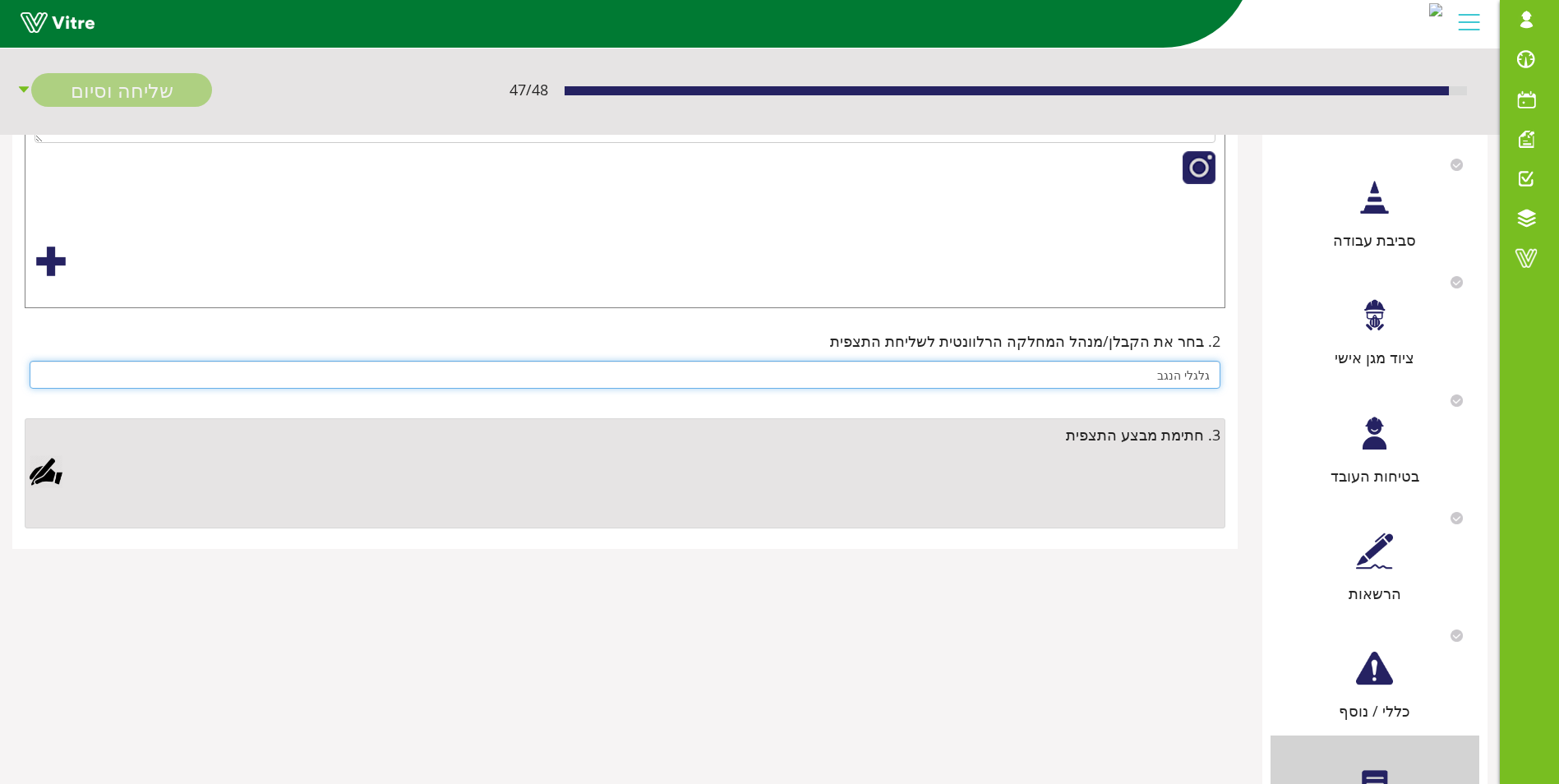
scroll to position [328, 0]
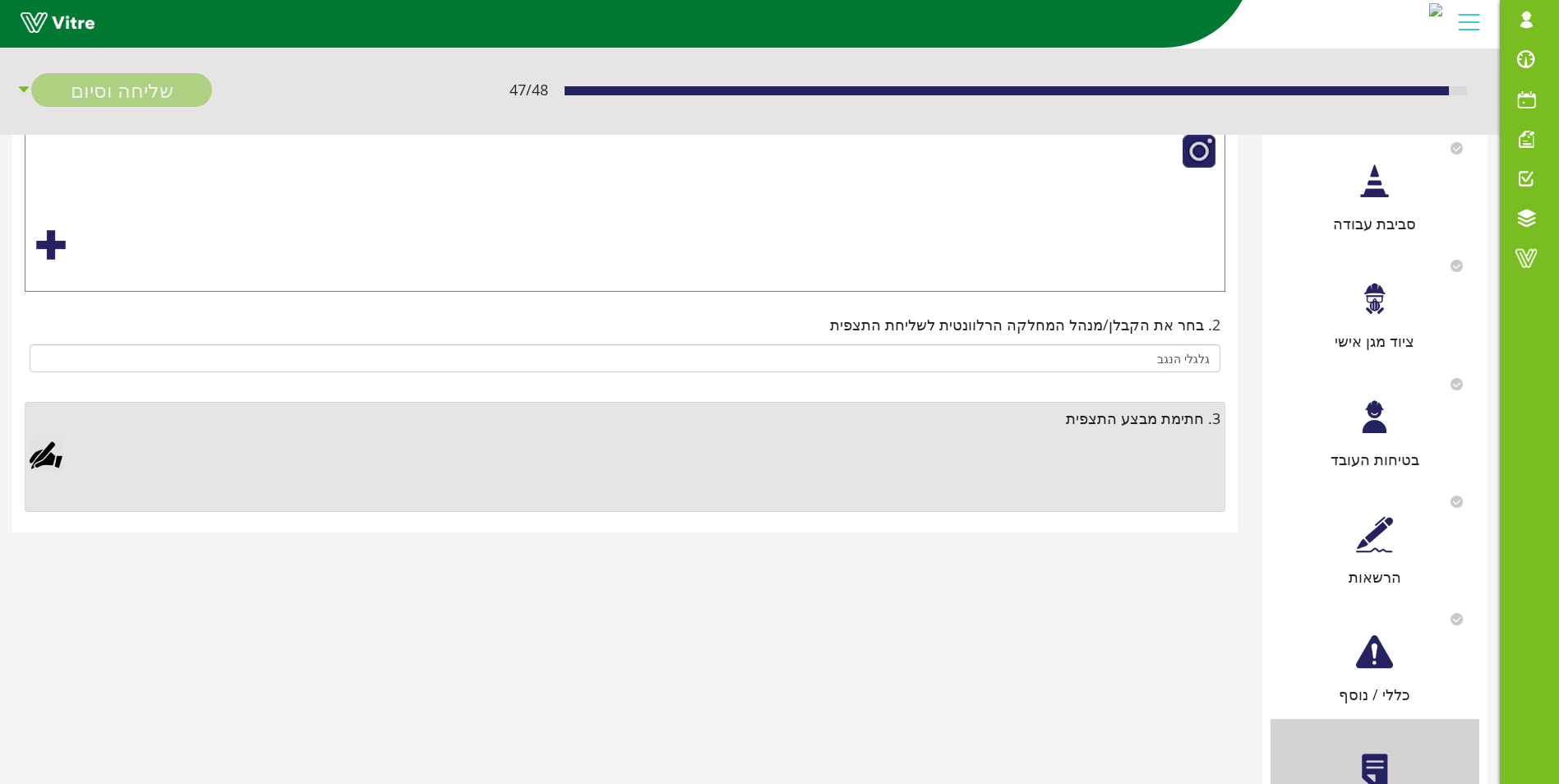
click at [42, 458] on div at bounding box center [46, 456] width 33 height 33
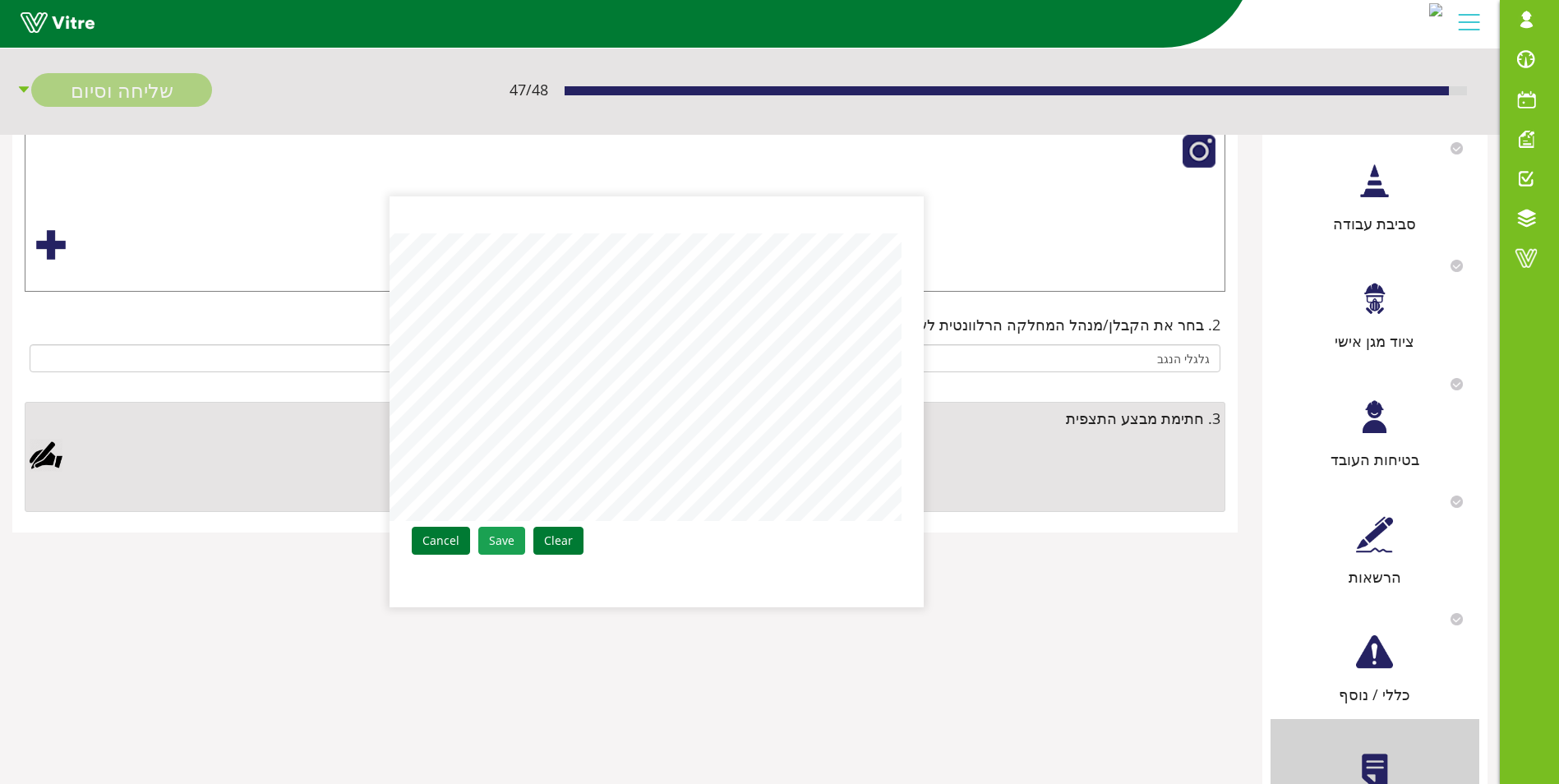
click at [508, 537] on link "Save" at bounding box center [501, 541] width 47 height 28
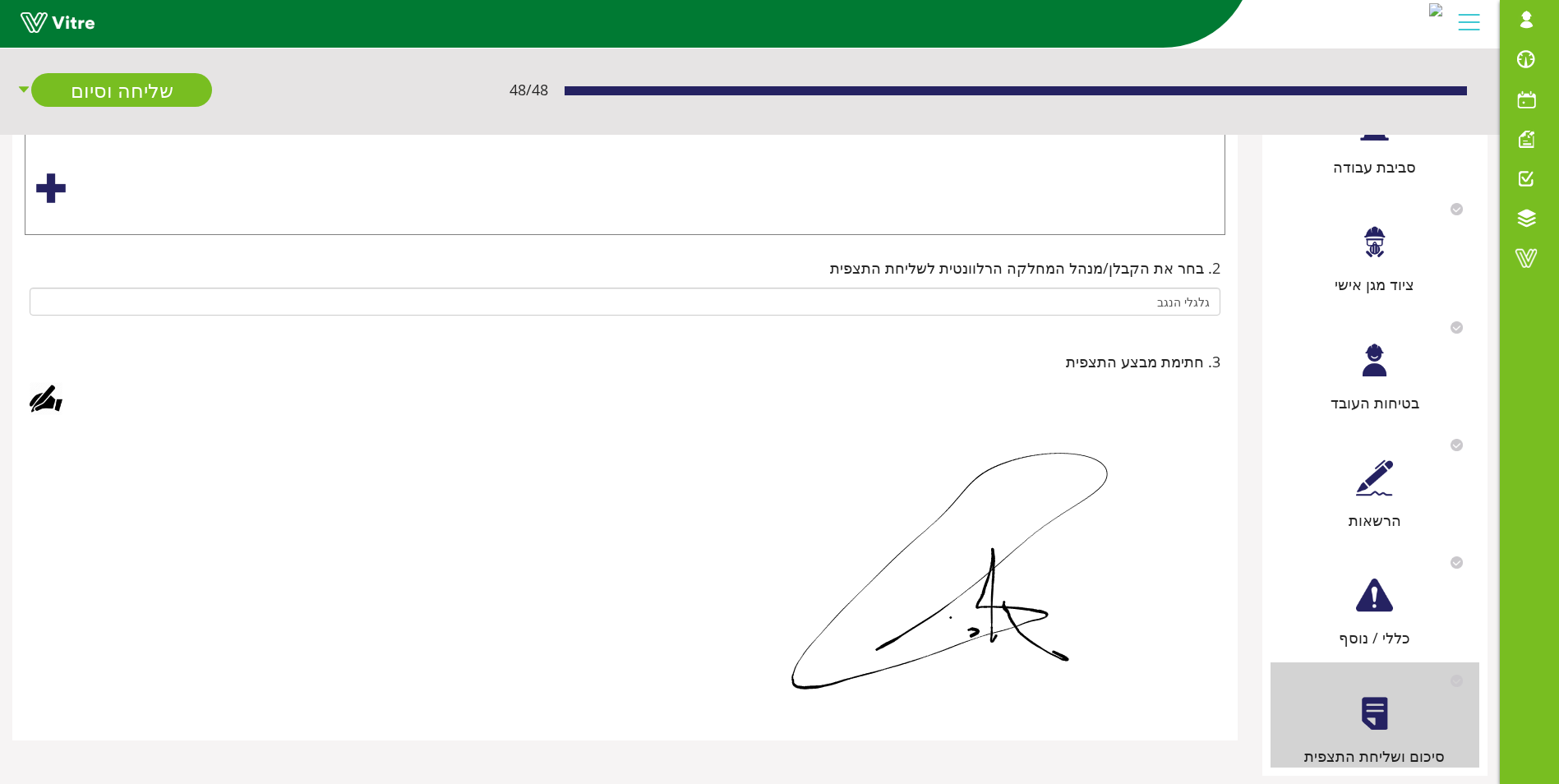
scroll to position [418, 0]
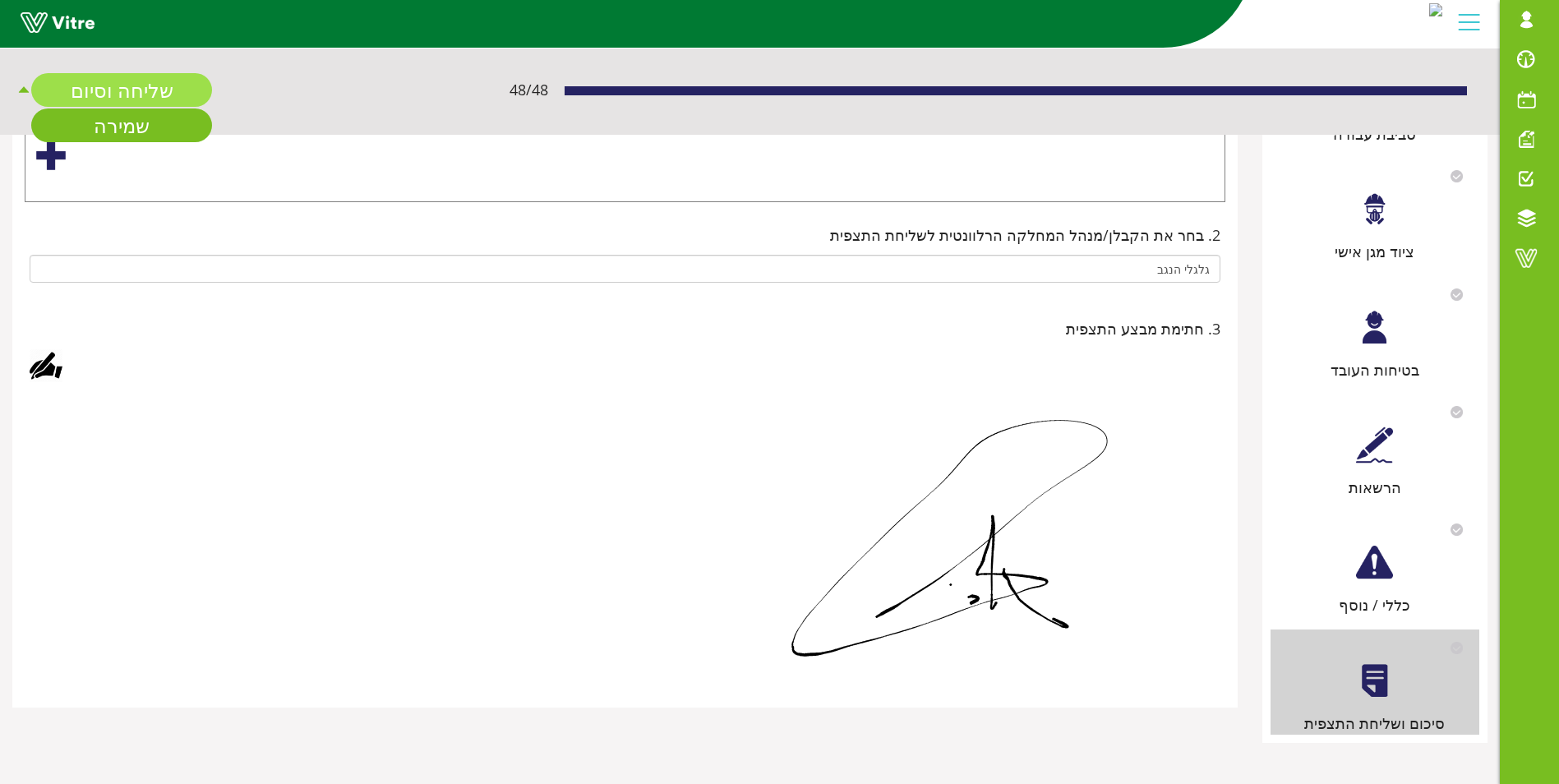
click at [123, 87] on link "שליחה וסיום" at bounding box center [121, 90] width 181 height 34
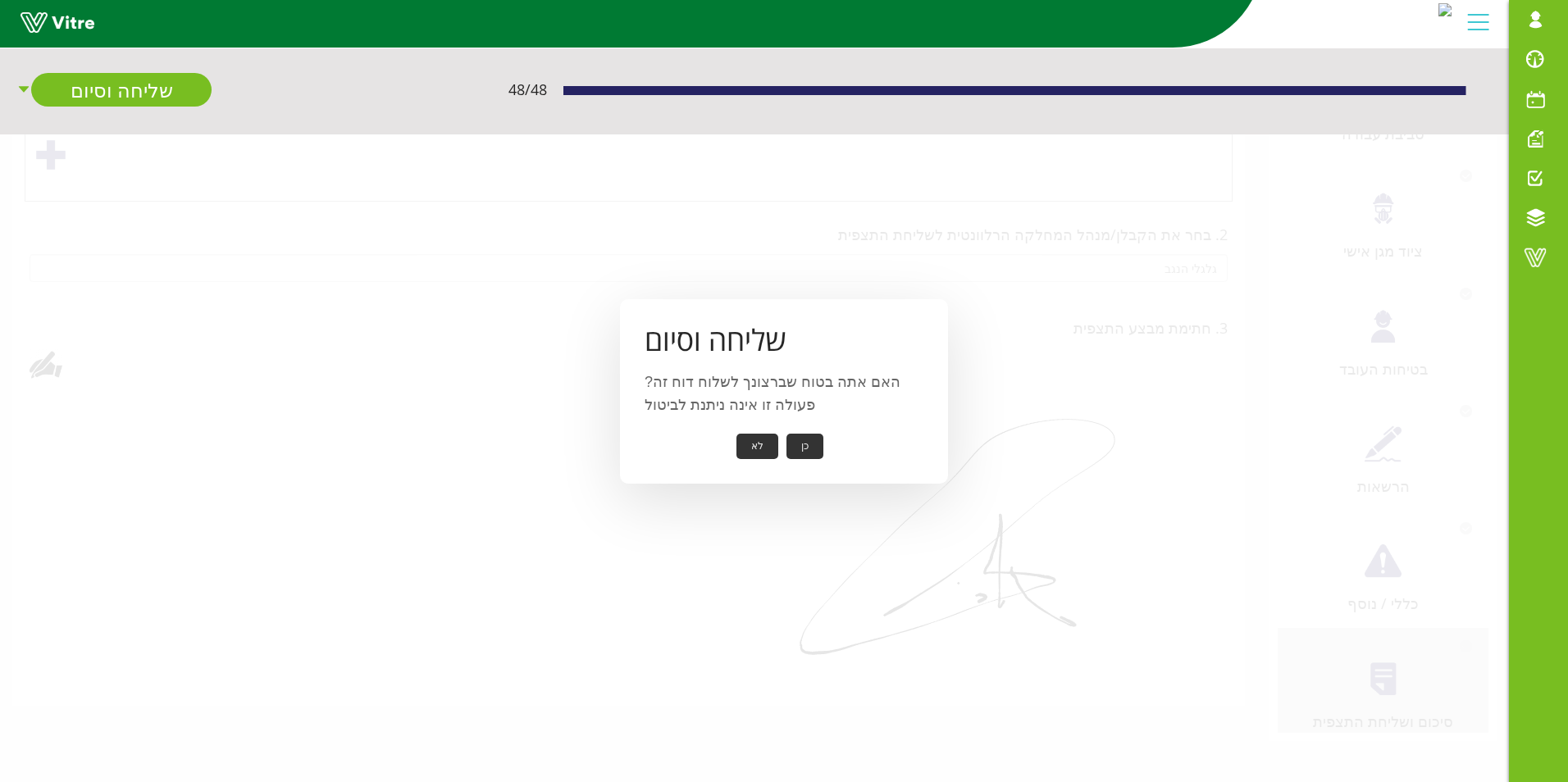
click at [799, 445] on button "כן" at bounding box center [805, 446] width 37 height 26
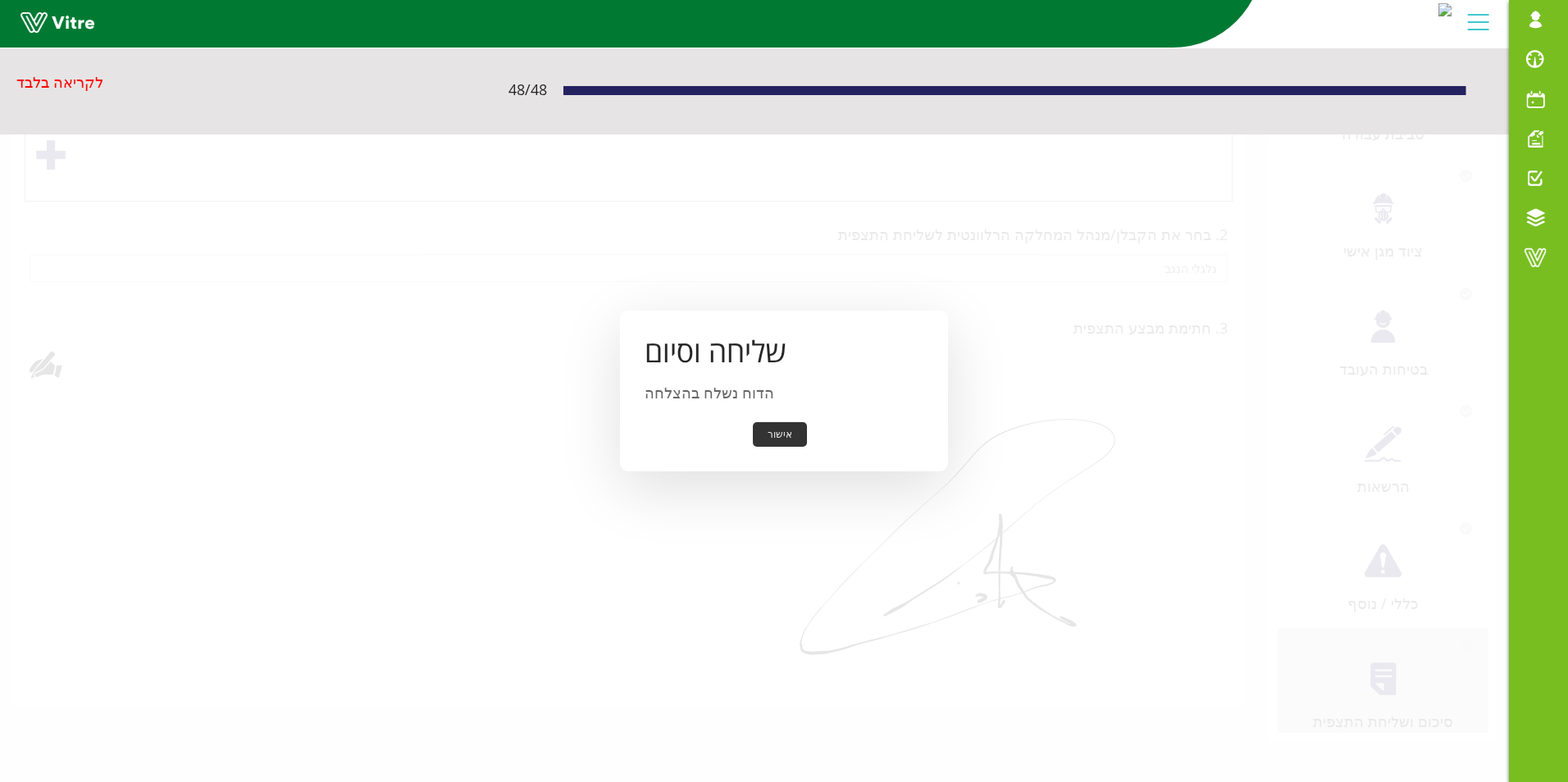
click at [783, 433] on button "אישור" at bounding box center [780, 435] width 54 height 26
